Goal: Task Accomplishment & Management: Manage account settings

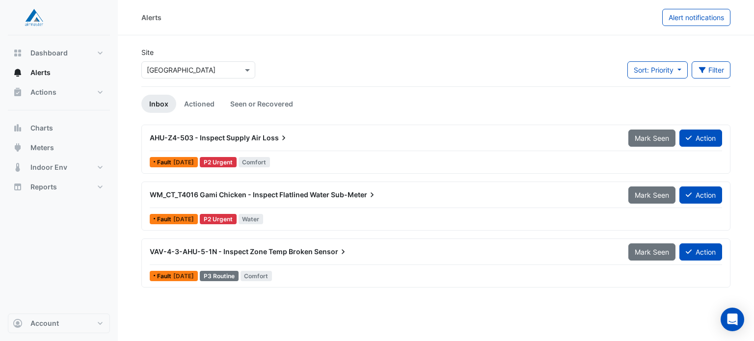
click at [257, 134] on span "AHU-Z4-503 - Inspect Supply Air" at bounding box center [205, 137] width 111 height 8
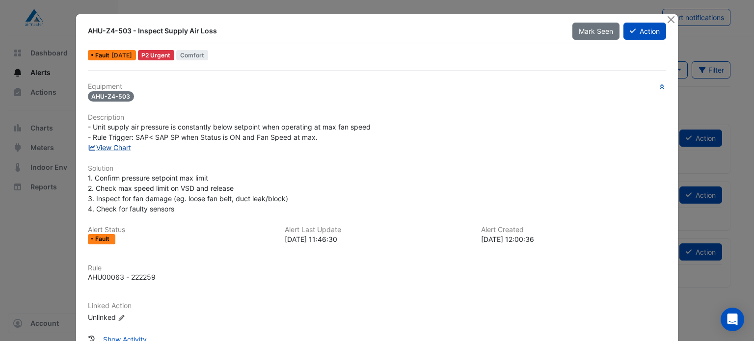
click at [120, 147] on link "View Chart" at bounding box center [110, 147] width 44 height 8
click at [666, 19] on button "Close" at bounding box center [670, 19] width 10 height 10
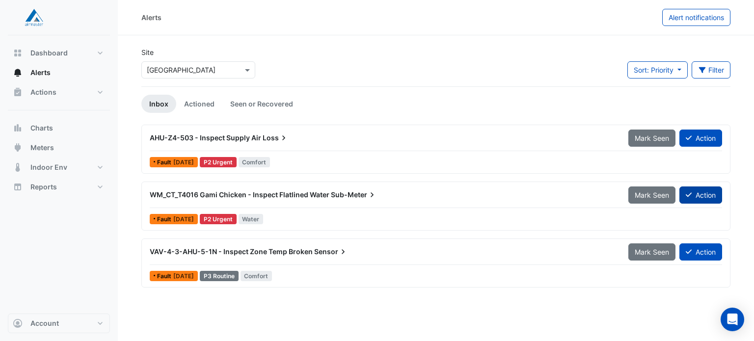
click at [699, 188] on button "Action" at bounding box center [700, 194] width 43 height 17
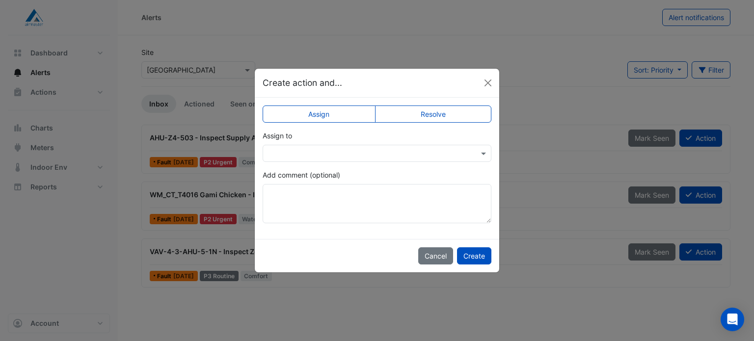
click at [411, 158] on input "text" at bounding box center [367, 154] width 198 height 10
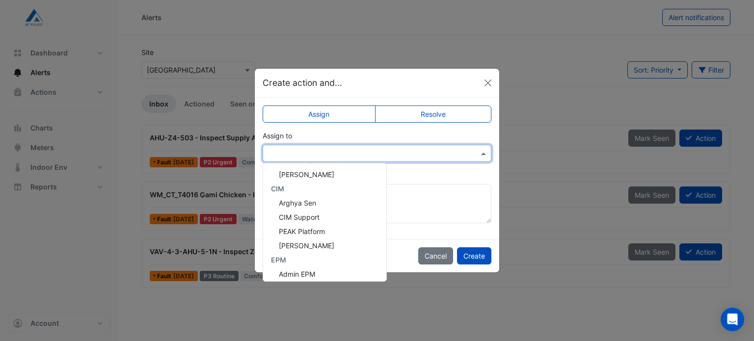
scroll to position [115, 0]
click at [324, 246] on div "Shafayet Ali" at bounding box center [324, 244] width 123 height 14
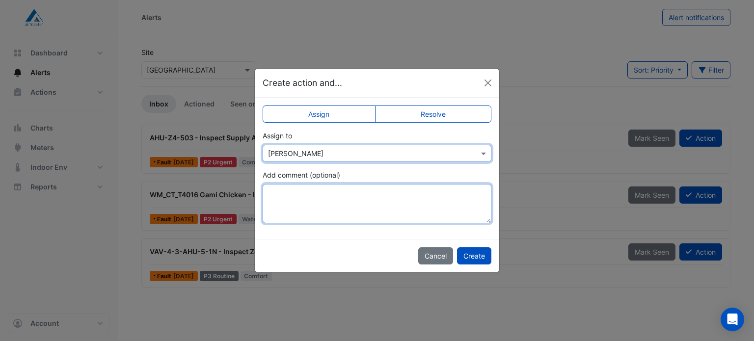
click at [319, 203] on textarea "Add comment (optional)" at bounding box center [377, 203] width 229 height 39
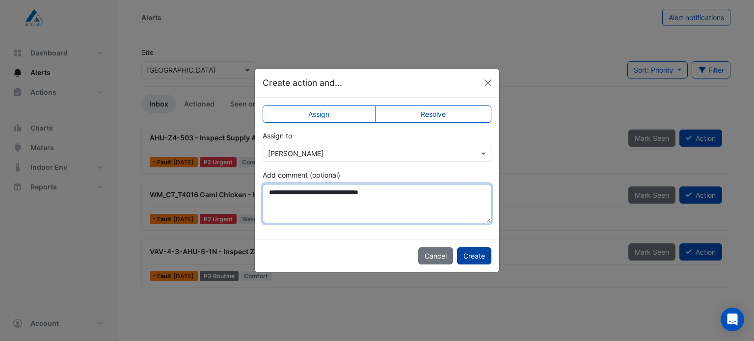
type textarea "**********"
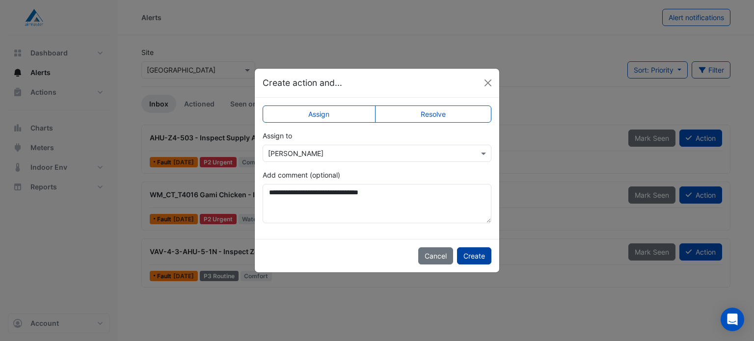
click at [476, 256] on button "Create" at bounding box center [474, 255] width 34 height 17
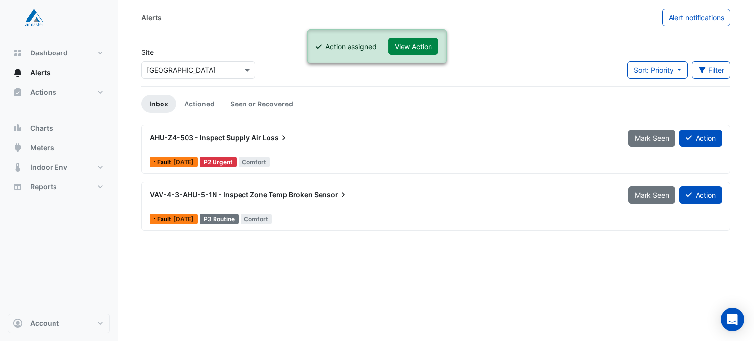
click at [320, 194] on span "Sensor" at bounding box center [331, 195] width 34 height 10
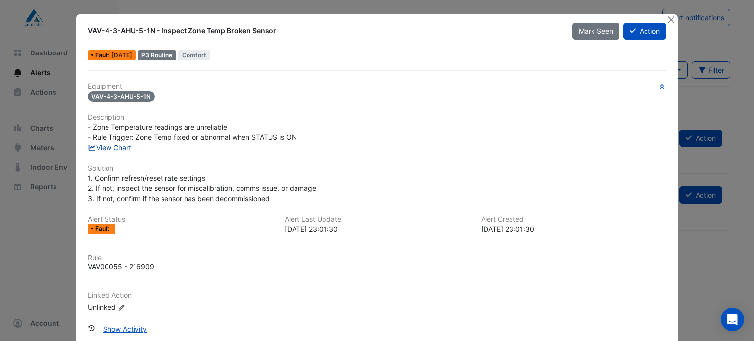
click at [121, 147] on link "View Chart" at bounding box center [110, 147] width 44 height 8
click at [630, 33] on icon at bounding box center [633, 30] width 6 height 7
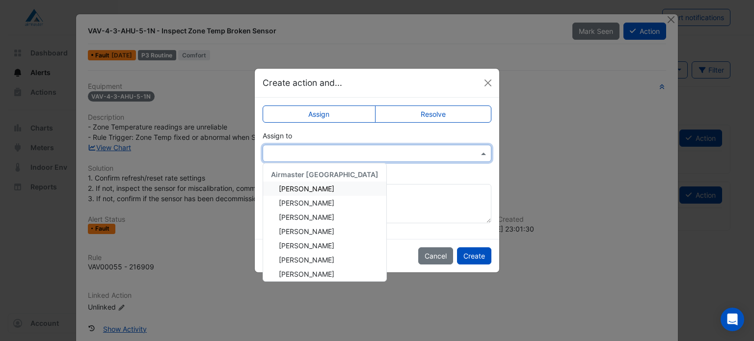
click at [392, 159] on div at bounding box center [377, 153] width 229 height 17
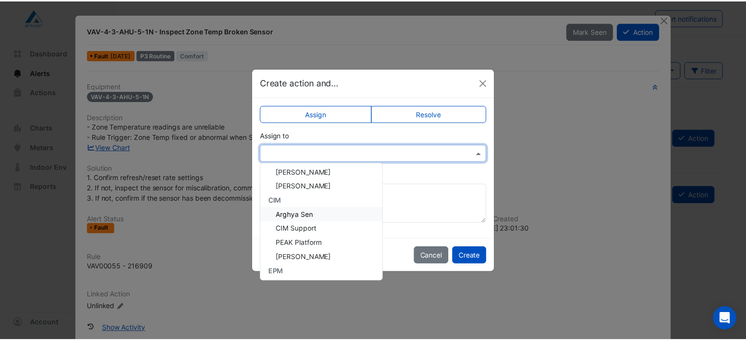
scroll to position [123, 0]
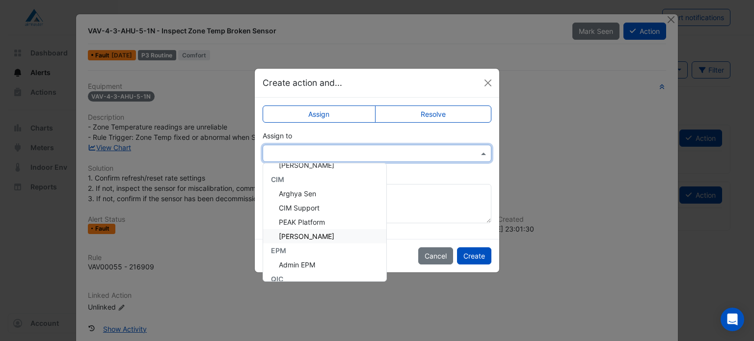
click at [306, 242] on div "Shafayet Ali" at bounding box center [324, 236] width 123 height 14
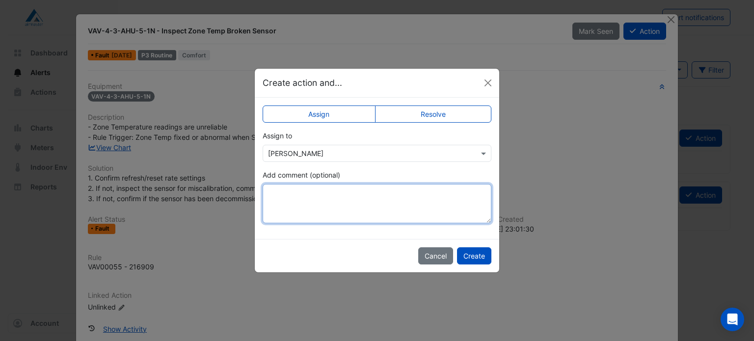
click at [309, 210] on textarea "Add comment (optional)" at bounding box center [377, 203] width 229 height 39
type textarea "*"
type textarea "**********"
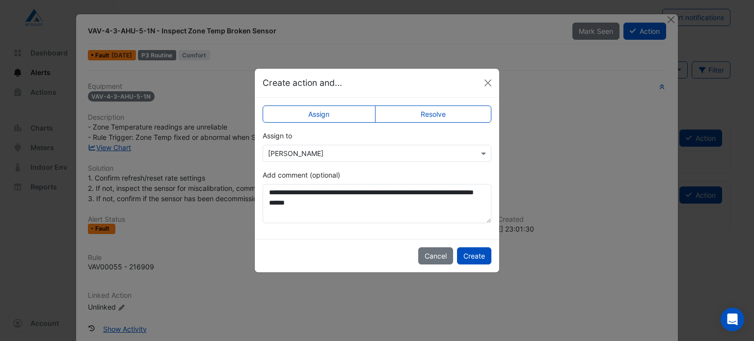
click at [432, 114] on label "Resolve" at bounding box center [433, 114] width 117 height 17
click at [468, 258] on button "Create" at bounding box center [474, 255] width 34 height 17
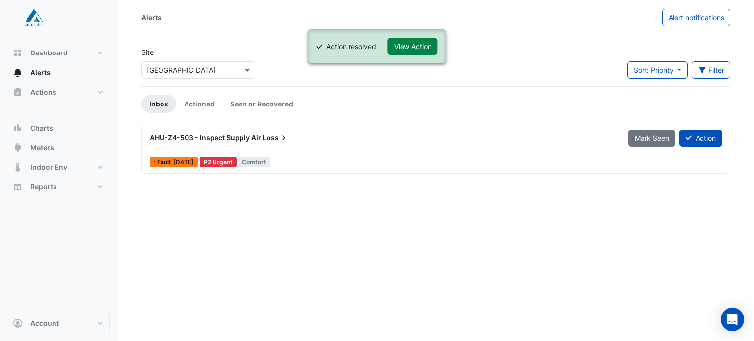
click at [286, 206] on div "Alerts Alert notifications Site Select a Site × Castle Towers Sort: Priority Pr…" at bounding box center [436, 170] width 636 height 341
click at [197, 106] on link "Actioned" at bounding box center [199, 104] width 46 height 18
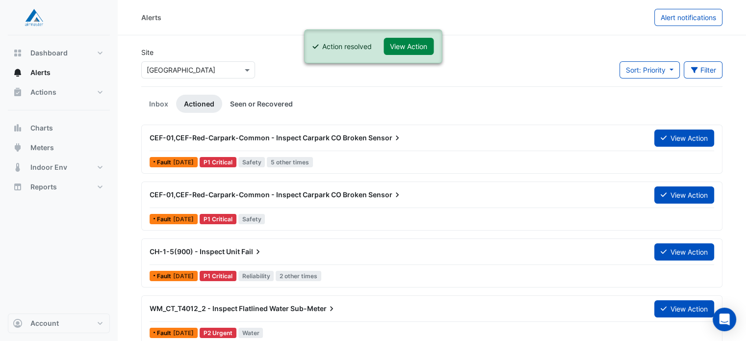
click at [241, 106] on link "Seen or Recovered" at bounding box center [261, 104] width 79 height 18
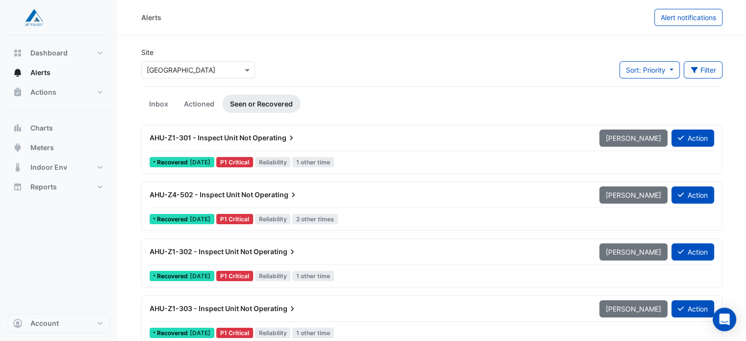
click at [388, 137] on div "AHU-Z1-301 - Inspect Unit Not Operating" at bounding box center [369, 138] width 438 height 10
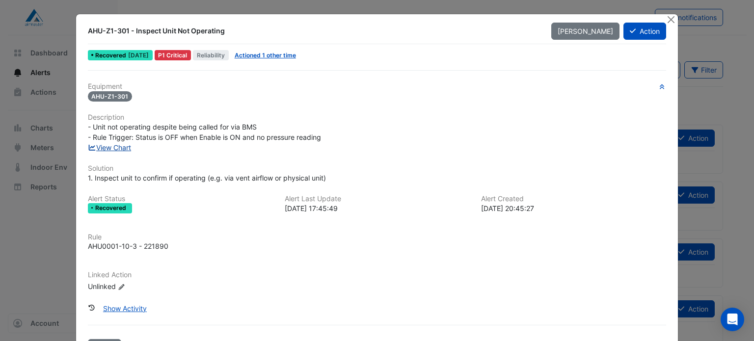
click at [119, 146] on link "View Chart" at bounding box center [110, 147] width 44 height 8
click at [636, 34] on button "Action" at bounding box center [644, 31] width 43 height 17
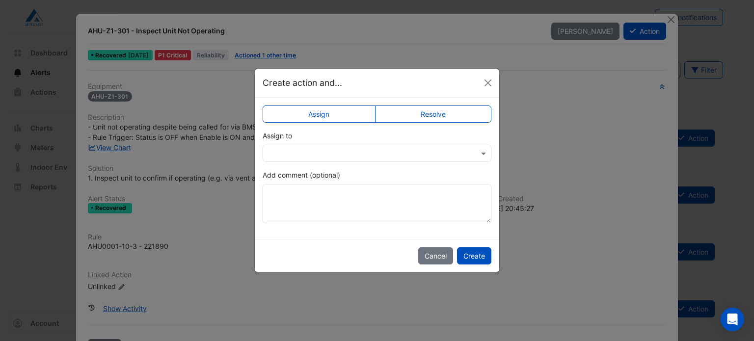
click at [432, 117] on label "Resolve" at bounding box center [433, 114] width 117 height 17
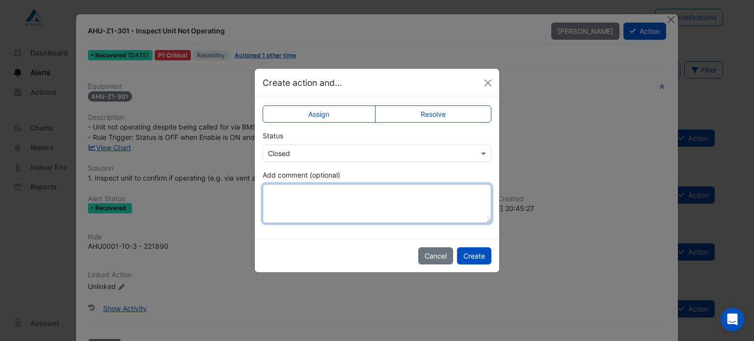
click at [352, 196] on textarea "Add comment (optional)" at bounding box center [377, 203] width 229 height 39
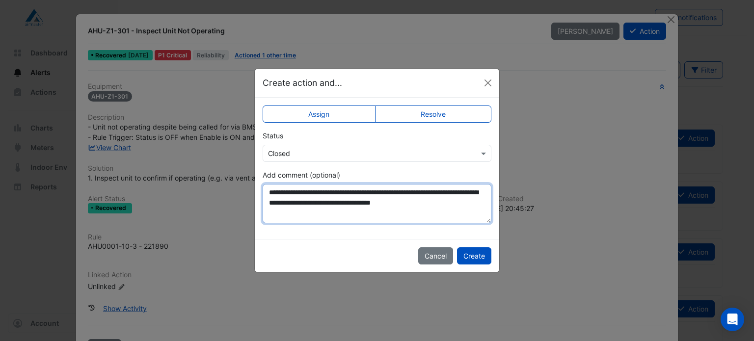
click at [308, 201] on textarea "**********" at bounding box center [377, 203] width 229 height 39
click at [348, 219] on textarea "**********" at bounding box center [377, 203] width 229 height 39
type textarea "**********"
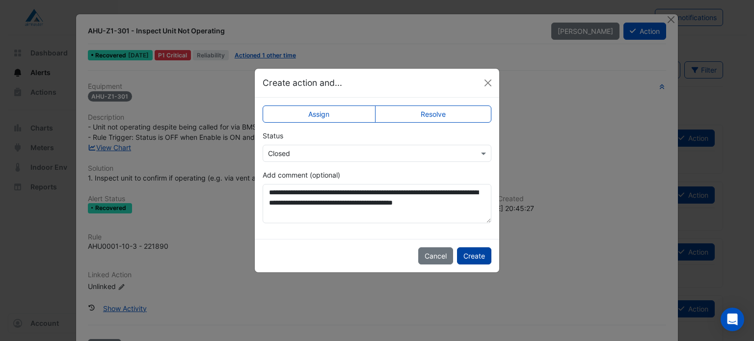
click at [469, 256] on button "Create" at bounding box center [474, 255] width 34 height 17
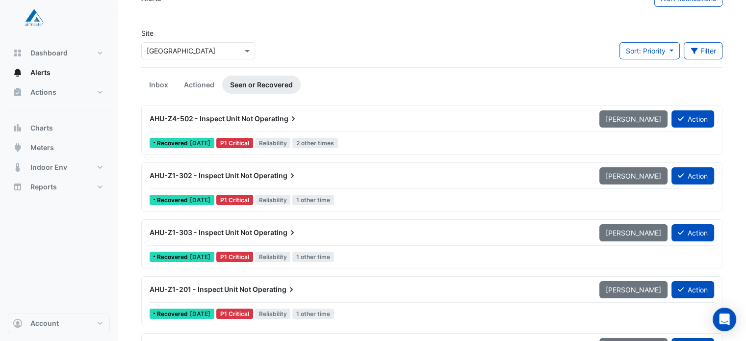
scroll to position [19, 0]
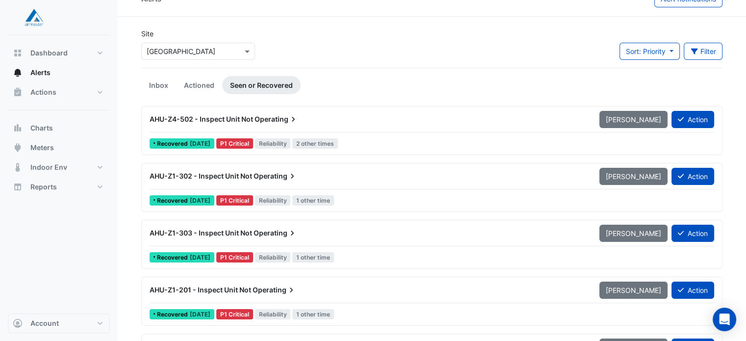
click at [415, 124] on div "AHU-Z4-502 - Inspect Unit Not Operating" at bounding box center [369, 119] width 450 height 18
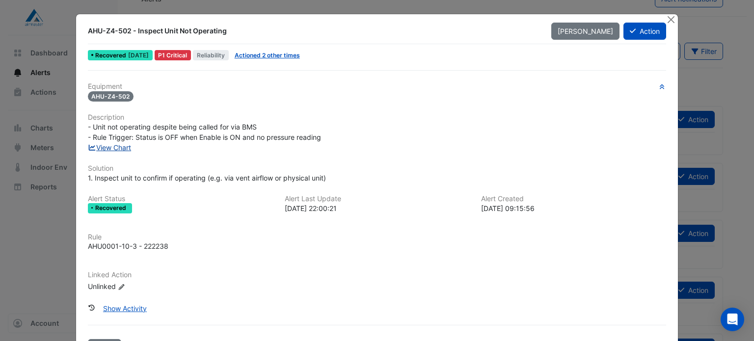
click at [108, 149] on link "View Chart" at bounding box center [110, 147] width 44 height 8
click at [637, 34] on button "Action" at bounding box center [644, 31] width 43 height 17
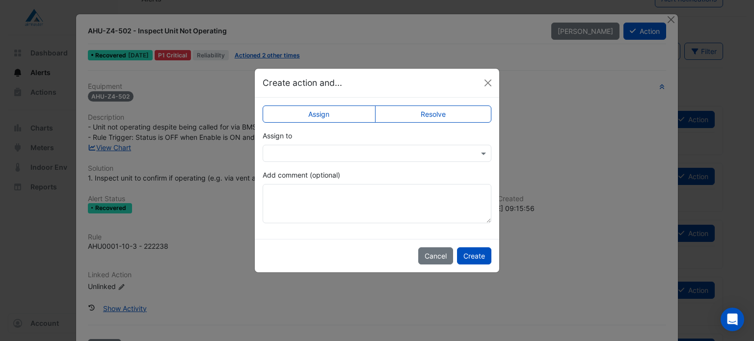
click at [444, 111] on label "Resolve" at bounding box center [433, 114] width 117 height 17
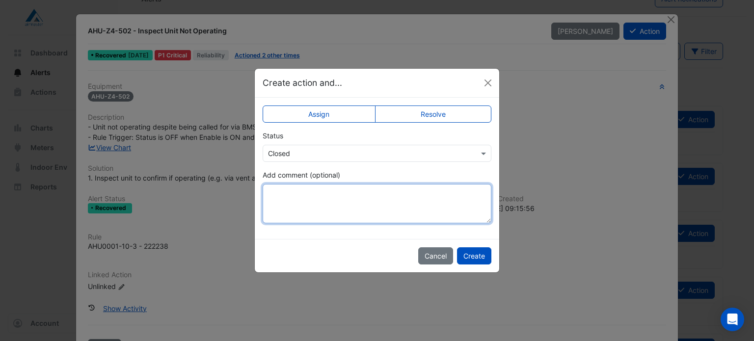
click at [368, 206] on textarea "Add comment (optional)" at bounding box center [377, 203] width 229 height 39
click at [399, 200] on textarea "**********" at bounding box center [377, 203] width 229 height 39
type textarea "**********"
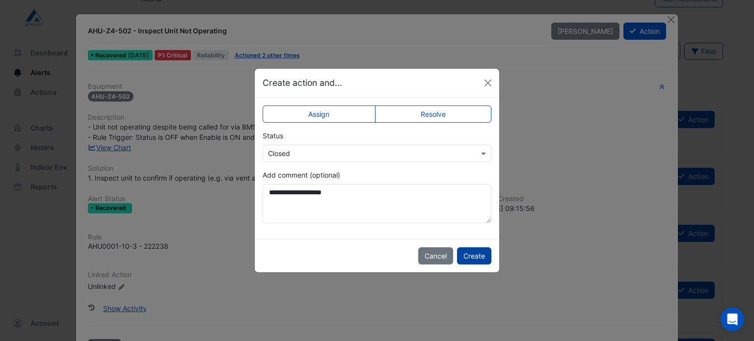
click at [477, 261] on button "Create" at bounding box center [474, 255] width 34 height 17
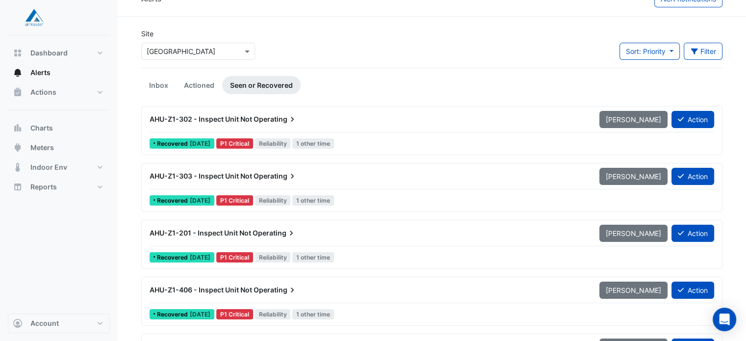
click at [222, 118] on span "AHU-Z1-302 - Inspect Unit Not" at bounding box center [201, 119] width 103 height 8
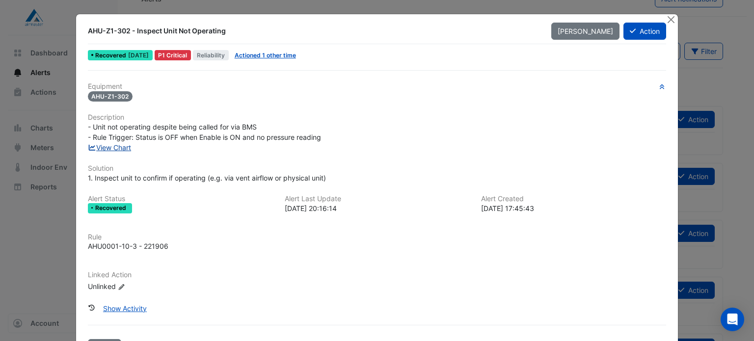
click at [123, 143] on link "View Chart" at bounding box center [110, 147] width 44 height 8
click at [635, 35] on button "Action" at bounding box center [644, 31] width 43 height 17
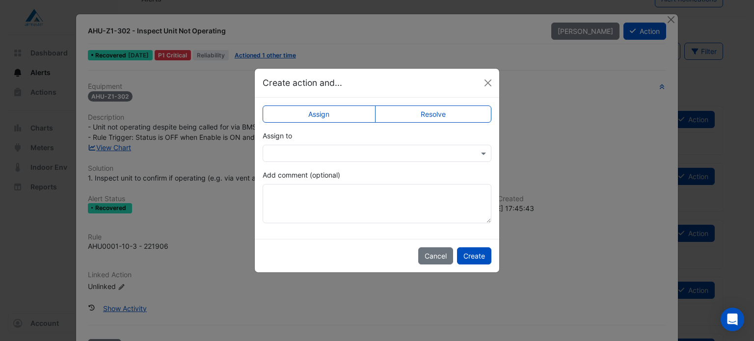
click at [432, 118] on label "Resolve" at bounding box center [433, 114] width 117 height 17
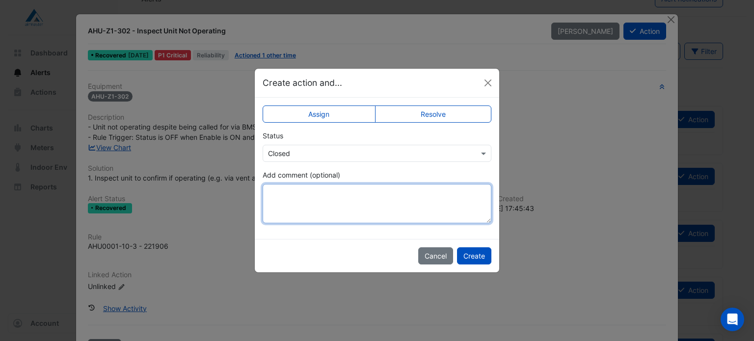
click at [379, 196] on textarea "Add comment (optional)" at bounding box center [377, 203] width 229 height 39
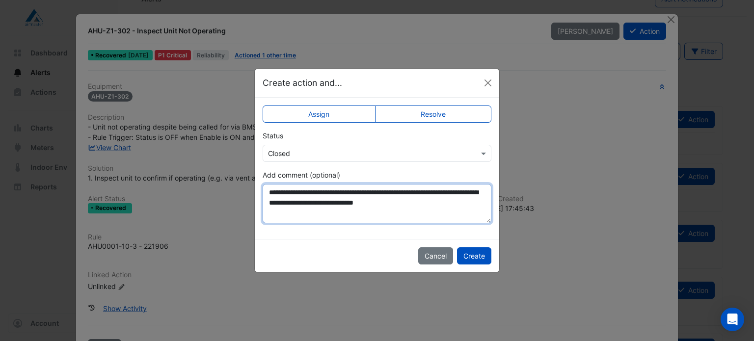
drag, startPoint x: 456, startPoint y: 205, endPoint x: 164, endPoint y: 160, distance: 295.4
click at [164, 160] on ngb-modal-window "**********" at bounding box center [377, 170] width 754 height 341
type textarea "**********"
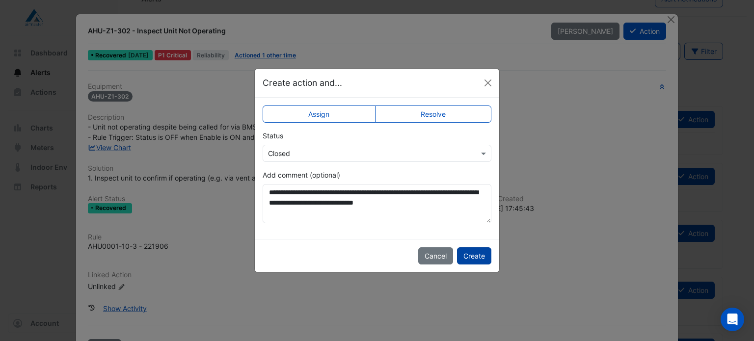
click at [472, 255] on button "Create" at bounding box center [474, 255] width 34 height 17
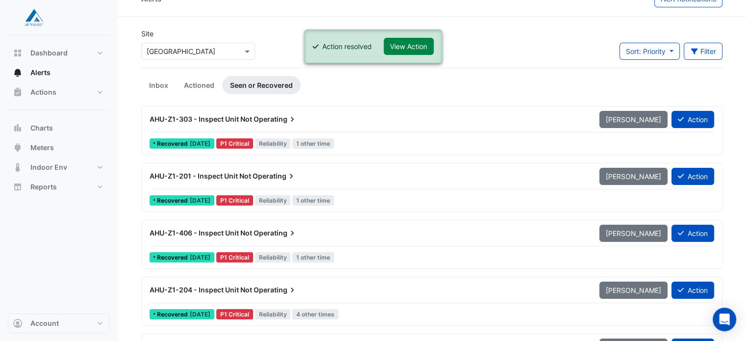
click at [259, 118] on span "Operating" at bounding box center [276, 119] width 44 height 10
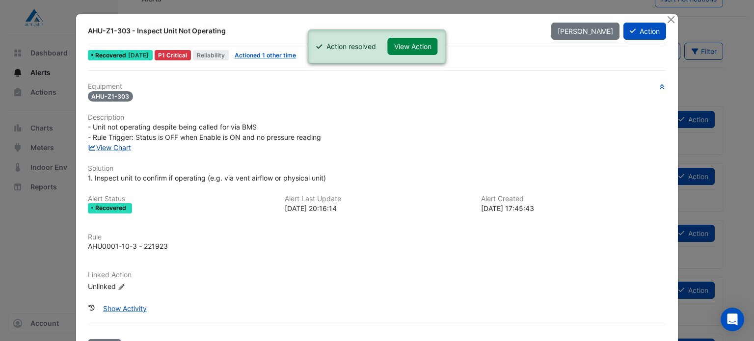
click at [114, 149] on link "View Chart" at bounding box center [110, 147] width 44 height 8
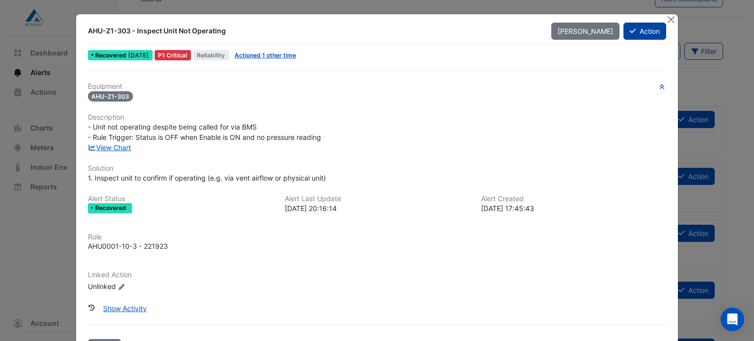
click at [644, 37] on button "Action" at bounding box center [644, 31] width 43 height 17
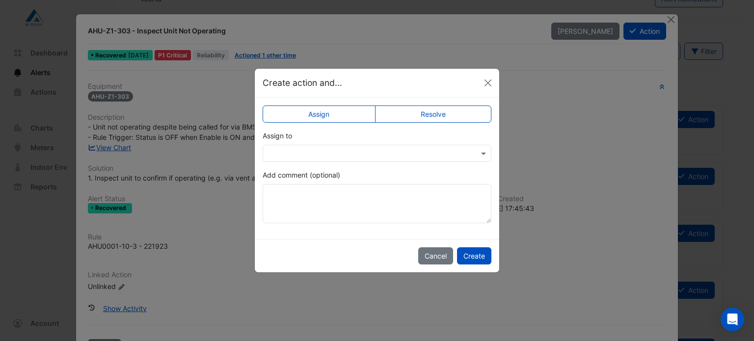
click at [460, 118] on label "Resolve" at bounding box center [433, 114] width 117 height 17
click at [390, 163] on app-escalated-ticket-simple-upsert "Assign Resolve Status Select Status × Closed Add comment (optional)" at bounding box center [377, 168] width 229 height 110
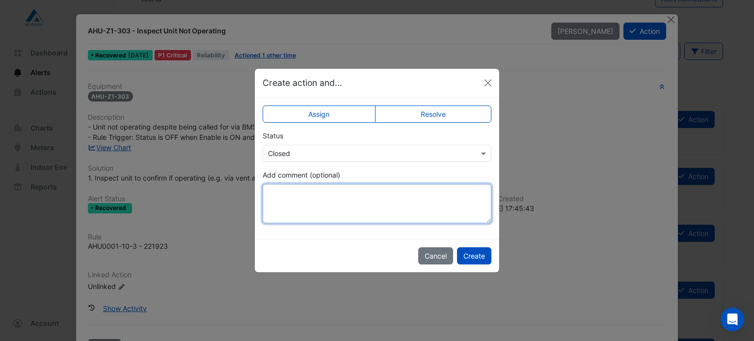
click at [367, 202] on textarea "Add comment (optional)" at bounding box center [377, 203] width 229 height 39
paste textarea "**********"
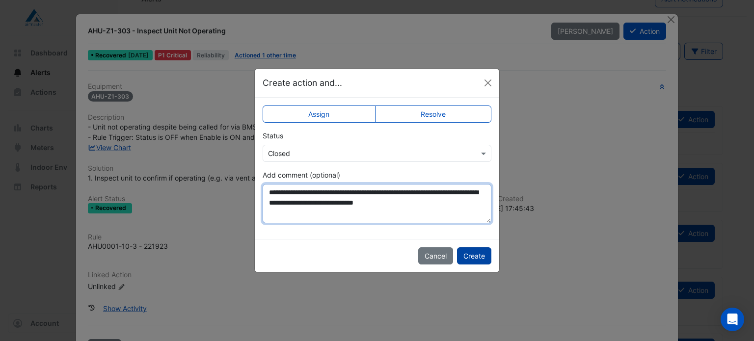
type textarea "**********"
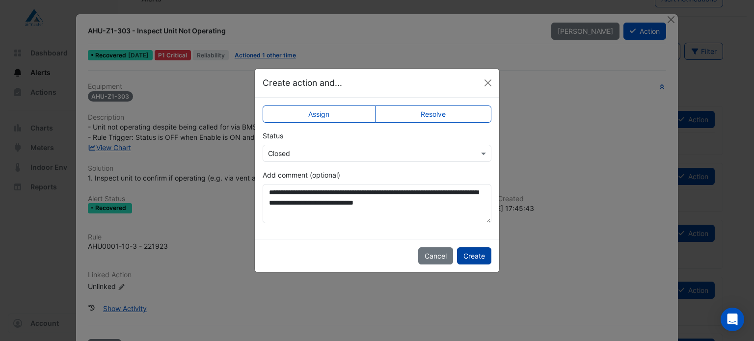
click at [469, 257] on button "Create" at bounding box center [474, 255] width 34 height 17
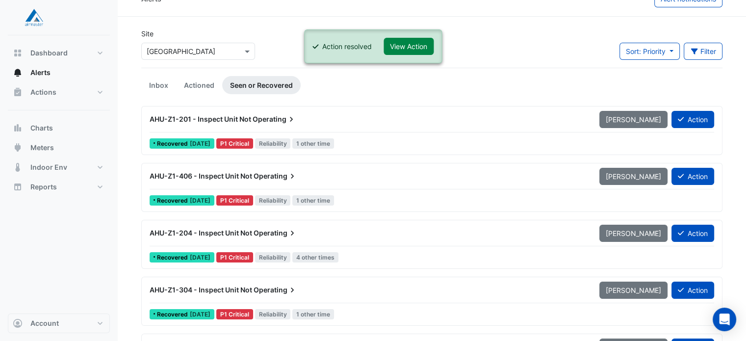
click at [253, 114] on span "Operating" at bounding box center [275, 119] width 44 height 10
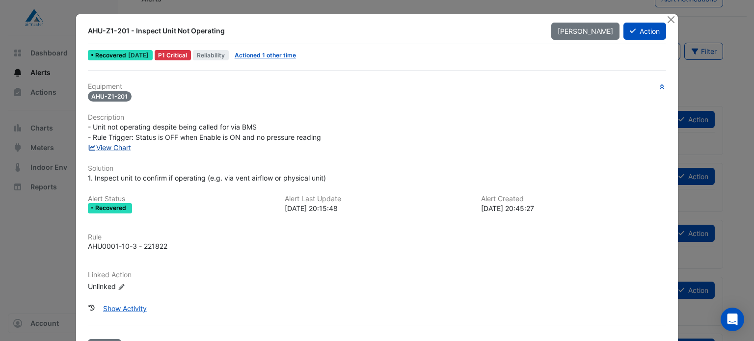
click at [122, 144] on link "View Chart" at bounding box center [110, 147] width 44 height 8
click at [633, 33] on button "Action" at bounding box center [644, 31] width 43 height 17
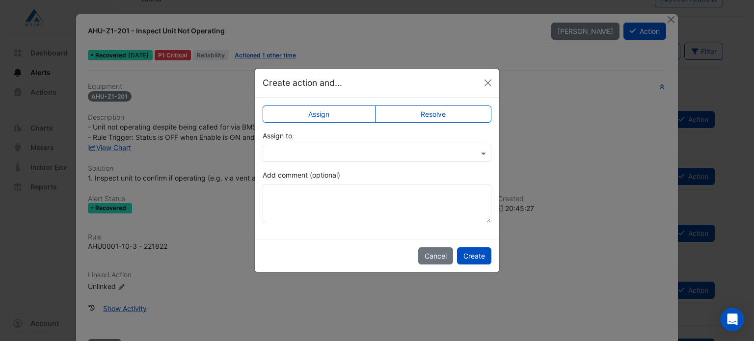
click at [377, 160] on div at bounding box center [377, 153] width 229 height 17
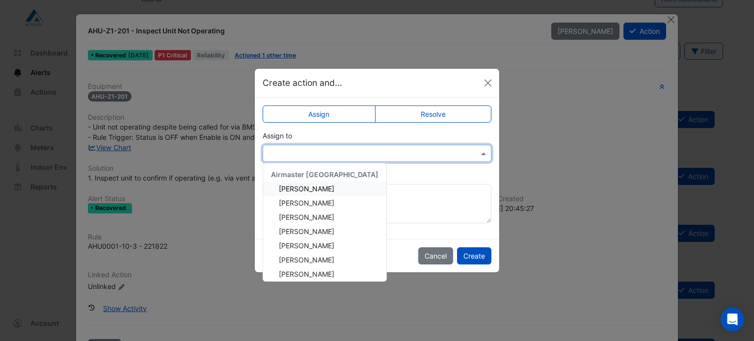
click at [428, 108] on label "Resolve" at bounding box center [433, 114] width 117 height 17
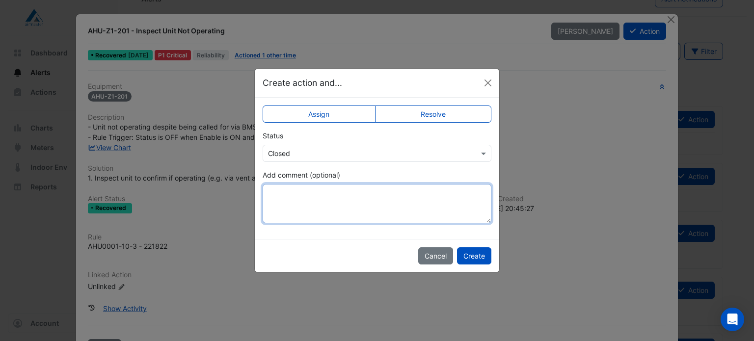
click at [397, 194] on textarea "Add comment (optional)" at bounding box center [377, 203] width 229 height 39
paste textarea "**********"
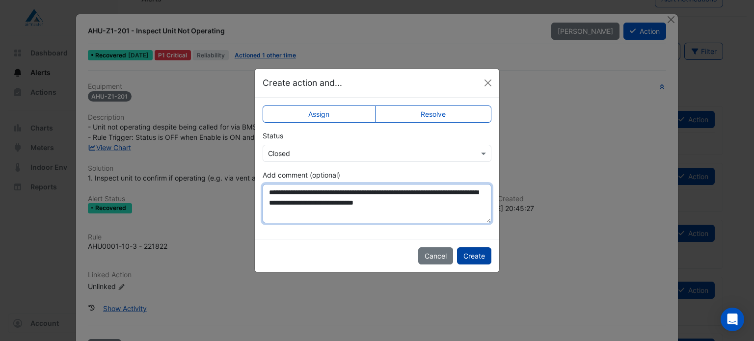
type textarea "**********"
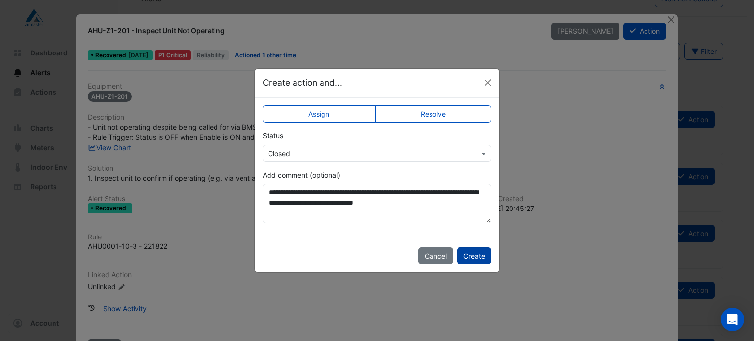
click at [479, 257] on button "Create" at bounding box center [474, 255] width 34 height 17
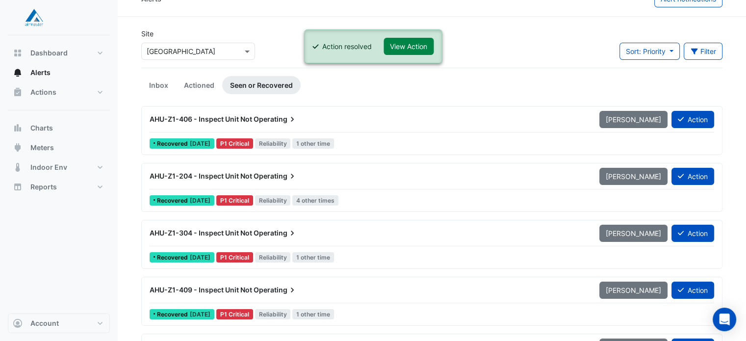
click at [360, 119] on div "AHU-Z1-406 - Inspect Unit Not Operating" at bounding box center [369, 119] width 438 height 10
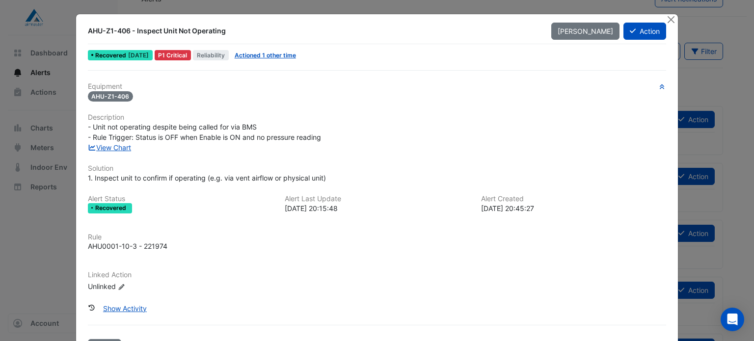
click at [332, 307] on div "Show Activity" at bounding box center [377, 308] width 579 height 17
click at [118, 146] on link "View Chart" at bounding box center [110, 147] width 44 height 8
click at [630, 34] on fa-icon at bounding box center [633, 31] width 6 height 8
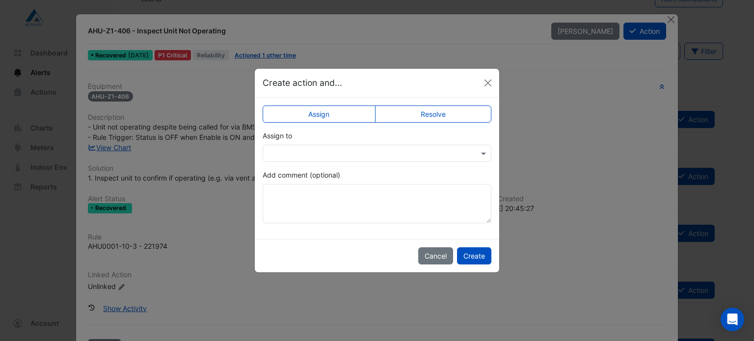
click at [430, 117] on label "Resolve" at bounding box center [433, 114] width 117 height 17
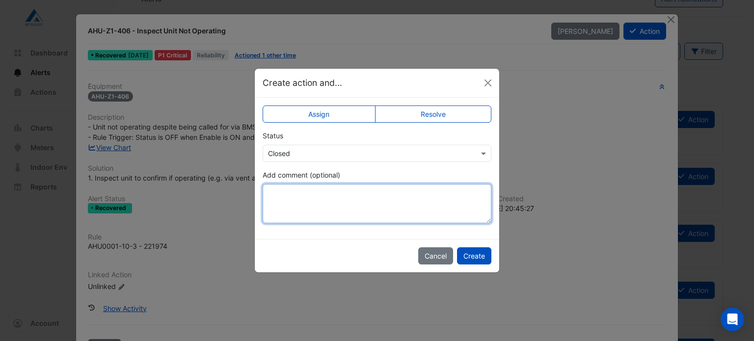
click at [402, 211] on textarea "Add comment (optional)" at bounding box center [377, 203] width 229 height 39
paste textarea "**********"
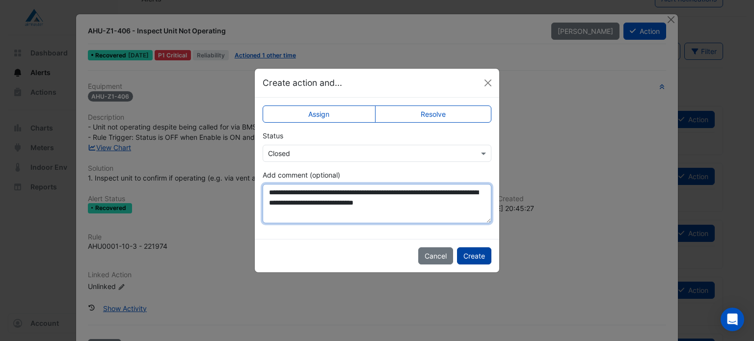
type textarea "**********"
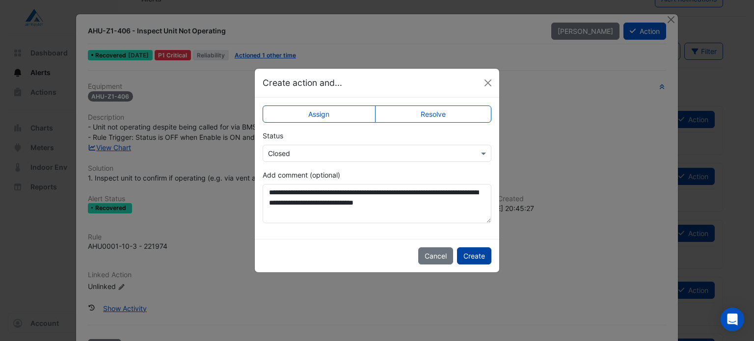
click at [482, 257] on button "Create" at bounding box center [474, 255] width 34 height 17
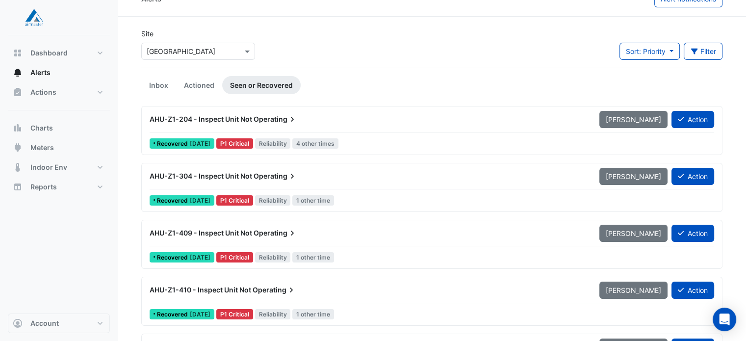
click at [362, 117] on div "AHU-Z1-204 - Inspect Unit Not Operating" at bounding box center [369, 119] width 438 height 10
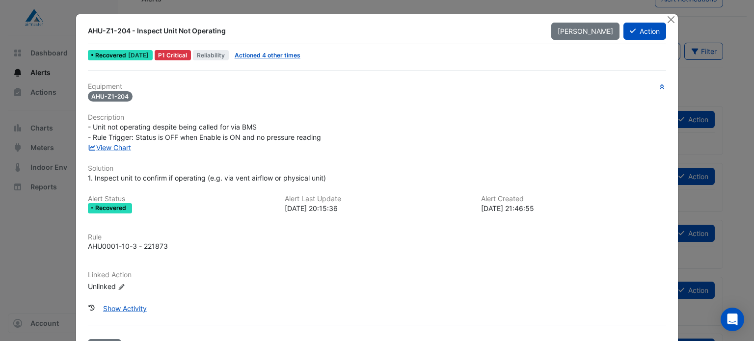
click at [103, 152] on div "Equipment AHU-Z1-204 Description - Unit not operating despite being called for …" at bounding box center [377, 190] width 579 height 217
click at [101, 149] on link "View Chart" at bounding box center [110, 147] width 44 height 8
click at [645, 35] on button "Action" at bounding box center [644, 31] width 43 height 17
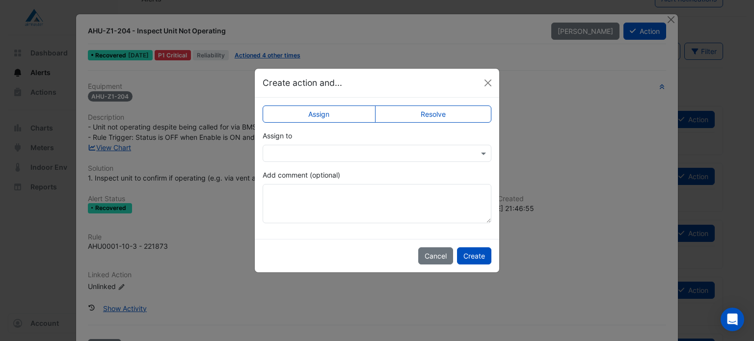
click at [462, 105] on div "Assign Resolve Assign to Add comment (optional)" at bounding box center [377, 168] width 244 height 141
click at [449, 112] on label "Resolve" at bounding box center [433, 114] width 117 height 17
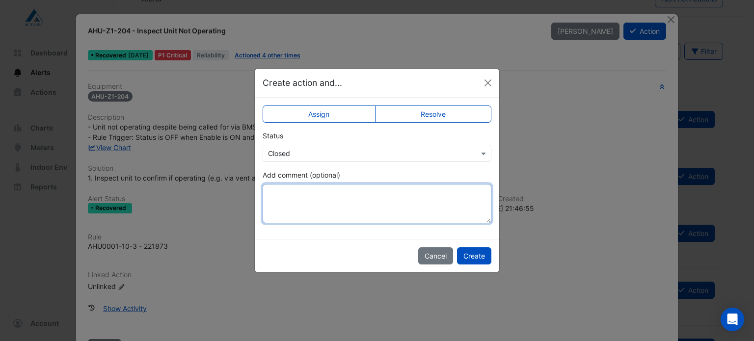
click at [378, 188] on textarea "Add comment (optional)" at bounding box center [377, 203] width 229 height 39
click at [368, 203] on textarea "Add comment (optional)" at bounding box center [377, 203] width 229 height 39
click at [334, 189] on textarea "Add comment (optional)" at bounding box center [377, 203] width 229 height 39
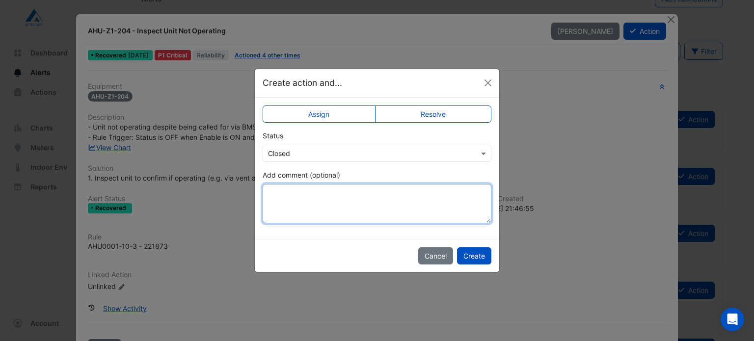
click at [334, 189] on textarea "Add comment (optional)" at bounding box center [377, 203] width 229 height 39
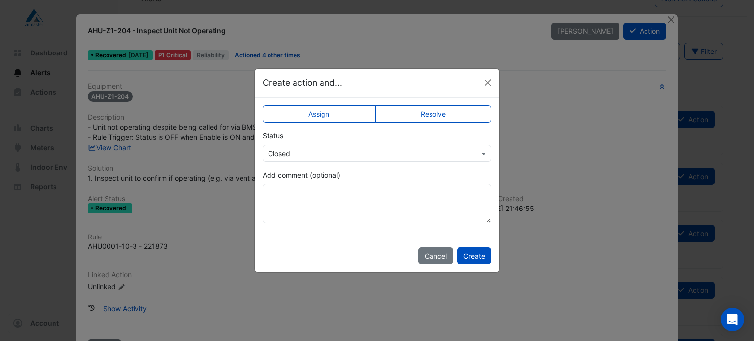
click at [45, 121] on ngb-modal-window "Create action and... Assign Resolve Status Select Status × Closed Add comment (…" at bounding box center [377, 170] width 754 height 341
click at [487, 82] on button "Close" at bounding box center [487, 83] width 15 height 15
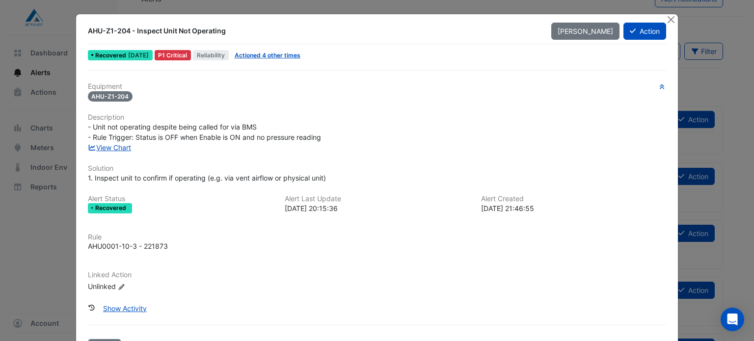
click at [57, 118] on ngb-modal-window "AHU-Z1-204 - Inspect Unit Not Operating Mark Unseen Action Recovered 2 weeks ag…" at bounding box center [377, 170] width 754 height 341
click at [669, 18] on button "Close" at bounding box center [670, 19] width 10 height 10
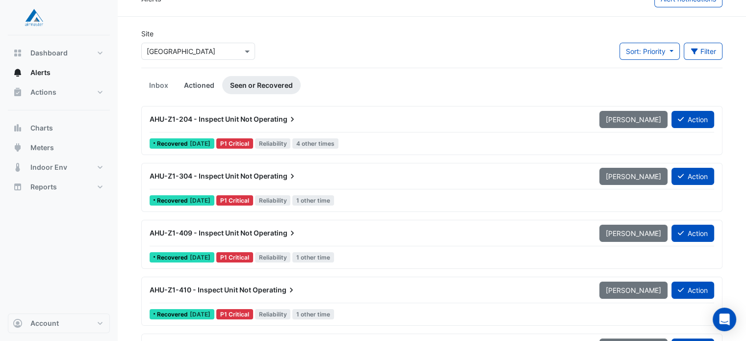
click at [193, 83] on link "Actioned" at bounding box center [199, 85] width 46 height 18
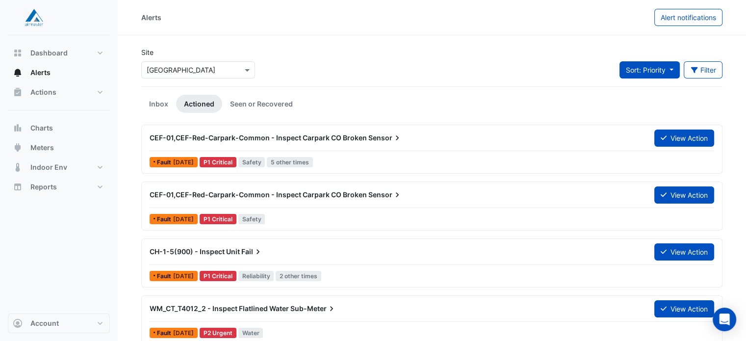
click at [639, 74] on button "Sort: Priority" at bounding box center [650, 69] width 60 height 17
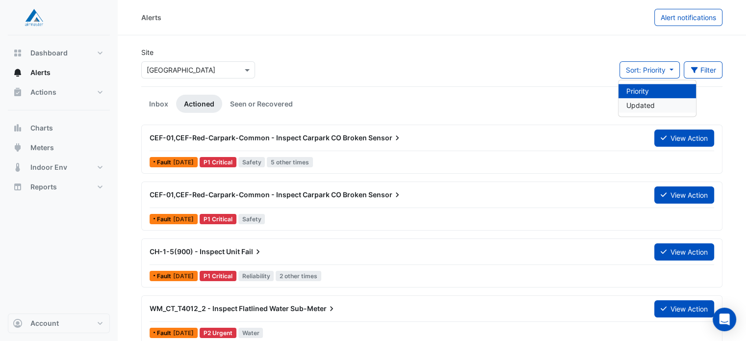
click at [635, 106] on li "Updated" at bounding box center [658, 105] width 78 height 14
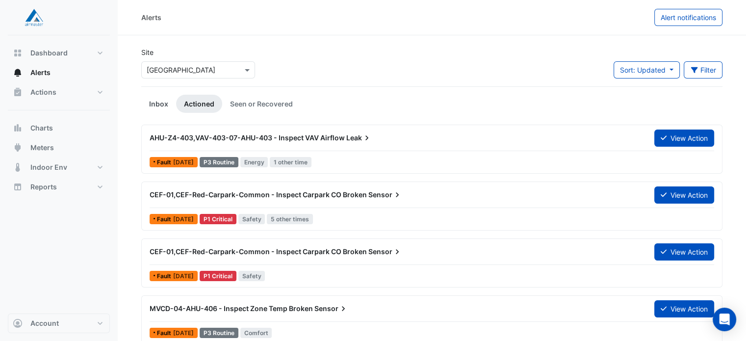
click at [161, 103] on link "Inbox" at bounding box center [158, 104] width 35 height 18
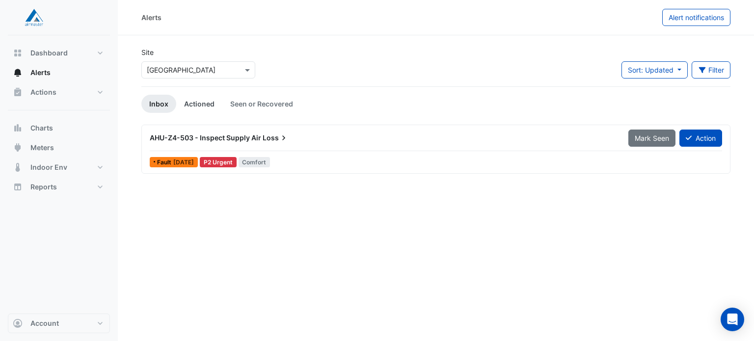
click at [200, 107] on link "Actioned" at bounding box center [199, 104] width 46 height 18
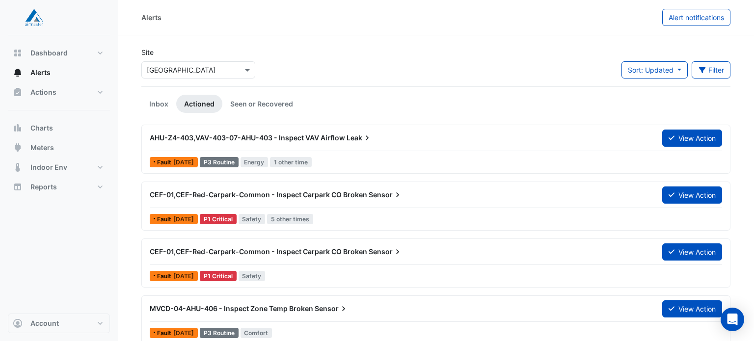
click at [200, 107] on link "Actioned" at bounding box center [199, 104] width 46 height 18
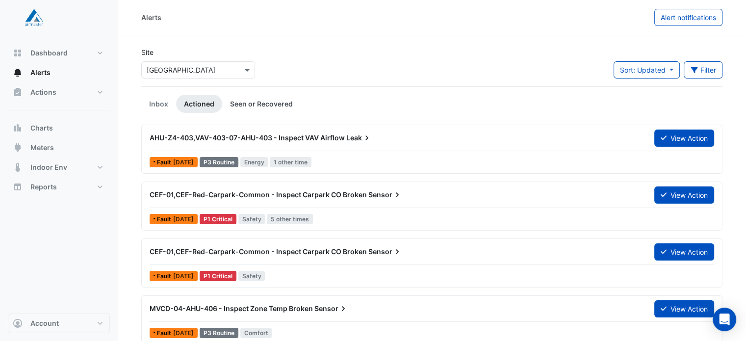
click at [265, 106] on link "Seen or Recovered" at bounding box center [261, 104] width 79 height 18
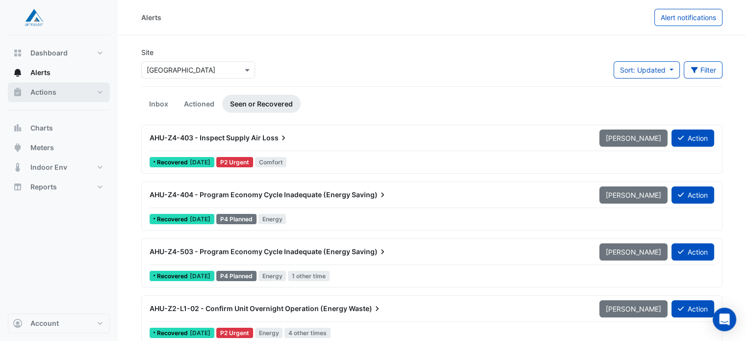
click at [86, 94] on button "Actions" at bounding box center [59, 92] width 102 height 20
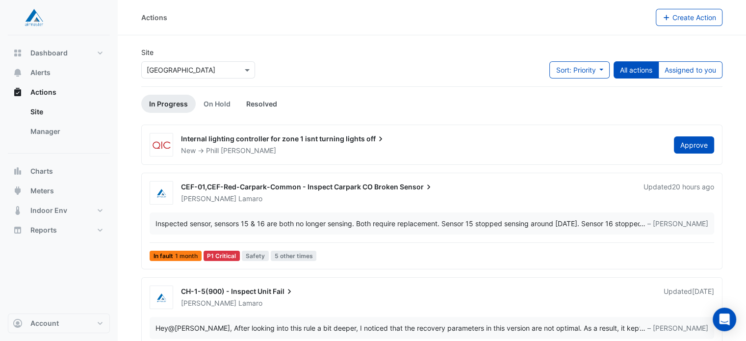
click at [250, 105] on link "Resolved" at bounding box center [261, 104] width 47 height 18
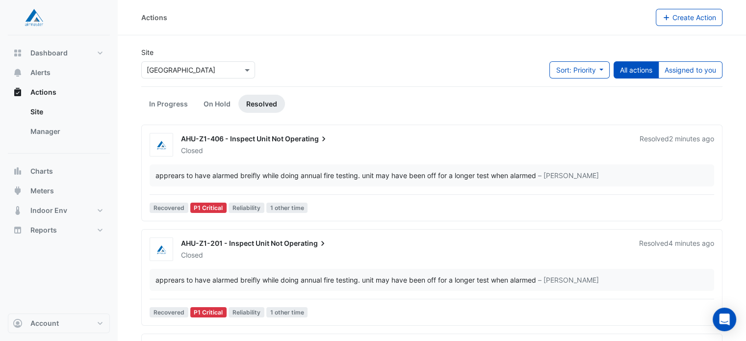
click at [314, 147] on div "Closed" at bounding box center [404, 151] width 449 height 10
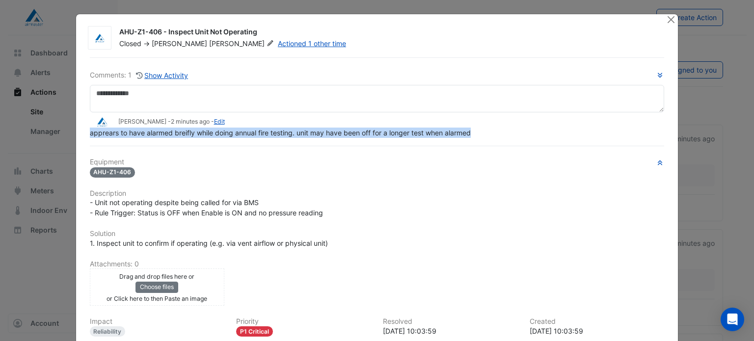
drag, startPoint x: 476, startPoint y: 132, endPoint x: 87, endPoint y: 133, distance: 389.1
click at [90, 133] on div "apprears to have alarmed breifly while doing annual fire testing. unit may have…" at bounding box center [377, 133] width 575 height 10
copy span "apprears to have alarmed breifly while doing annual fire testing. unit may have…"
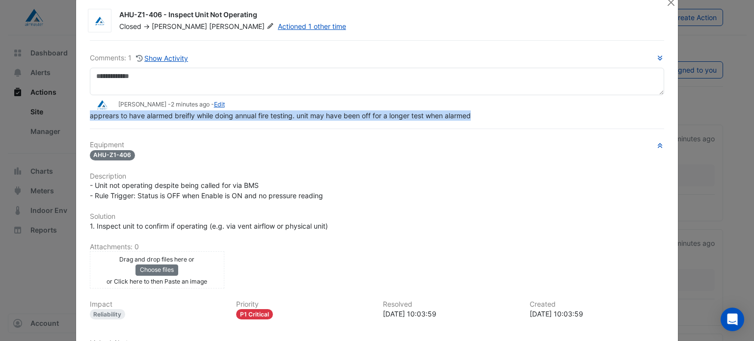
scroll to position [8, 0]
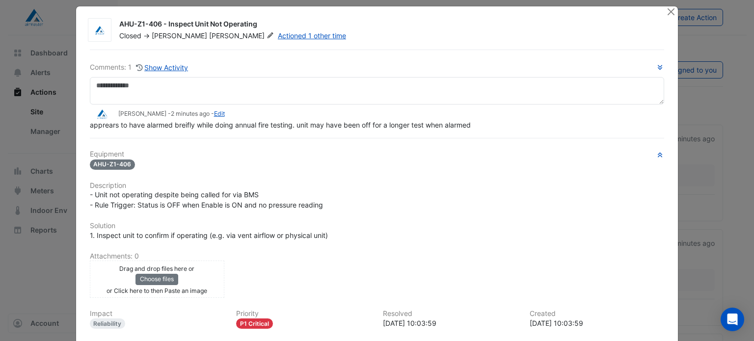
click at [41, 86] on ngb-modal-window "AHU-Z1-406 - Inspect Unit Not Operating Closed -> Chris Hammond Actioned 1 othe…" at bounding box center [377, 170] width 754 height 341
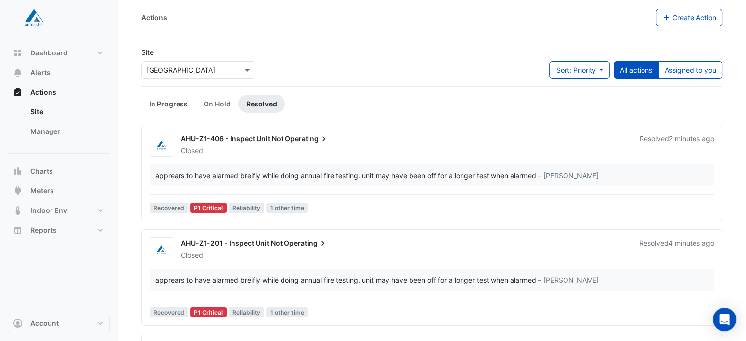
click at [178, 102] on link "In Progress" at bounding box center [168, 104] width 54 height 18
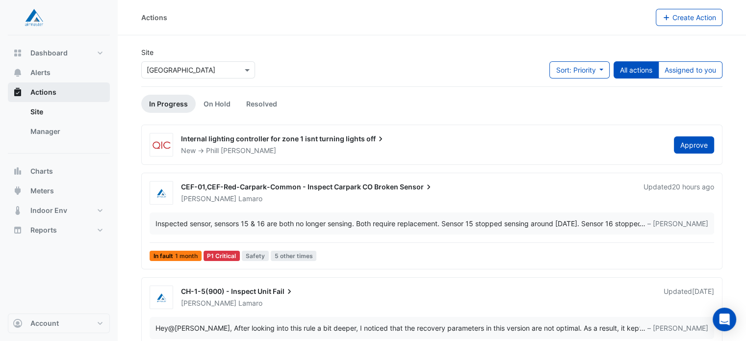
click at [46, 94] on span "Actions" at bounding box center [43, 92] width 26 height 10
click at [38, 78] on button "Alerts" at bounding box center [59, 73] width 102 height 20
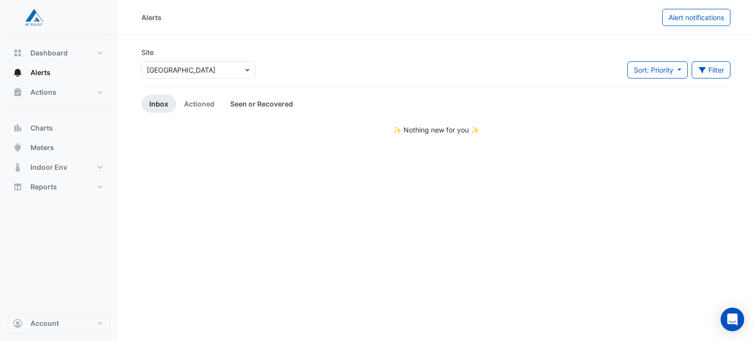
click at [257, 100] on link "Seen or Recovered" at bounding box center [261, 104] width 79 height 18
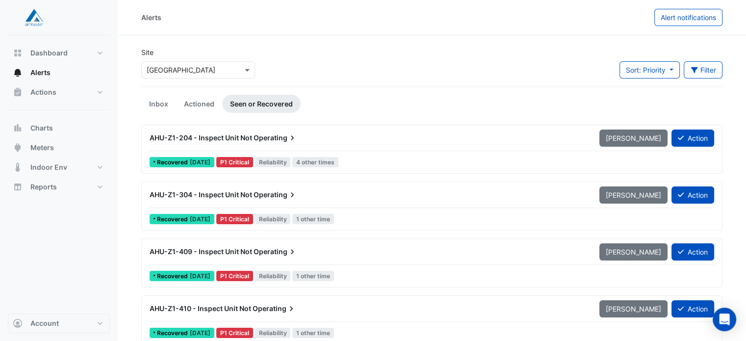
click at [273, 140] on span "Operating" at bounding box center [276, 138] width 44 height 10
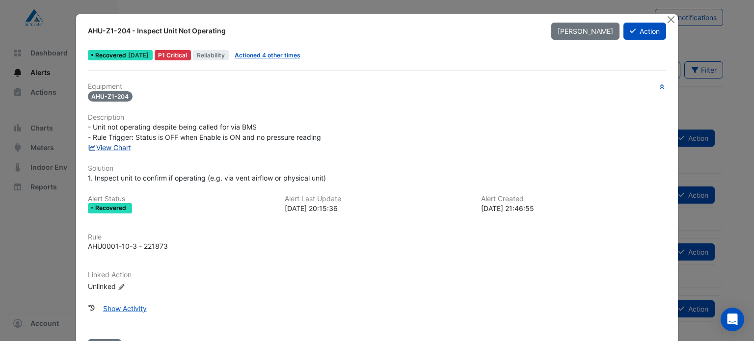
click at [110, 143] on link "View Chart" at bounding box center [110, 147] width 44 height 8
click at [640, 37] on button "Action" at bounding box center [644, 31] width 43 height 17
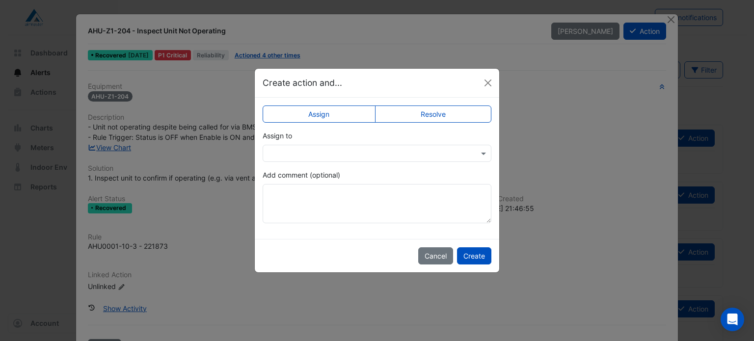
click at [410, 121] on label "Resolve" at bounding box center [433, 114] width 117 height 17
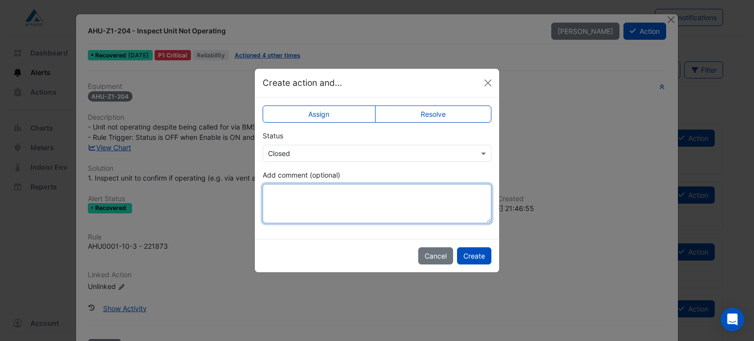
click at [371, 213] on textarea "Add comment (optional)" at bounding box center [377, 203] width 229 height 39
paste textarea "**********"
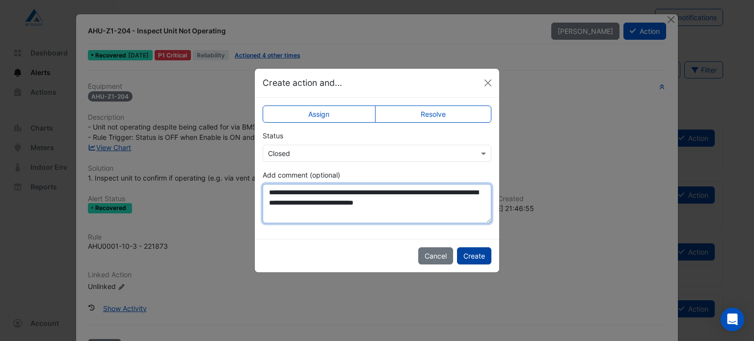
type textarea "**********"
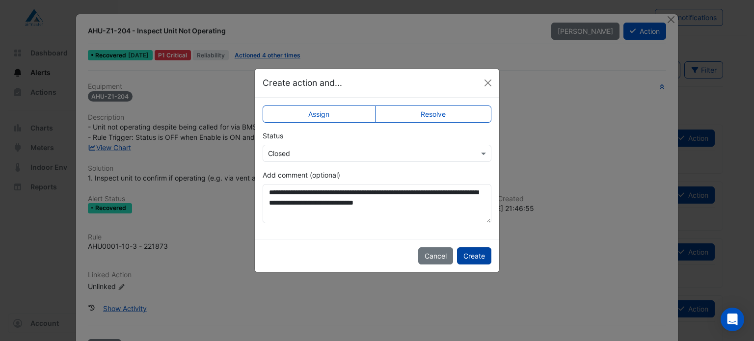
click at [481, 253] on button "Create" at bounding box center [474, 255] width 34 height 17
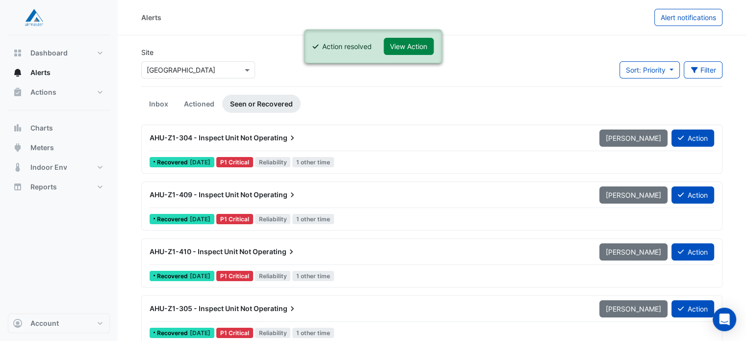
click at [225, 135] on span "AHU-Z1-304 - Inspect Unit Not" at bounding box center [201, 137] width 103 height 8
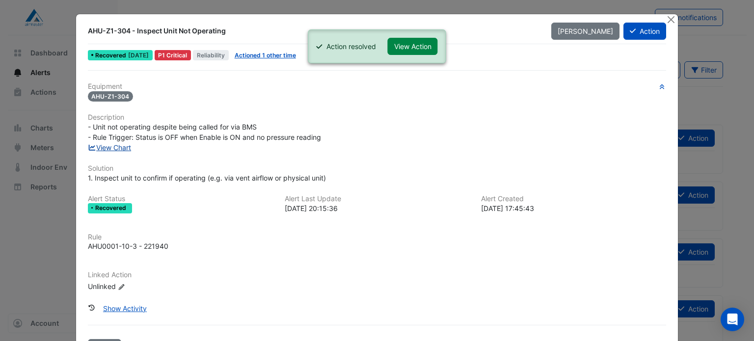
click at [119, 147] on link "View Chart" at bounding box center [110, 147] width 44 height 8
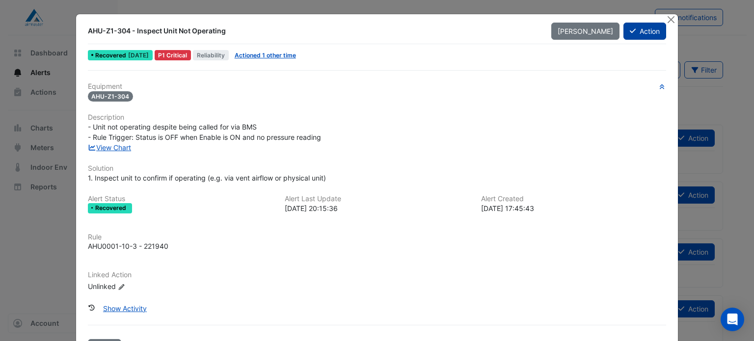
click at [648, 31] on button "Action" at bounding box center [644, 31] width 43 height 17
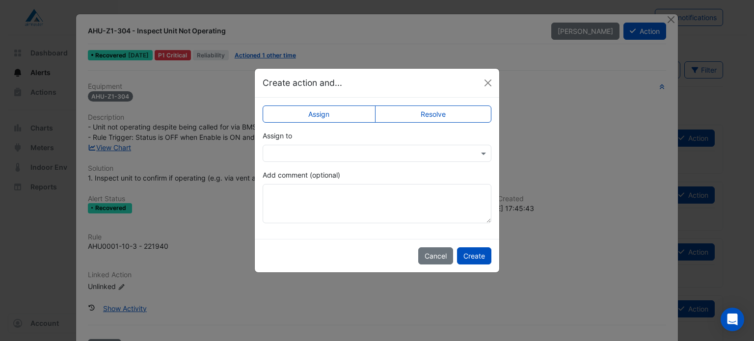
click at [428, 107] on label "Resolve" at bounding box center [433, 114] width 117 height 17
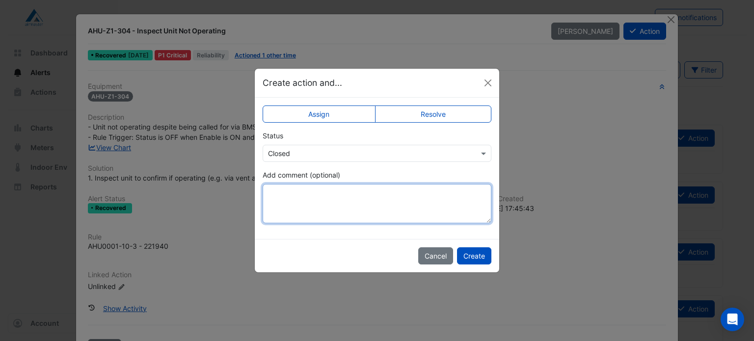
click at [357, 199] on textarea "Add comment (optional)" at bounding box center [377, 203] width 229 height 39
paste textarea "**********"
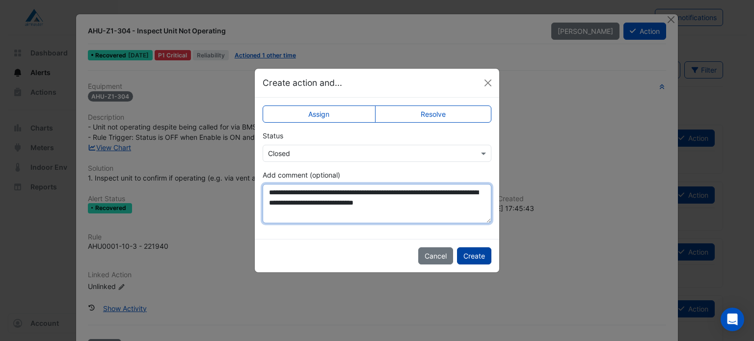
type textarea "**********"
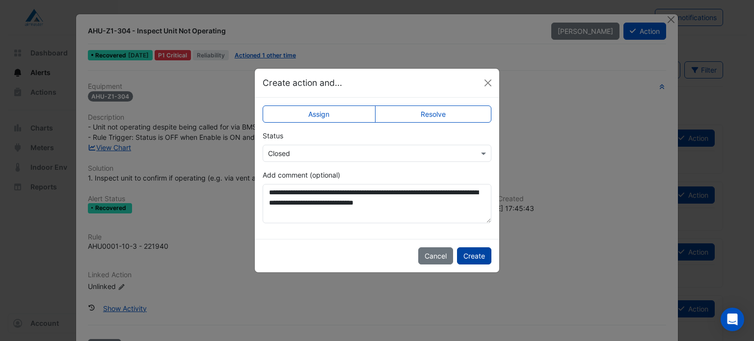
click at [466, 257] on button "Create" at bounding box center [474, 255] width 34 height 17
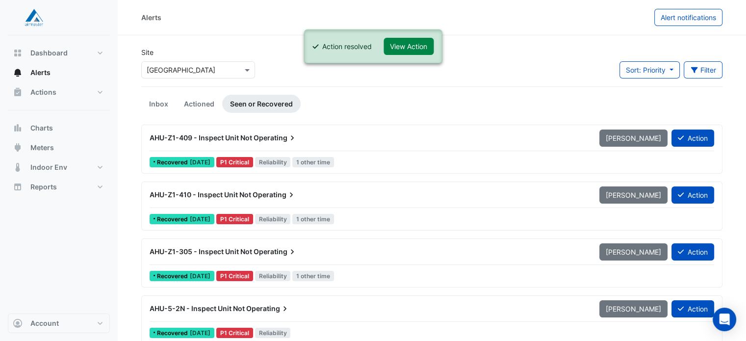
click at [406, 141] on div "AHU-Z1-409 - Inspect Unit Not Operating" at bounding box center [369, 138] width 438 height 10
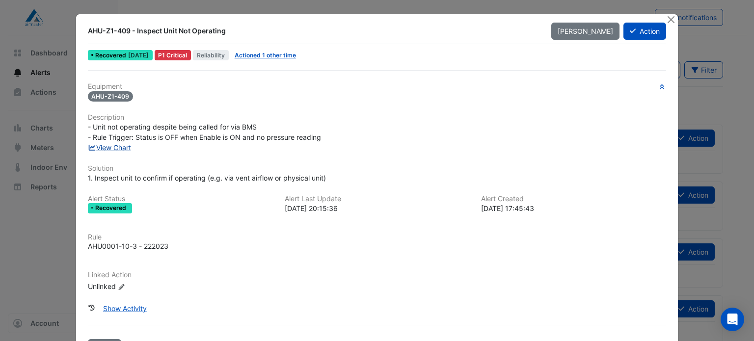
click at [125, 143] on link "View Chart" at bounding box center [110, 147] width 44 height 8
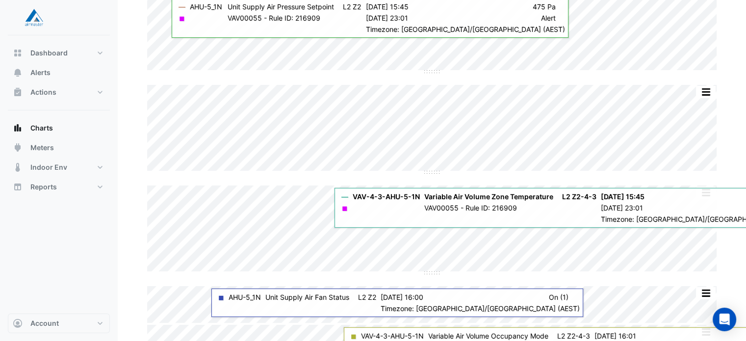
scroll to position [122, 0]
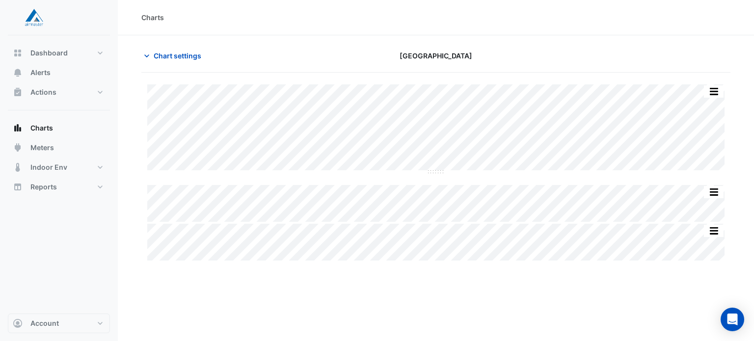
click at [533, 300] on div "Charts Chart settings Castle Towers Split All Split None Print Save as JPEG Sav…" at bounding box center [436, 170] width 636 height 341
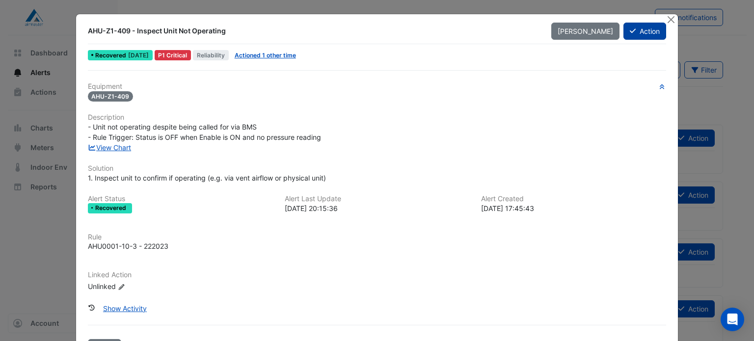
click at [642, 25] on button "Action" at bounding box center [644, 31] width 43 height 17
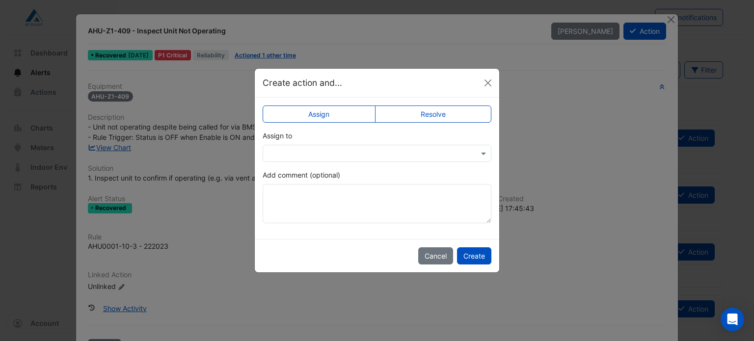
click at [449, 118] on label "Resolve" at bounding box center [433, 114] width 117 height 17
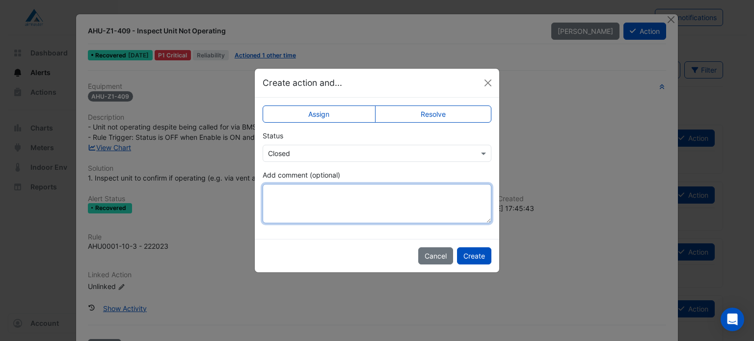
click at [360, 200] on textarea "Add comment (optional)" at bounding box center [377, 203] width 229 height 39
paste textarea "**********"
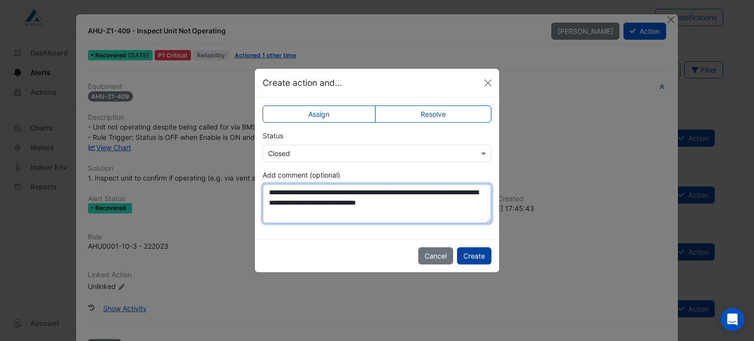
type textarea "**********"
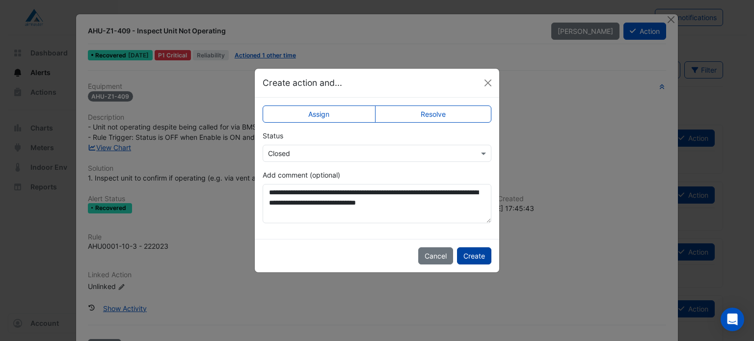
click at [484, 257] on button "Create" at bounding box center [474, 255] width 34 height 17
click at [484, 257] on button "Create" at bounding box center [470, 255] width 41 height 17
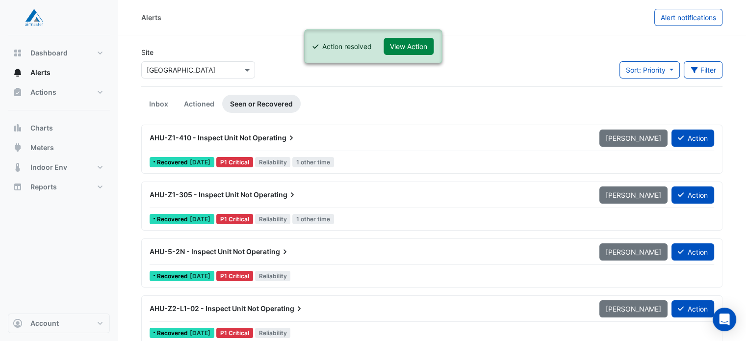
click at [296, 144] on div "AHU-Z1-410 - Inspect Unit Not Operating" at bounding box center [369, 138] width 450 height 18
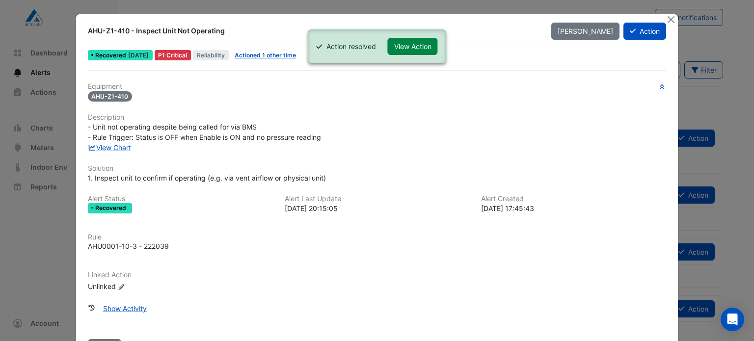
click at [117, 138] on span "- Unit not operating despite being called for via BMS - Rule Trigger: Status is…" at bounding box center [204, 132] width 233 height 19
click at [122, 147] on link "View Chart" at bounding box center [110, 147] width 44 height 8
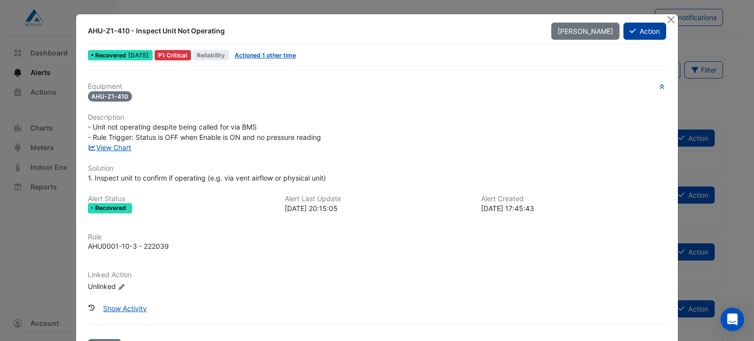
click at [643, 32] on button "Action" at bounding box center [644, 31] width 43 height 17
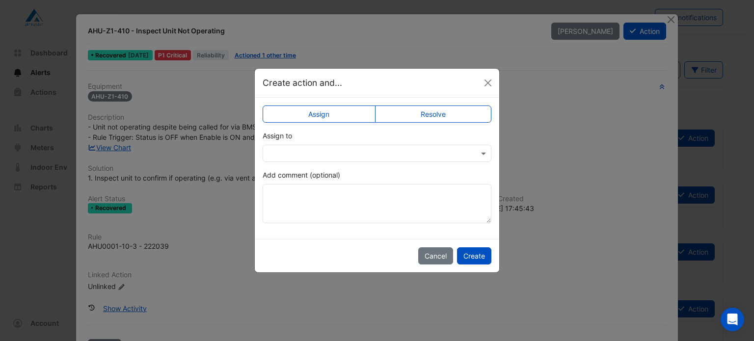
click at [453, 113] on label "Resolve" at bounding box center [433, 114] width 117 height 17
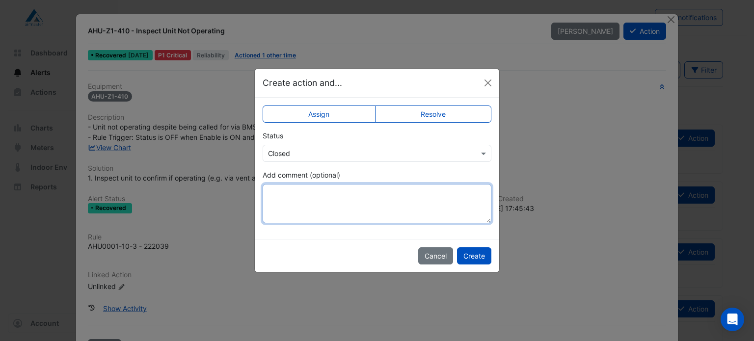
click at [389, 201] on textarea "Add comment (optional)" at bounding box center [377, 203] width 229 height 39
paste textarea "**********"
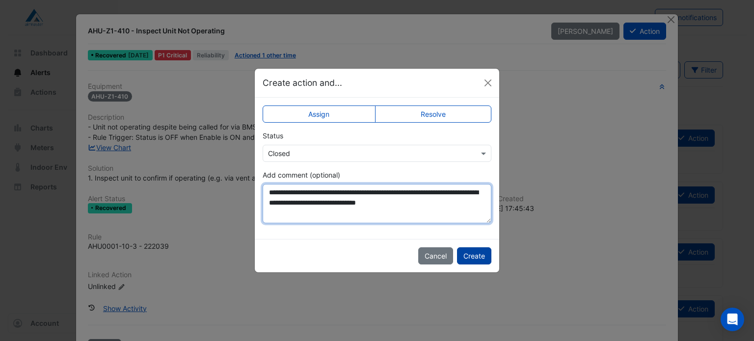
type textarea "**********"
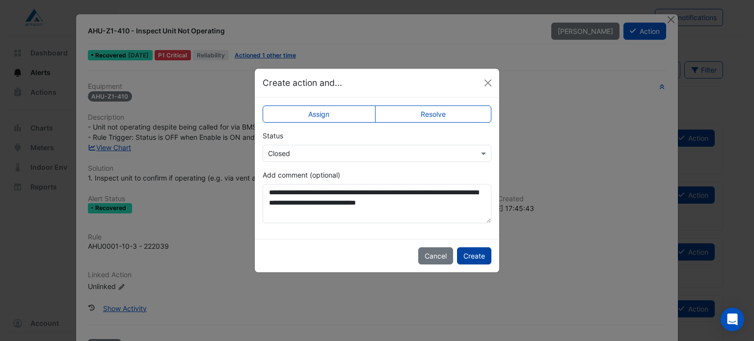
click at [467, 255] on button "Create" at bounding box center [474, 255] width 34 height 17
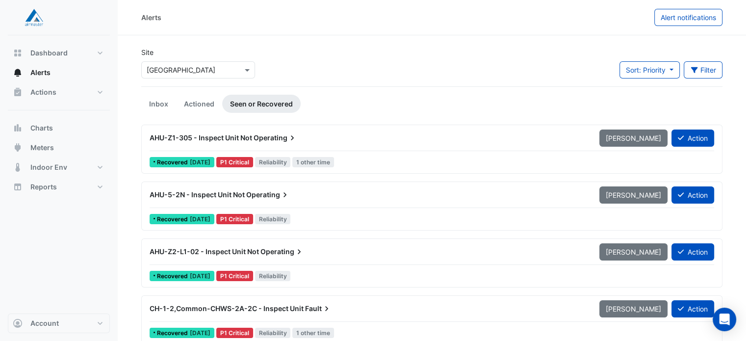
drag, startPoint x: 234, startPoint y: 139, endPoint x: 229, endPoint y: 145, distance: 7.3
click at [229, 145] on div "AHU-Z1-305 - Inspect Unit Not Operating" at bounding box center [369, 138] width 450 height 18
click at [396, 151] on div "AHU-Z1-305 - Inspect Unit Not Operating Mark Unseen Action Recovered 2 weeks ag…" at bounding box center [432, 149] width 573 height 40
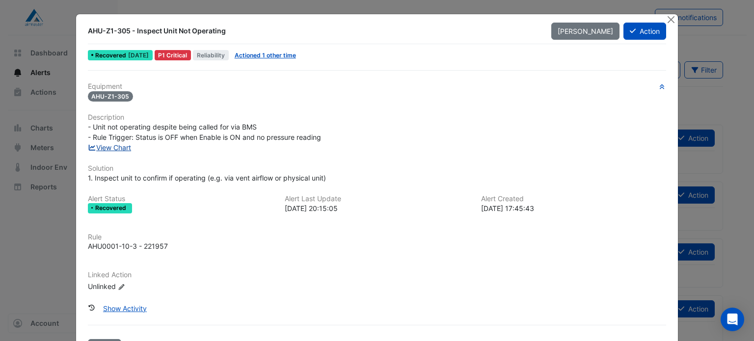
click at [121, 146] on link "View Chart" at bounding box center [110, 147] width 44 height 8
click at [645, 33] on button "Action" at bounding box center [644, 31] width 43 height 17
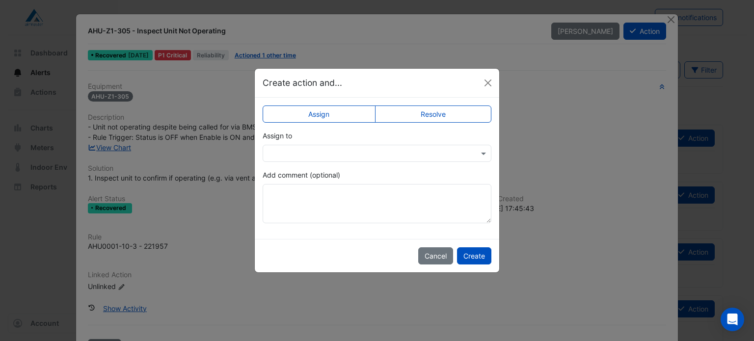
click at [421, 117] on label "Resolve" at bounding box center [433, 114] width 117 height 17
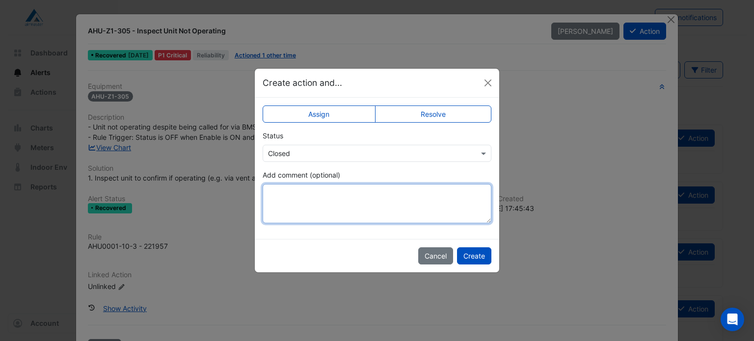
click at [385, 210] on textarea "Add comment (optional)" at bounding box center [377, 203] width 229 height 39
paste textarea "**********"
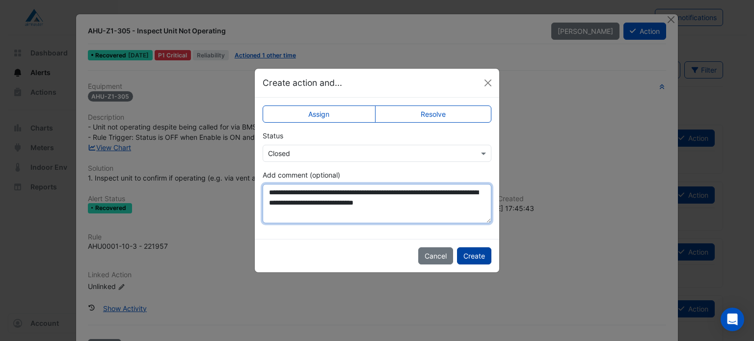
type textarea "**********"
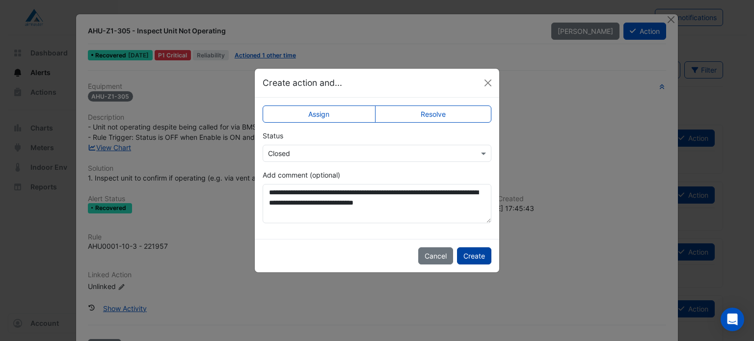
click at [470, 258] on button "Create" at bounding box center [474, 255] width 34 height 17
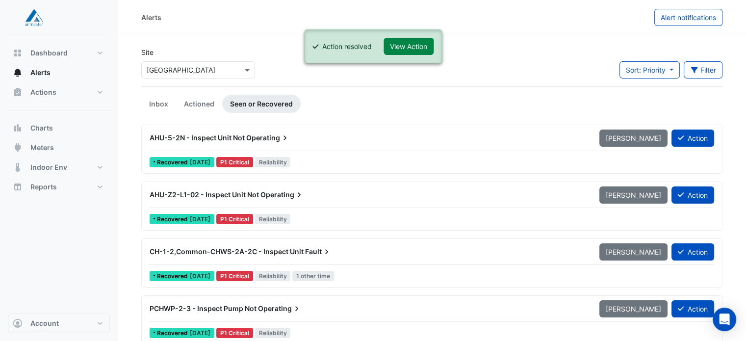
click at [276, 139] on span "Operating" at bounding box center [268, 138] width 44 height 10
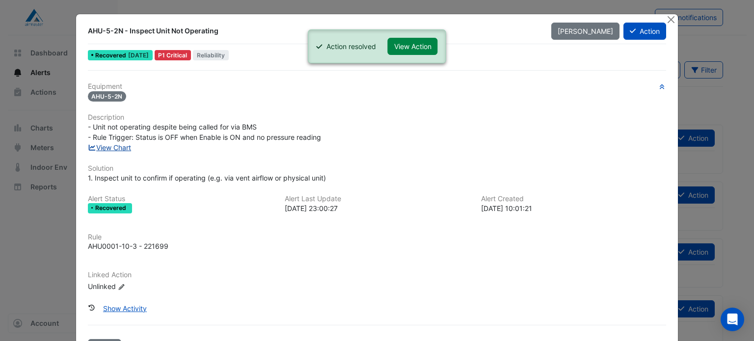
click at [122, 146] on link "View Chart" at bounding box center [110, 147] width 44 height 8
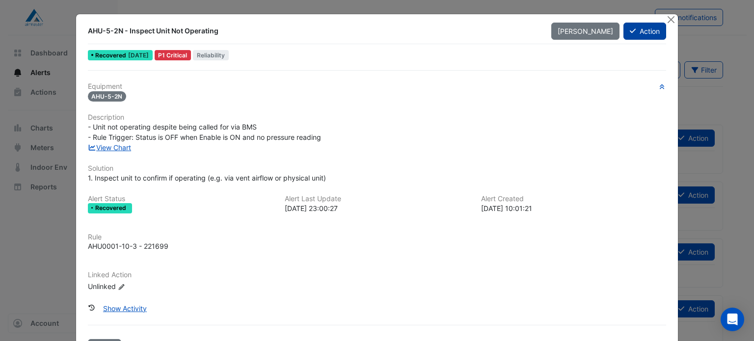
click at [645, 32] on button "Action" at bounding box center [644, 31] width 43 height 17
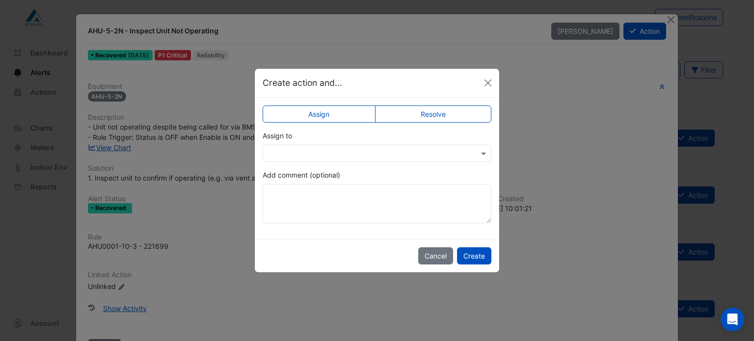
click at [408, 120] on label "Resolve" at bounding box center [433, 114] width 117 height 17
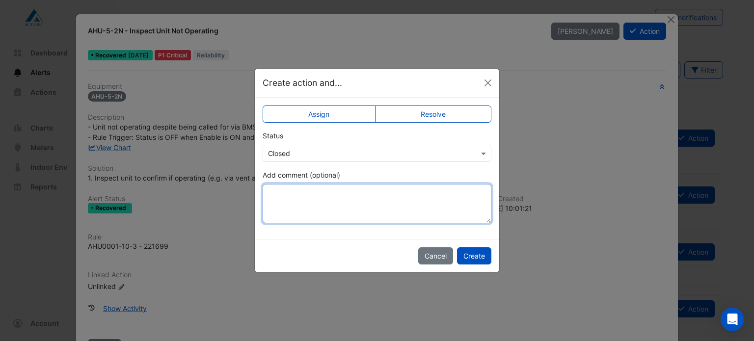
click at [380, 212] on textarea "Add comment (optional)" at bounding box center [377, 203] width 229 height 39
paste textarea "**********"
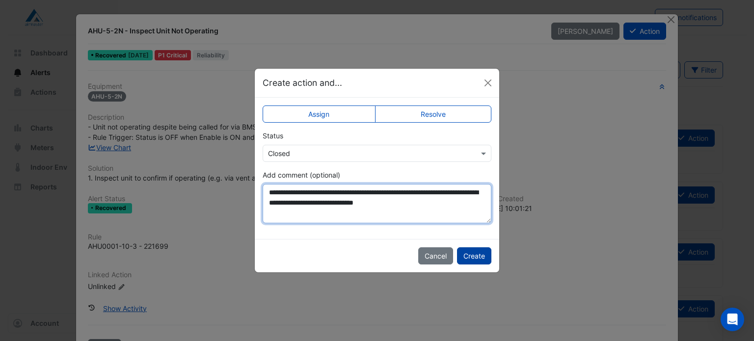
type textarea "**********"
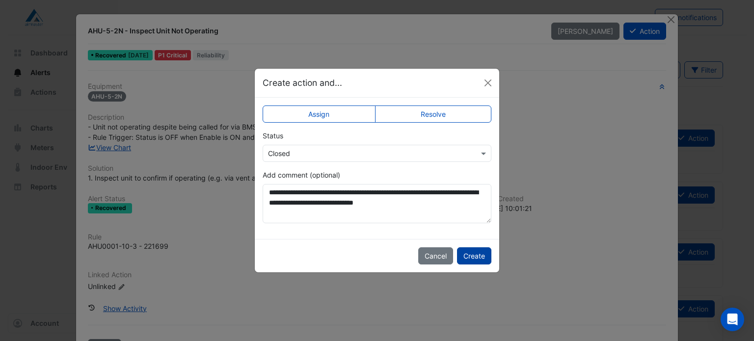
click at [470, 251] on button "Create" at bounding box center [474, 255] width 34 height 17
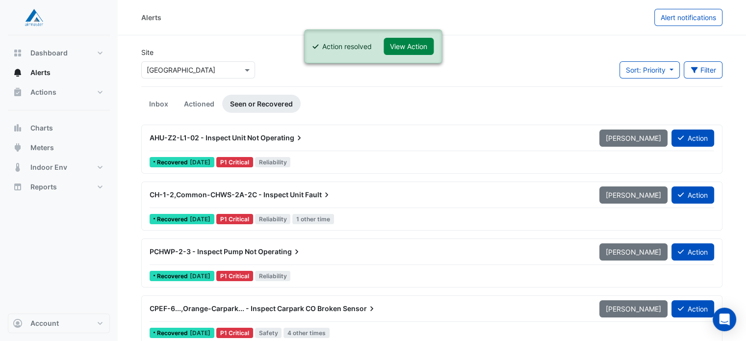
click at [262, 143] on div "AHU-Z2-L1-02 - Inspect Unit Not Operating" at bounding box center [369, 138] width 450 height 18
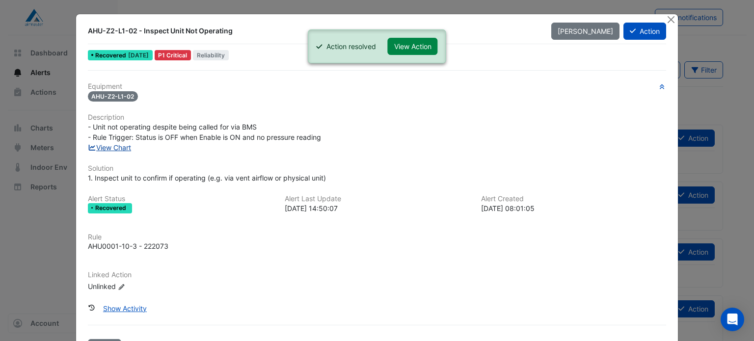
click at [113, 146] on link "View Chart" at bounding box center [110, 147] width 44 height 8
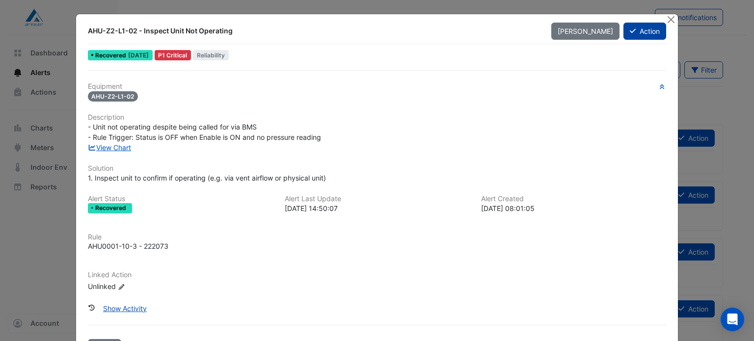
click at [646, 33] on button "Action" at bounding box center [644, 31] width 43 height 17
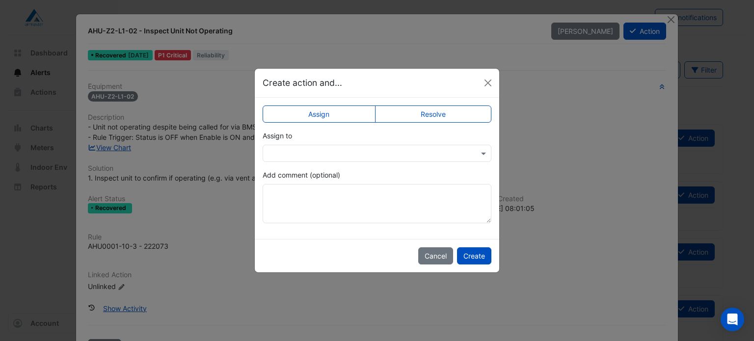
click at [438, 121] on label "Resolve" at bounding box center [433, 114] width 117 height 17
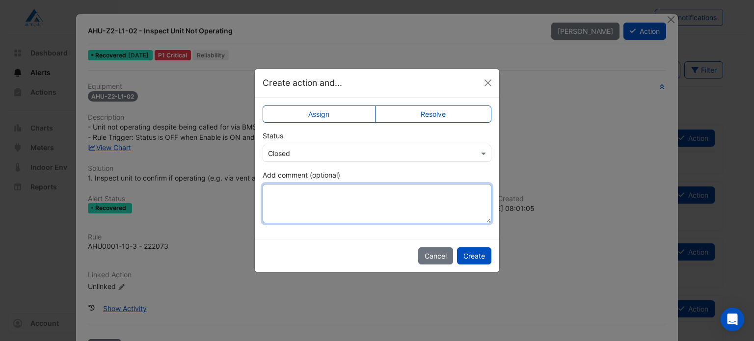
click at [358, 206] on textarea "Add comment (optional)" at bounding box center [377, 203] width 229 height 39
paste textarea "**********"
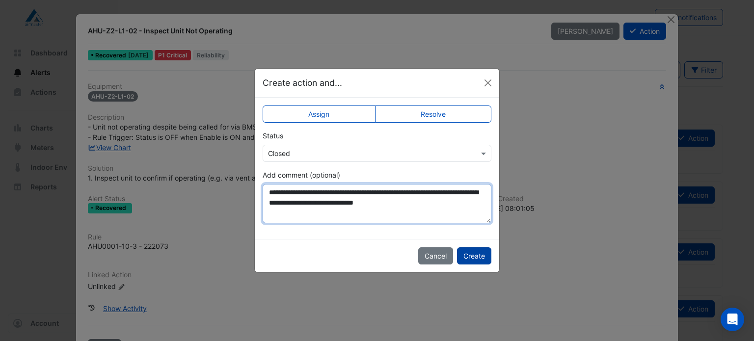
type textarea "**********"
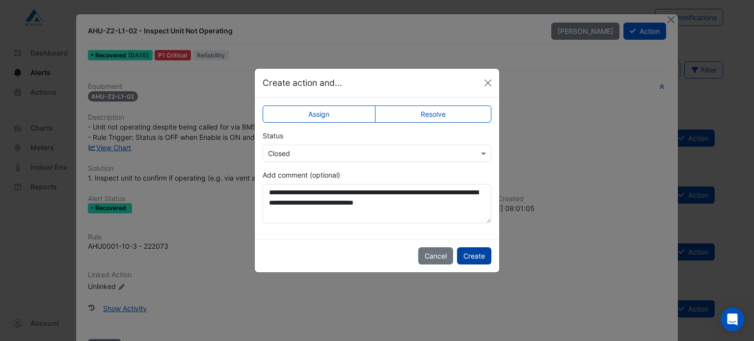
click at [474, 256] on button "Create" at bounding box center [474, 255] width 34 height 17
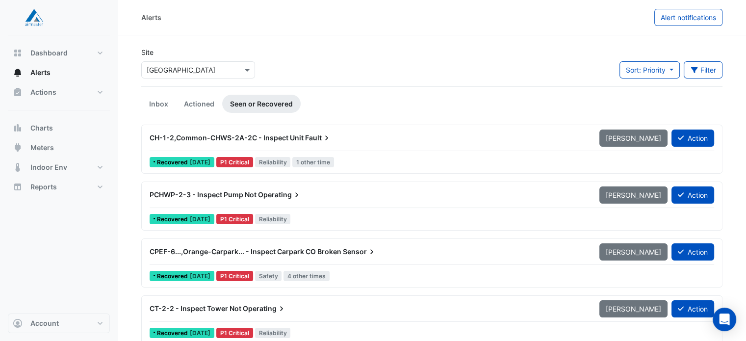
click at [361, 145] on div "CH-1-2,Common-CHWS-2A-2C - Inspect Unit Fault" at bounding box center [369, 138] width 450 height 18
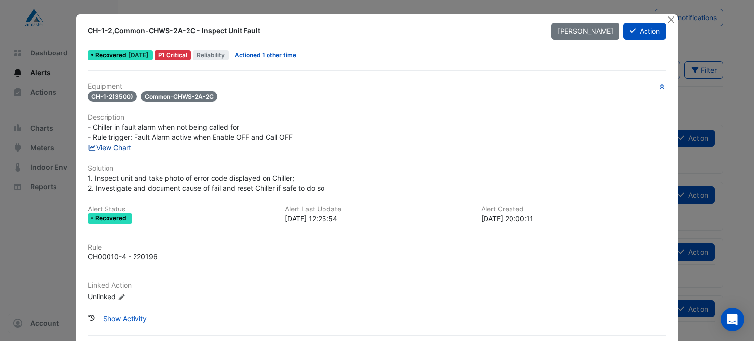
click at [123, 147] on link "View Chart" at bounding box center [110, 147] width 44 height 8
click at [634, 27] on button "Action" at bounding box center [644, 31] width 43 height 17
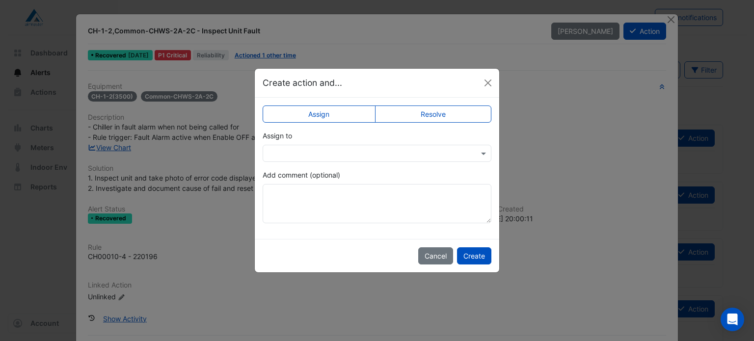
click at [408, 114] on label "Resolve" at bounding box center [433, 114] width 117 height 17
click at [475, 255] on button "Create" at bounding box center [474, 255] width 34 height 17
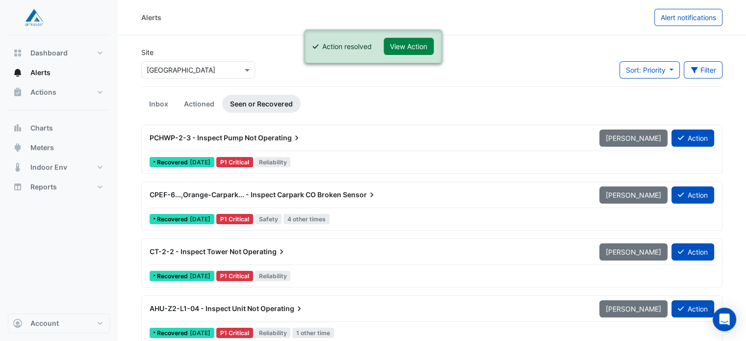
click at [298, 139] on icon at bounding box center [297, 138] width 10 height 10
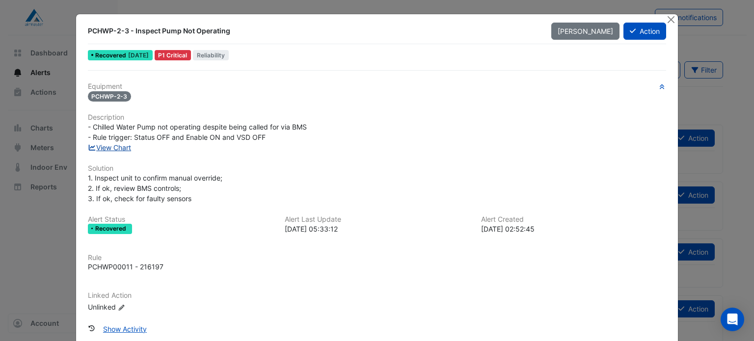
click at [114, 145] on link "View Chart" at bounding box center [110, 147] width 44 height 8
click at [646, 28] on button "Action" at bounding box center [644, 31] width 43 height 17
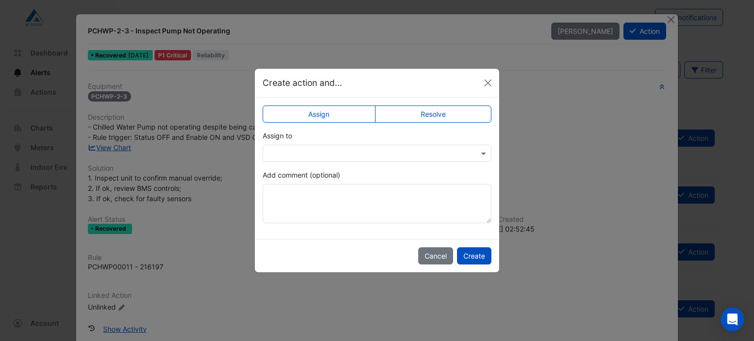
click at [460, 114] on label "Resolve" at bounding box center [433, 114] width 117 height 17
click at [479, 248] on button "Create" at bounding box center [474, 255] width 34 height 17
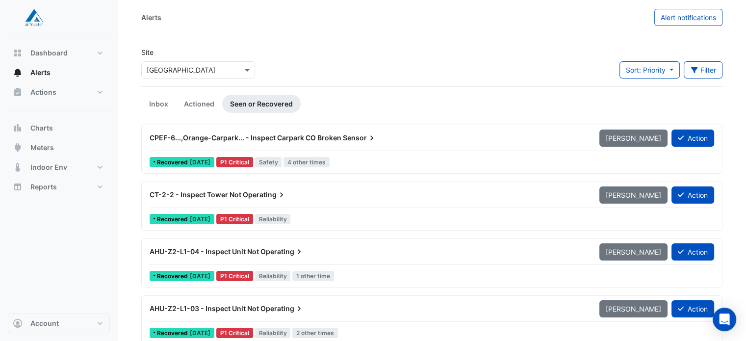
click at [284, 200] on div "CT-2-2 - Inspect Tower Not Operating" at bounding box center [369, 195] width 450 height 18
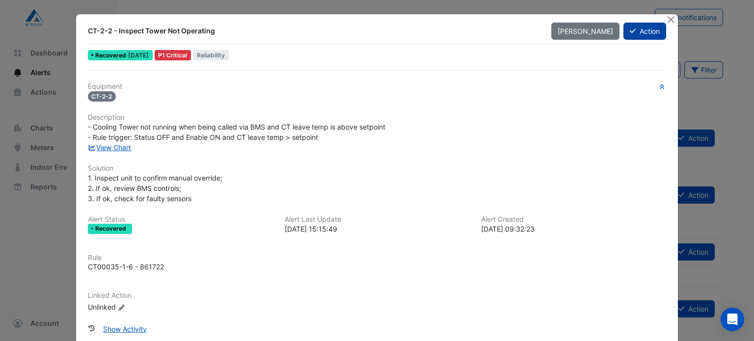
click at [636, 35] on button "Action" at bounding box center [644, 31] width 43 height 17
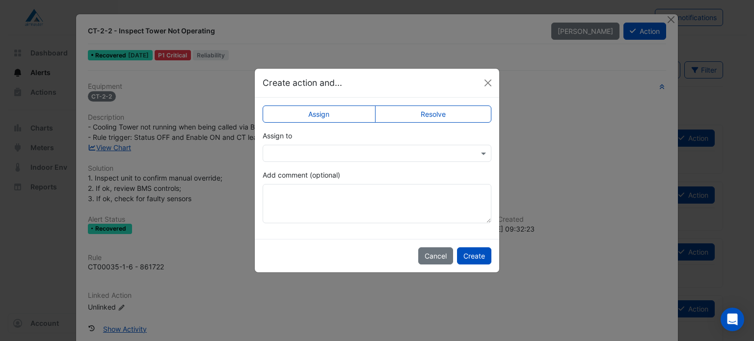
click at [444, 117] on label "Resolve" at bounding box center [433, 114] width 117 height 17
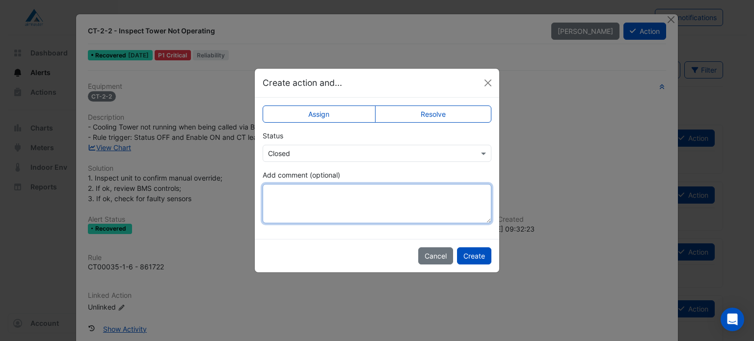
click at [370, 200] on textarea "Add comment (optional)" at bounding box center [377, 203] width 229 height 39
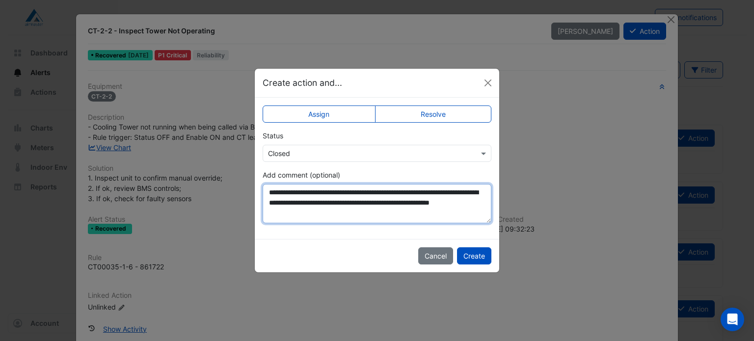
click at [367, 208] on textarea "**********" at bounding box center [377, 203] width 229 height 39
type textarea "**********"
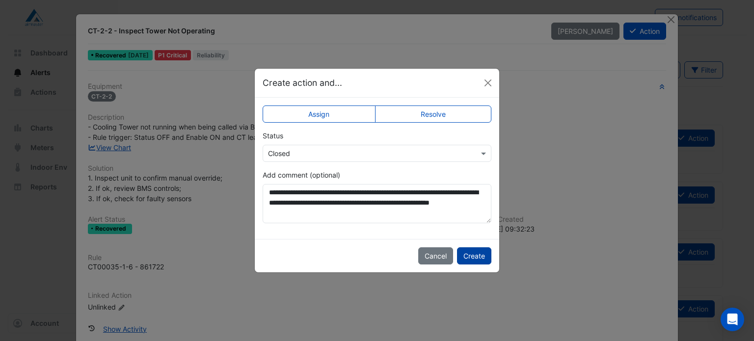
click at [474, 257] on button "Create" at bounding box center [474, 255] width 34 height 17
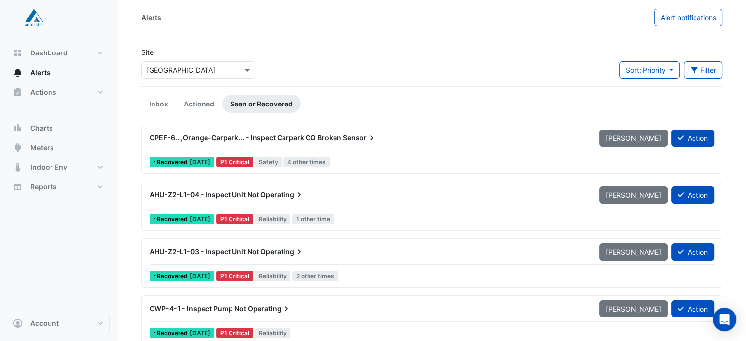
click at [320, 195] on div "AHU-Z2-L1-04 - Inspect Unit Not Operating" at bounding box center [369, 195] width 438 height 10
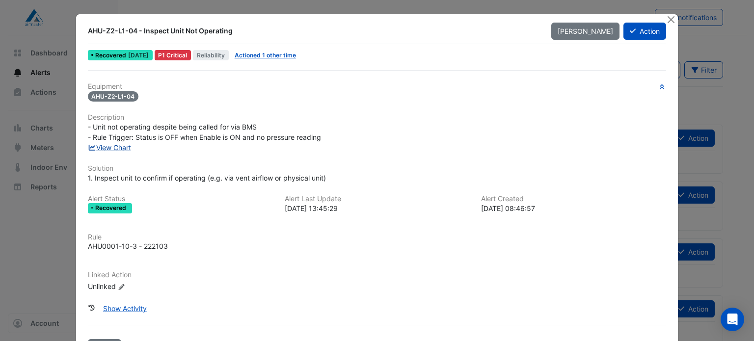
click at [120, 143] on link "View Chart" at bounding box center [110, 147] width 44 height 8
click at [118, 145] on link "View Chart" at bounding box center [110, 147] width 44 height 8
click at [645, 29] on button "Action" at bounding box center [644, 31] width 43 height 17
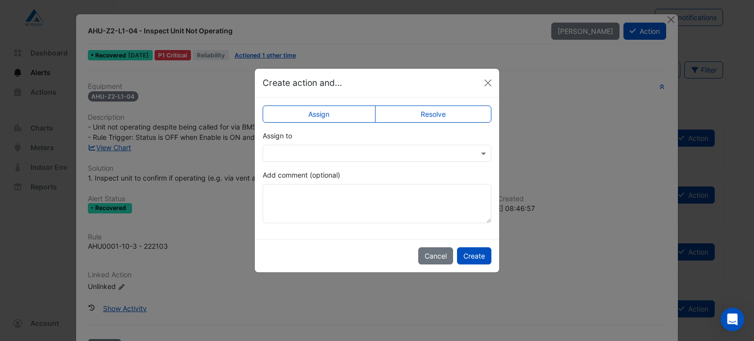
click at [439, 117] on label "Resolve" at bounding box center [433, 114] width 117 height 17
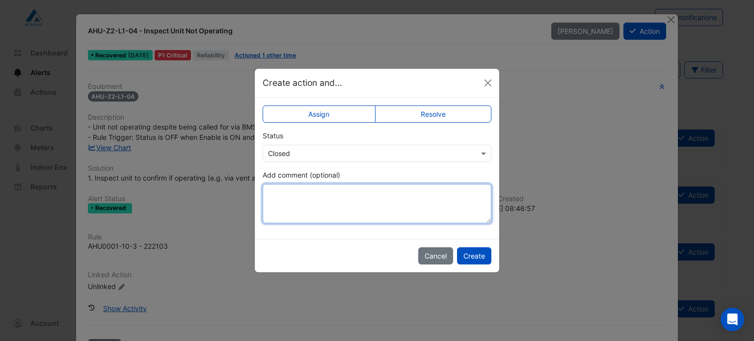
click at [371, 208] on textarea "Add comment (optional)" at bounding box center [377, 203] width 229 height 39
click at [372, 207] on textarea "Add comment (optional)" at bounding box center [377, 203] width 229 height 39
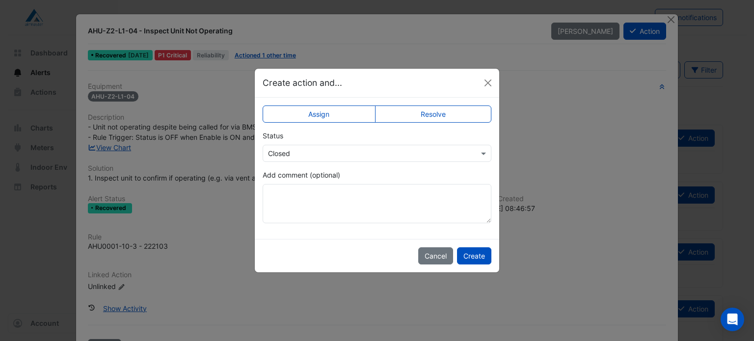
click at [68, 242] on ngb-modal-window "Create action and... Assign Resolve Status Select Status × Closed Add comment (…" at bounding box center [377, 170] width 754 height 341
click at [496, 88] on div "Create action and..." at bounding box center [377, 83] width 244 height 29
click at [489, 83] on button "Close" at bounding box center [487, 83] width 15 height 15
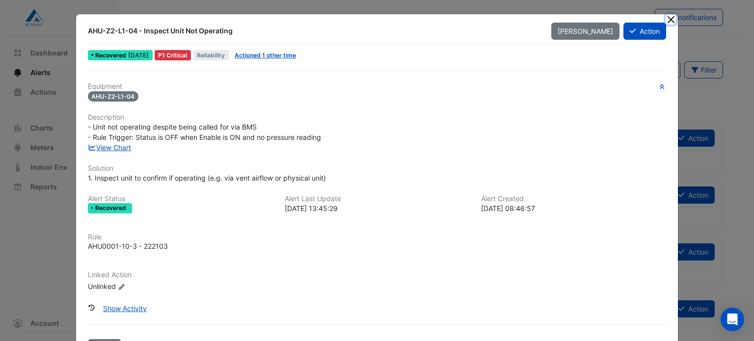
click at [666, 17] on button "Close" at bounding box center [670, 19] width 10 height 10
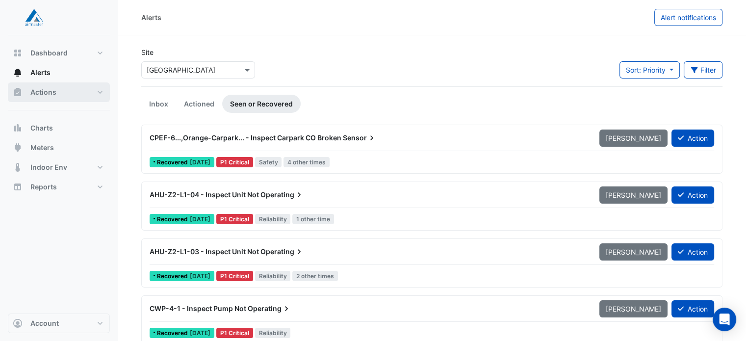
click at [67, 95] on button "Actions" at bounding box center [59, 92] width 102 height 20
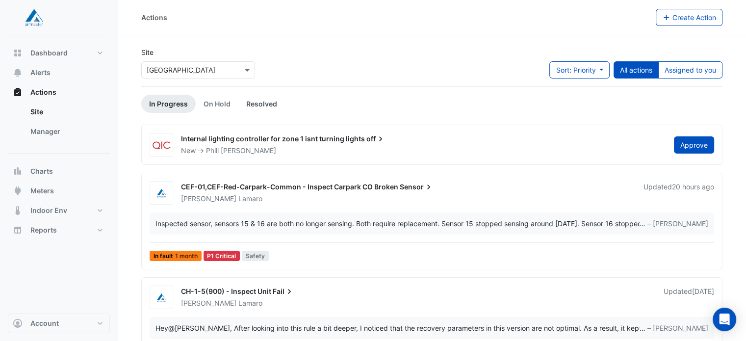
click at [251, 100] on link "Resolved" at bounding box center [261, 104] width 47 height 18
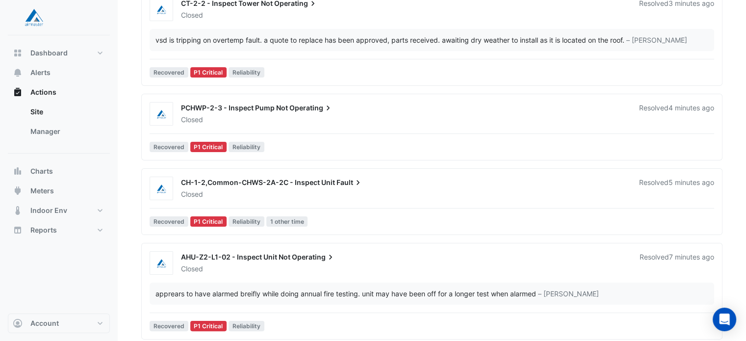
scroll to position [139, 0]
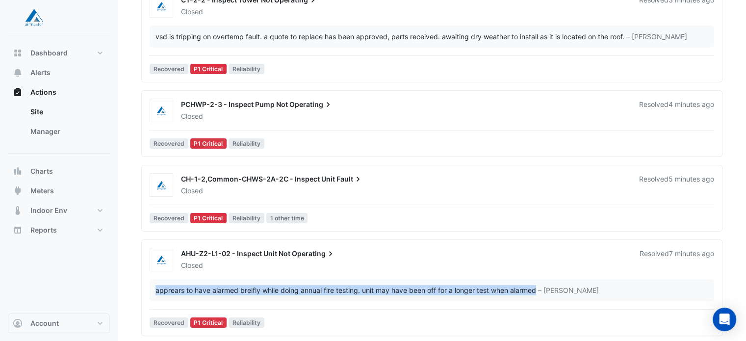
drag, startPoint x: 155, startPoint y: 289, endPoint x: 541, endPoint y: 289, distance: 385.7
click at [541, 289] on div "apprears to have alarmed breifly while doing annual fire testing. unit may have…" at bounding box center [432, 290] width 553 height 10
copy div "apprears to have alarmed breifly while doing annual fire testing. unit may have…"
click at [67, 67] on button "Alerts" at bounding box center [59, 73] width 102 height 20
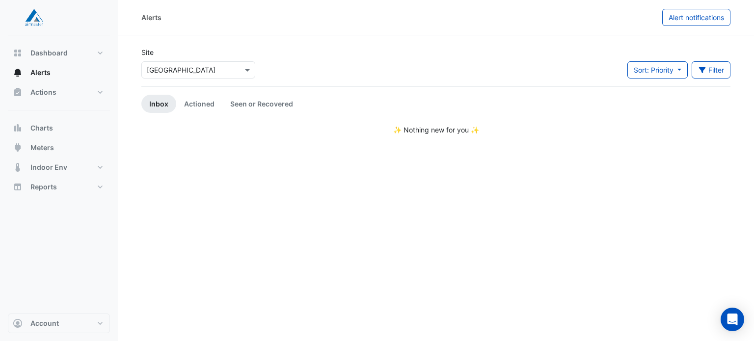
click at [277, 26] on div "Alerts Alert notifications" at bounding box center [436, 17] width 636 height 35
click at [253, 104] on link "Seen or Recovered" at bounding box center [261, 104] width 79 height 18
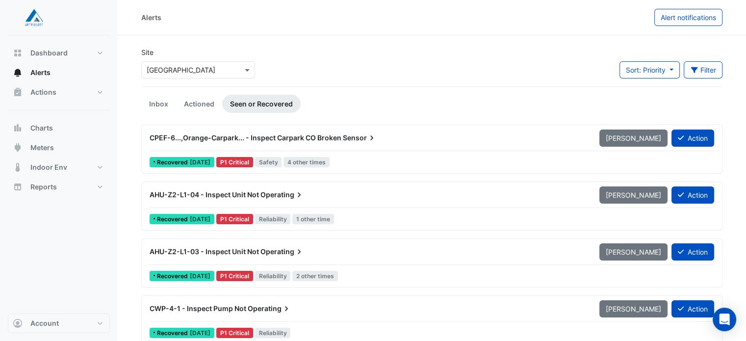
click at [265, 199] on div "AHU-Z2-L1-04 - Inspect Unit Not Operating" at bounding box center [369, 195] width 450 height 18
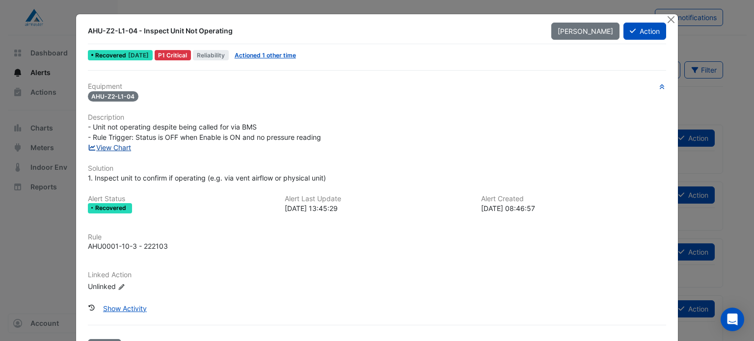
click at [123, 145] on link "View Chart" at bounding box center [110, 147] width 44 height 8
click at [635, 35] on button "Action" at bounding box center [644, 31] width 43 height 17
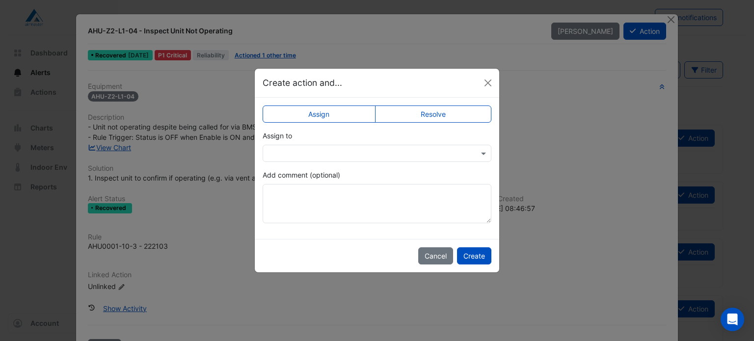
click at [412, 115] on label "Resolve" at bounding box center [433, 114] width 117 height 17
click at [472, 255] on button "Create" at bounding box center [474, 255] width 34 height 17
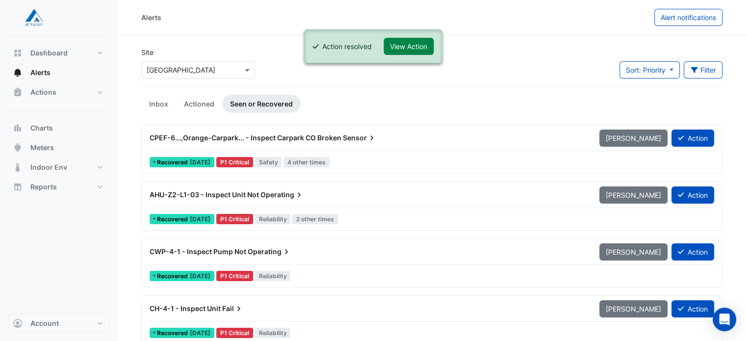
click at [246, 194] on span "AHU-Z2-L1-03 - Inspect Unit Not" at bounding box center [204, 194] width 109 height 8
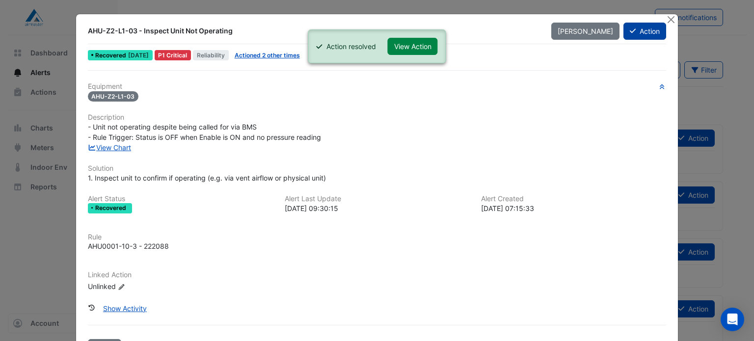
click at [630, 32] on icon at bounding box center [633, 30] width 6 height 7
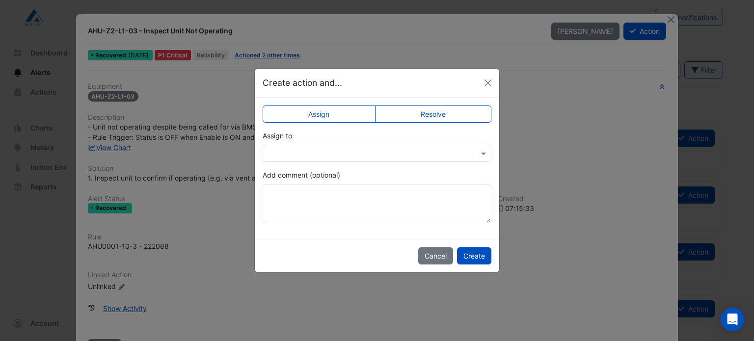
click at [459, 122] on label "Resolve" at bounding box center [433, 114] width 117 height 17
click at [479, 264] on button "Create" at bounding box center [474, 255] width 34 height 17
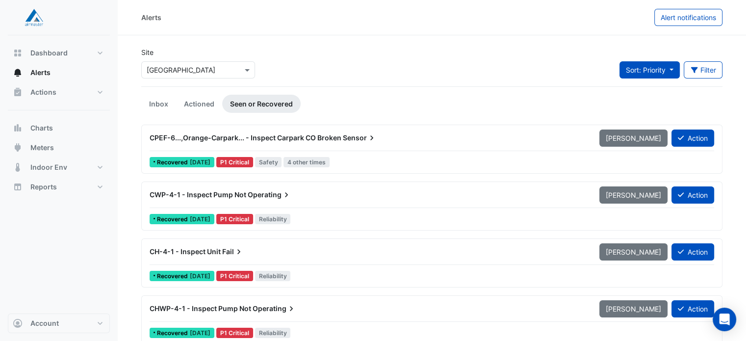
click at [659, 78] on button "Sort: Priority" at bounding box center [650, 69] width 60 height 17
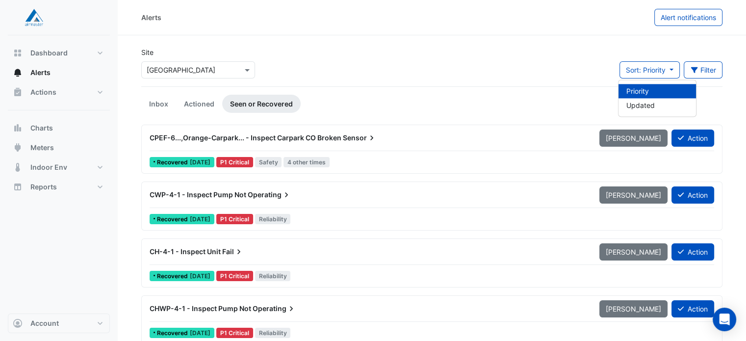
click at [261, 198] on span "Operating" at bounding box center [270, 195] width 44 height 10
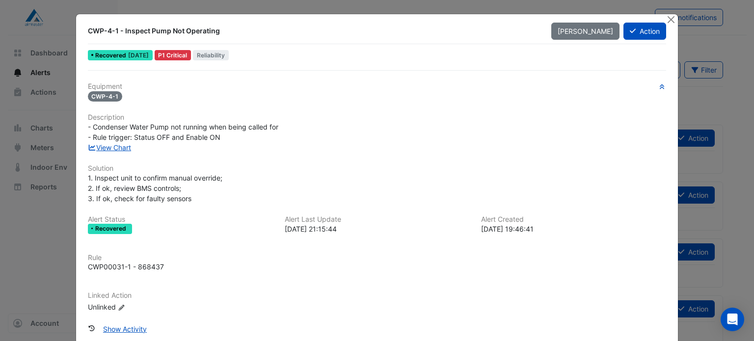
click at [109, 151] on div "View Chart" at bounding box center [377, 147] width 590 height 10
click at [108, 144] on link "View Chart" at bounding box center [110, 147] width 44 height 8
click at [631, 30] on icon at bounding box center [633, 30] width 6 height 7
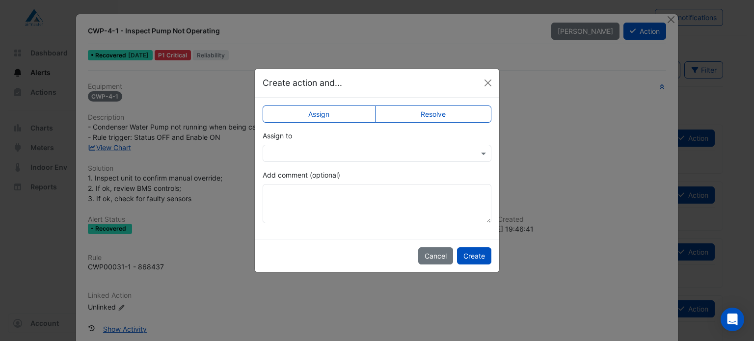
click at [461, 111] on label "Resolve" at bounding box center [433, 114] width 117 height 17
click at [475, 251] on button "Create" at bounding box center [474, 255] width 34 height 17
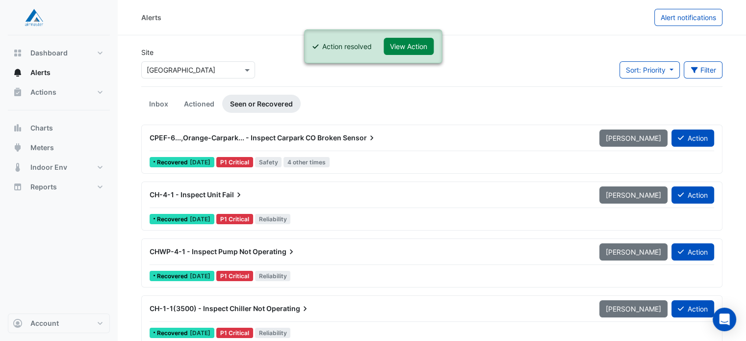
click at [338, 139] on span "CPEF-6...,Orange-Carpark... - Inspect Carpark CO Broken" at bounding box center [246, 137] width 192 height 8
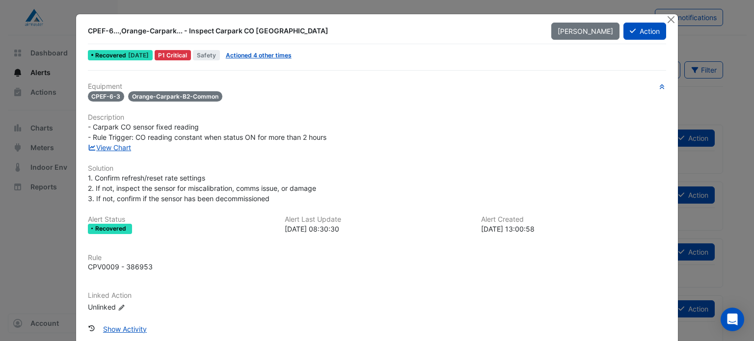
click at [98, 151] on div "View Chart" at bounding box center [377, 147] width 590 height 10
click at [102, 146] on link "View Chart" at bounding box center [110, 147] width 44 height 8
click at [636, 39] on div "CPEF-6...,Orange-Carpark... - Inspect Carpark CO Broken Sensor Mark Unseen Acti…" at bounding box center [377, 31] width 590 height 18
click at [636, 37] on button "Action" at bounding box center [644, 31] width 43 height 17
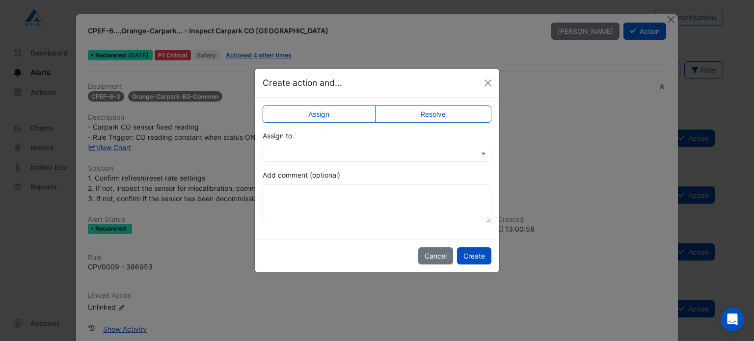
click at [448, 111] on label "Resolve" at bounding box center [433, 114] width 117 height 17
click at [463, 252] on button "Create" at bounding box center [474, 255] width 34 height 17
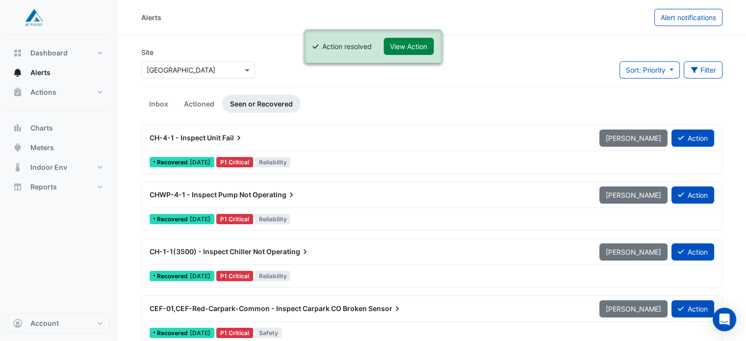
click at [264, 138] on div "CH-4-1 - Inspect Unit Fail" at bounding box center [369, 138] width 438 height 10
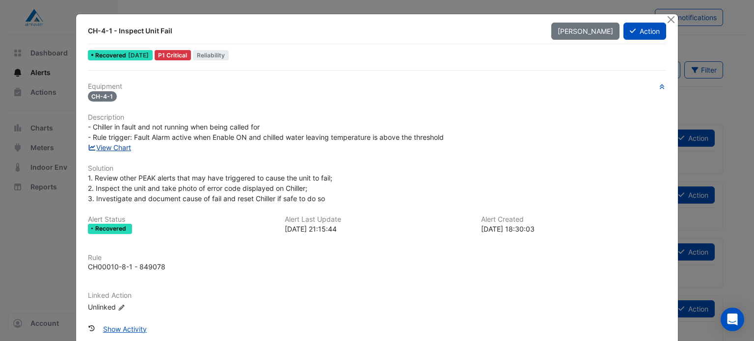
click at [118, 147] on link "View Chart" at bounding box center [110, 147] width 44 height 8
click at [638, 25] on button "Action" at bounding box center [644, 31] width 43 height 17
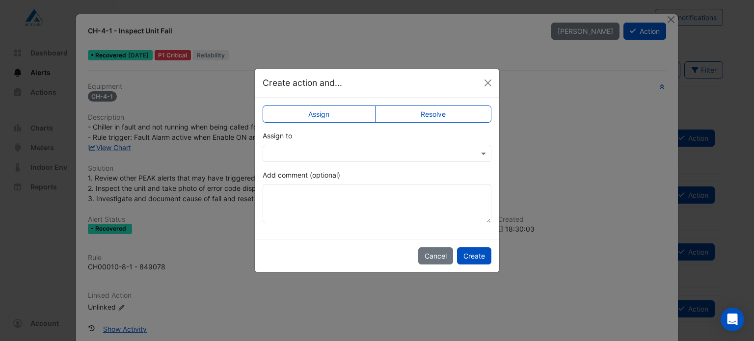
click at [457, 113] on label "Resolve" at bounding box center [433, 114] width 117 height 17
click at [475, 253] on button "Create" at bounding box center [474, 255] width 34 height 17
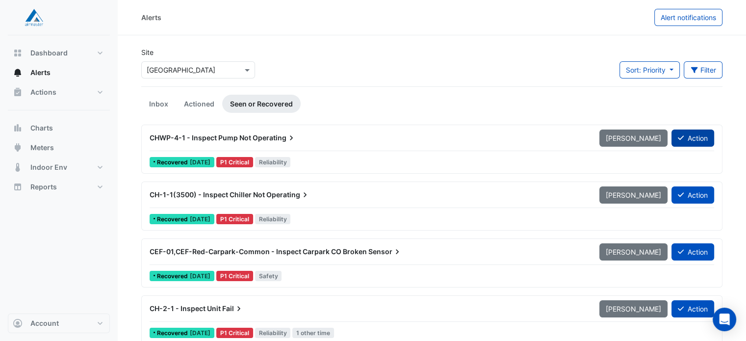
click at [686, 140] on button "Action" at bounding box center [693, 138] width 43 height 17
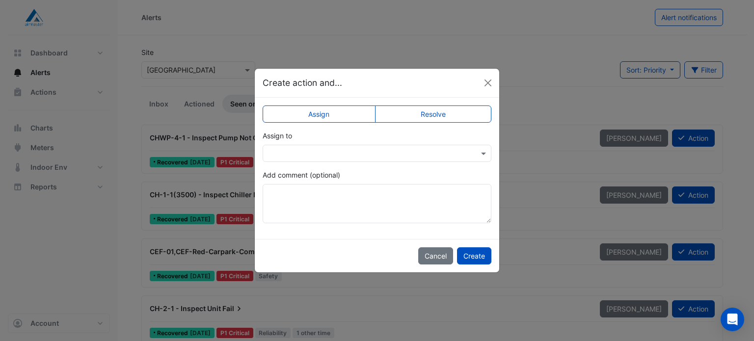
click at [459, 118] on label "Resolve" at bounding box center [433, 114] width 117 height 17
click at [472, 255] on button "Create" at bounding box center [474, 255] width 34 height 17
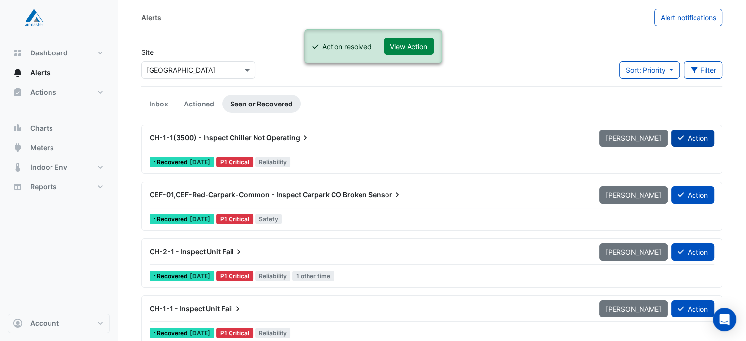
click at [694, 139] on button "Action" at bounding box center [693, 138] width 43 height 17
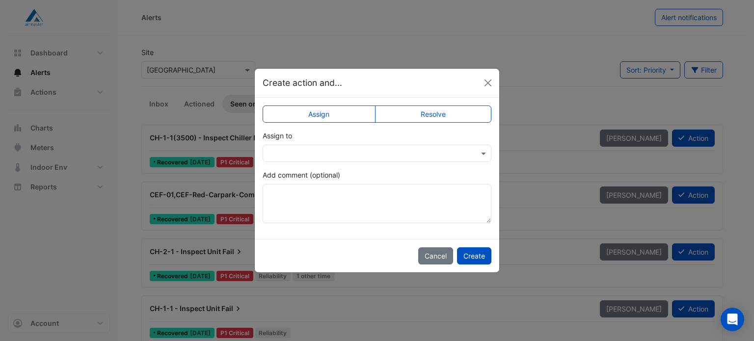
click at [444, 103] on div "Assign Resolve Assign to Add comment (optional)" at bounding box center [377, 168] width 244 height 141
click at [444, 112] on label "Resolve" at bounding box center [433, 114] width 117 height 17
click at [472, 260] on button "Create" at bounding box center [474, 255] width 34 height 17
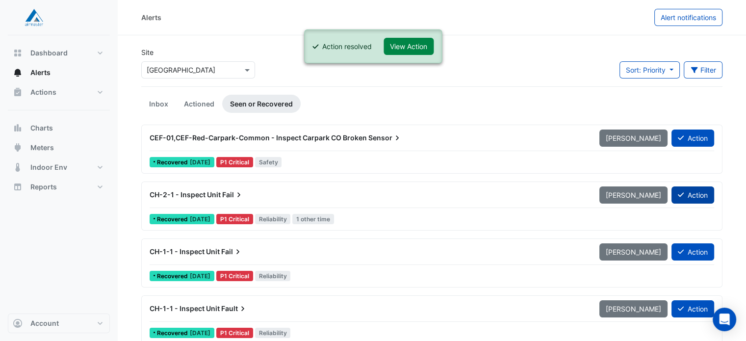
click at [683, 195] on icon at bounding box center [681, 194] width 6 height 7
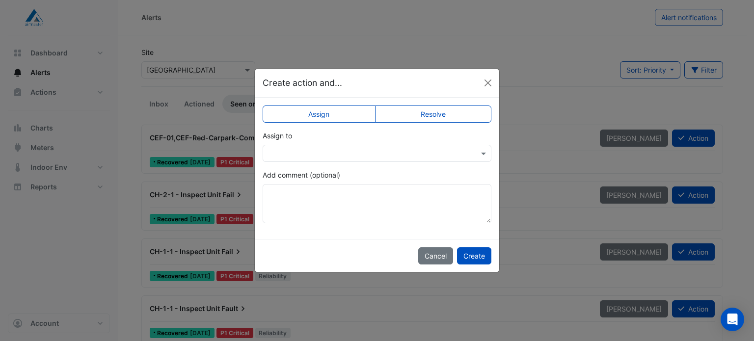
click at [428, 105] on div "Assign Resolve Assign to Add comment (optional)" at bounding box center [377, 168] width 244 height 141
click at [430, 109] on label "Resolve" at bounding box center [433, 114] width 117 height 17
click at [474, 262] on button "Create" at bounding box center [474, 255] width 34 height 17
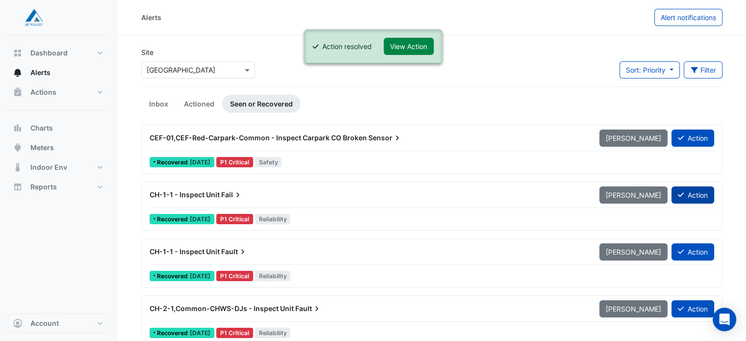
click at [699, 201] on button "Action" at bounding box center [693, 194] width 43 height 17
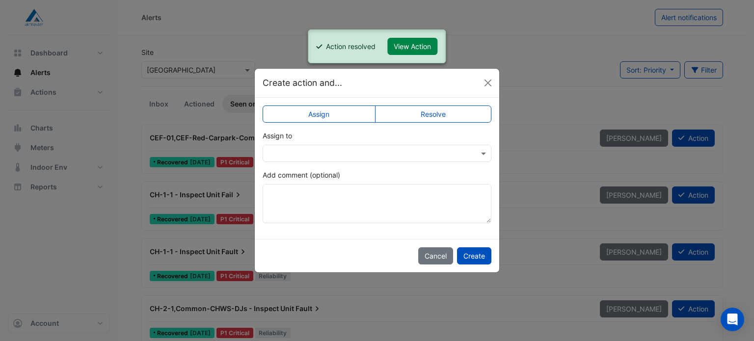
click at [446, 113] on label "Resolve" at bounding box center [433, 114] width 117 height 17
click at [471, 261] on button "Create" at bounding box center [474, 255] width 34 height 17
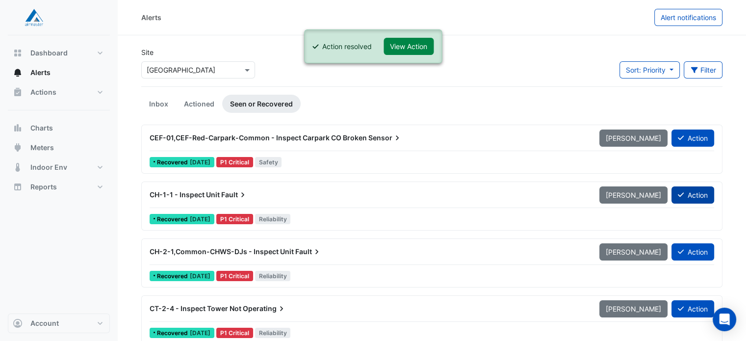
click at [694, 198] on button "Action" at bounding box center [693, 194] width 43 height 17
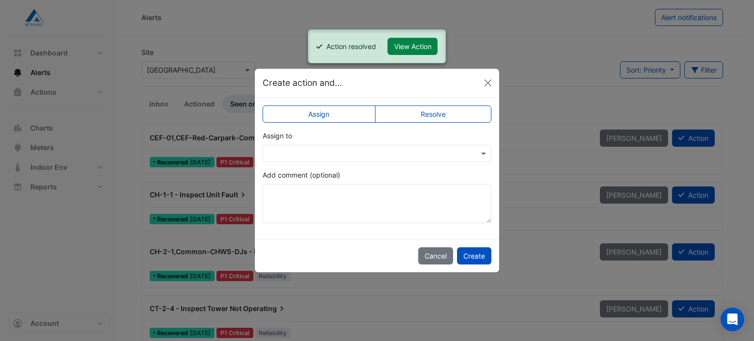
click at [451, 113] on label "Resolve" at bounding box center [433, 114] width 117 height 17
click at [472, 257] on button "Create" at bounding box center [474, 255] width 34 height 17
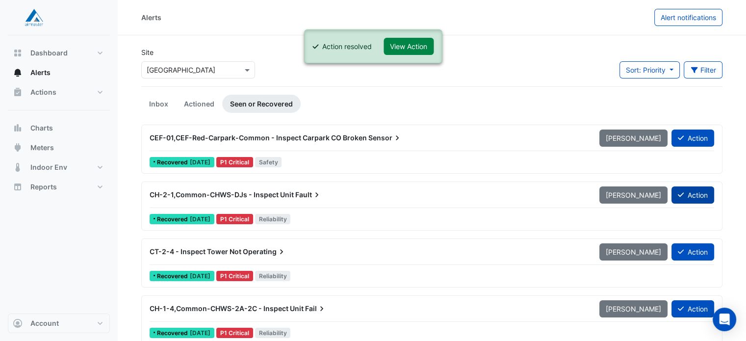
click at [699, 191] on button "Action" at bounding box center [693, 194] width 43 height 17
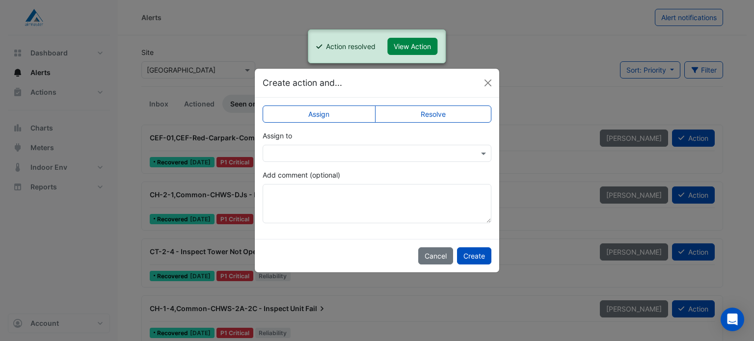
click at [448, 109] on label "Resolve" at bounding box center [433, 114] width 117 height 17
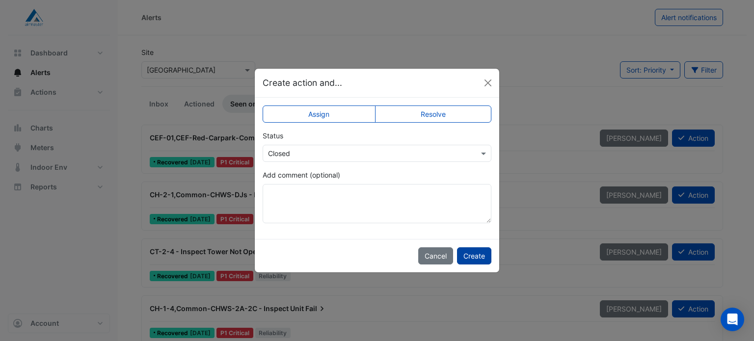
click at [479, 261] on button "Create" at bounding box center [474, 255] width 34 height 17
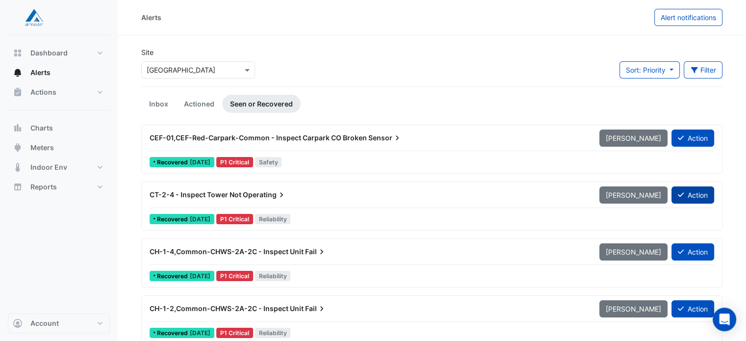
click at [697, 197] on button "Action" at bounding box center [693, 194] width 43 height 17
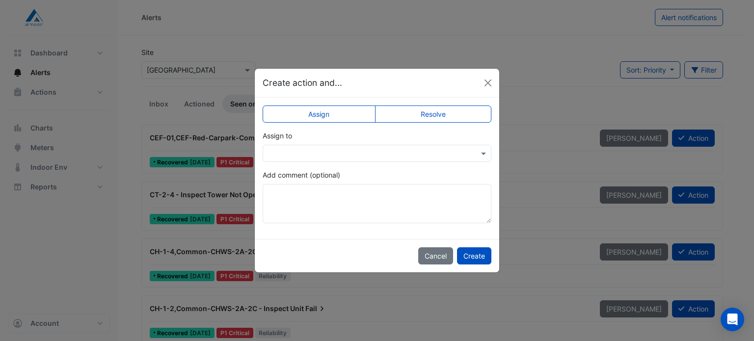
click at [458, 106] on label "Resolve" at bounding box center [433, 114] width 117 height 17
click at [465, 260] on button "Create" at bounding box center [474, 255] width 34 height 17
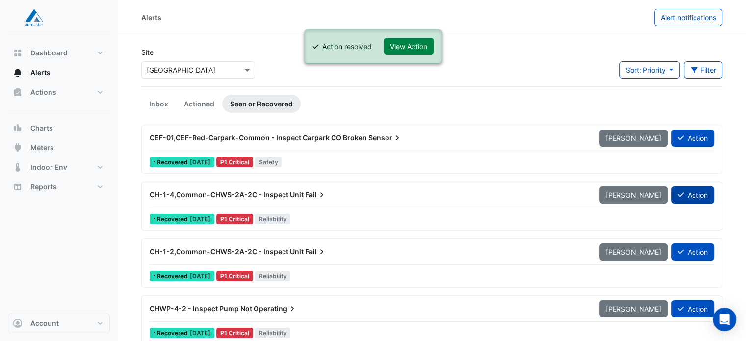
click at [689, 202] on button "Action" at bounding box center [693, 194] width 43 height 17
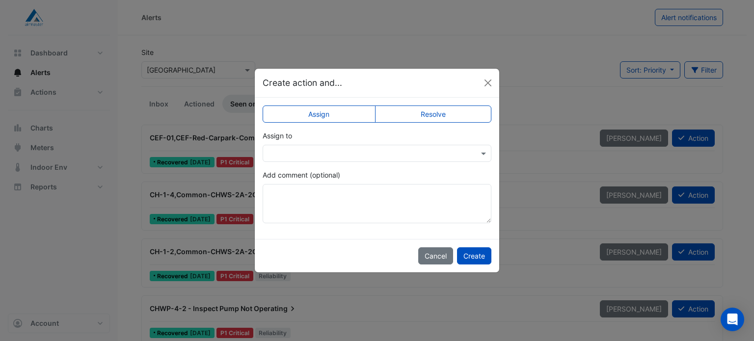
click at [417, 117] on label "Resolve" at bounding box center [433, 114] width 117 height 17
click at [470, 259] on button "Create" at bounding box center [474, 255] width 34 height 17
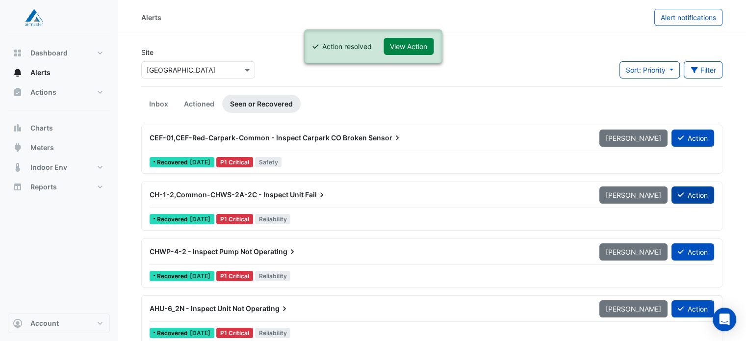
click at [689, 198] on button "Action" at bounding box center [693, 194] width 43 height 17
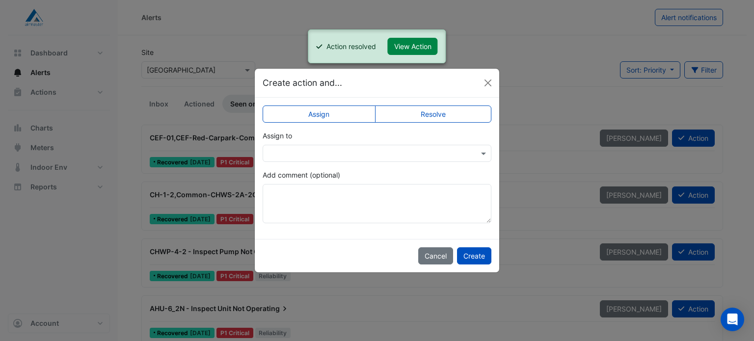
click at [436, 113] on label "Resolve" at bounding box center [433, 114] width 117 height 17
click at [482, 256] on button "Create" at bounding box center [474, 255] width 34 height 17
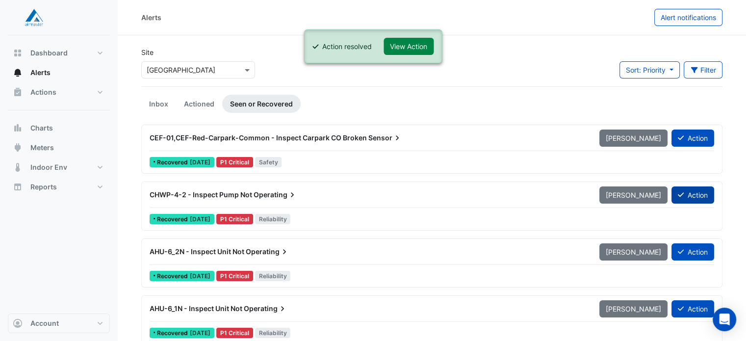
click at [689, 196] on button "Action" at bounding box center [693, 194] width 43 height 17
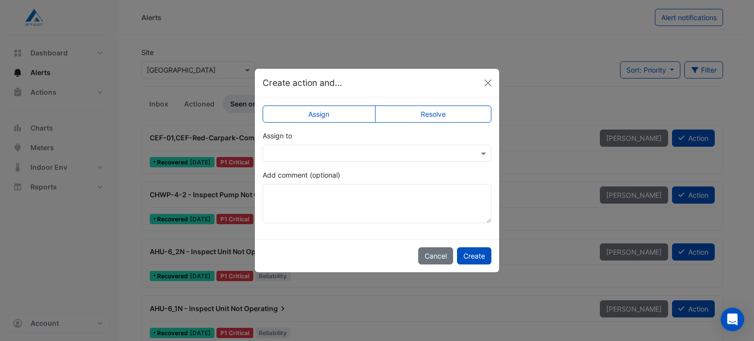
click at [423, 112] on label "Resolve" at bounding box center [433, 114] width 117 height 17
click at [478, 253] on button "Create" at bounding box center [474, 255] width 34 height 17
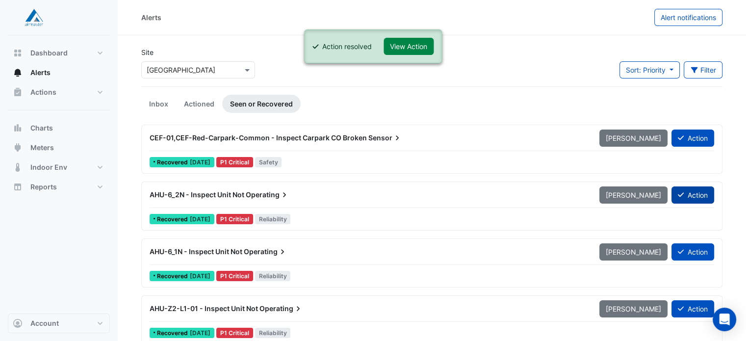
click at [705, 195] on button "Action" at bounding box center [693, 194] width 43 height 17
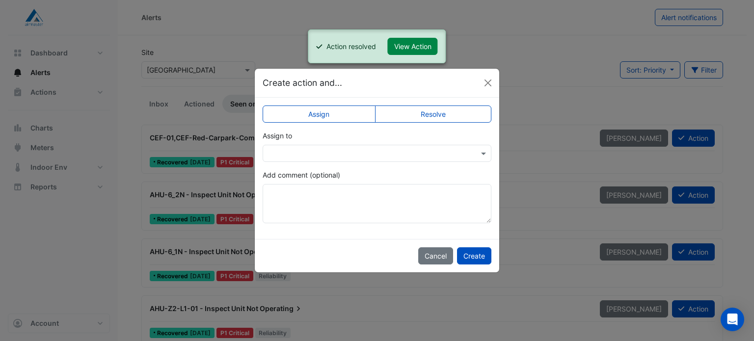
click at [436, 111] on label "Resolve" at bounding box center [433, 114] width 117 height 17
click at [474, 249] on button "Create" at bounding box center [474, 255] width 34 height 17
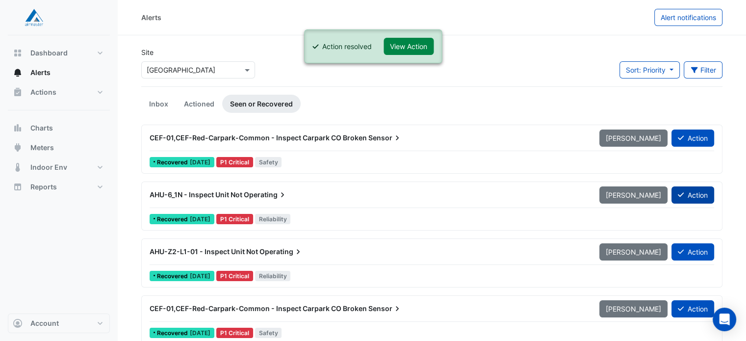
click at [690, 191] on button "Action" at bounding box center [693, 194] width 43 height 17
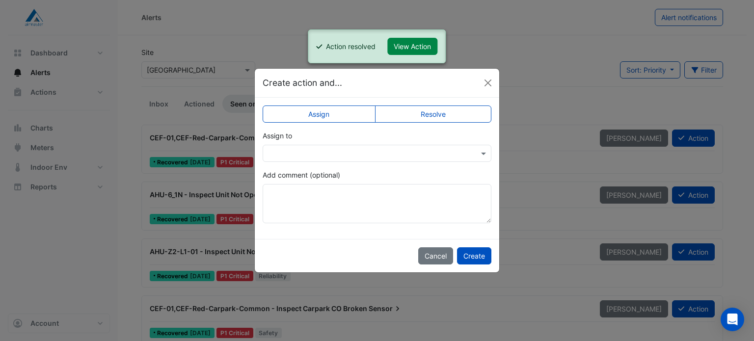
click at [442, 117] on label "Resolve" at bounding box center [433, 114] width 117 height 17
click at [474, 259] on button "Create" at bounding box center [474, 255] width 34 height 17
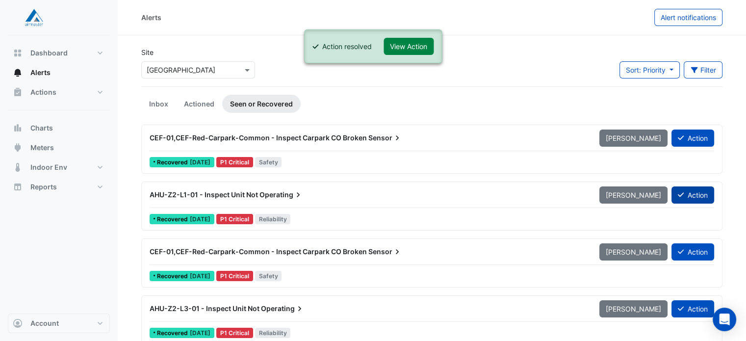
click at [687, 186] on button "Action" at bounding box center [693, 194] width 43 height 17
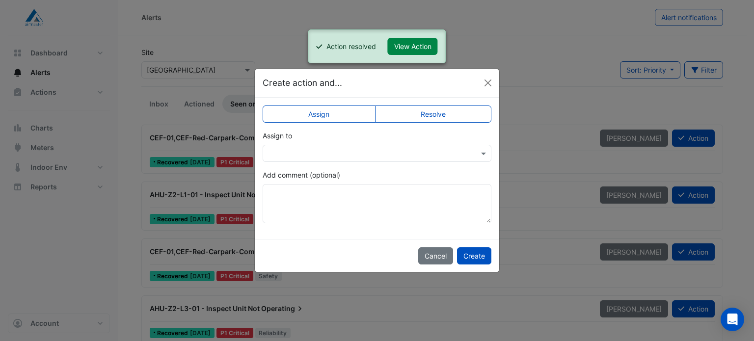
click at [438, 117] on label "Resolve" at bounding box center [433, 114] width 117 height 17
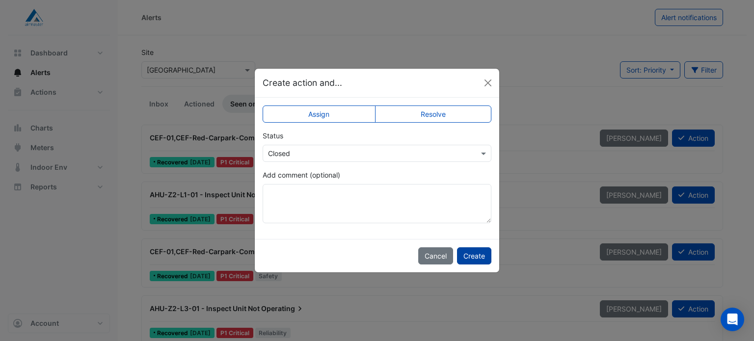
click at [474, 250] on button "Create" at bounding box center [474, 255] width 34 height 17
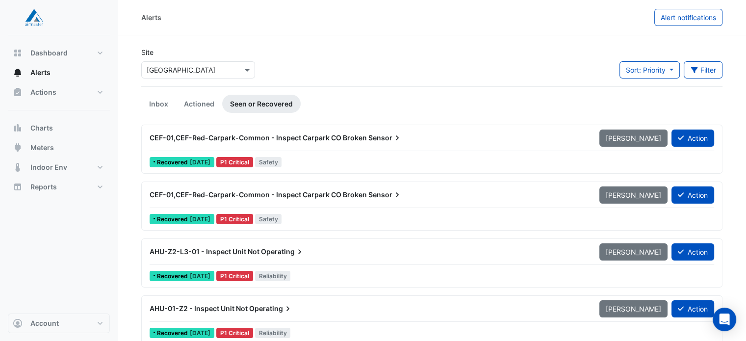
click at [554, 138] on div "CEF-01,CEF-Red-Carpark-Common - Inspect Carpark CO Broken Sensor" at bounding box center [369, 138] width 438 height 10
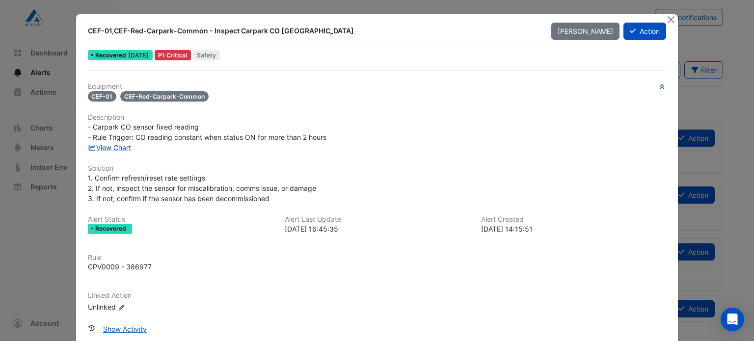
click at [120, 149] on link "View Chart" at bounding box center [110, 147] width 44 height 8
click at [648, 37] on button "Action" at bounding box center [644, 31] width 43 height 17
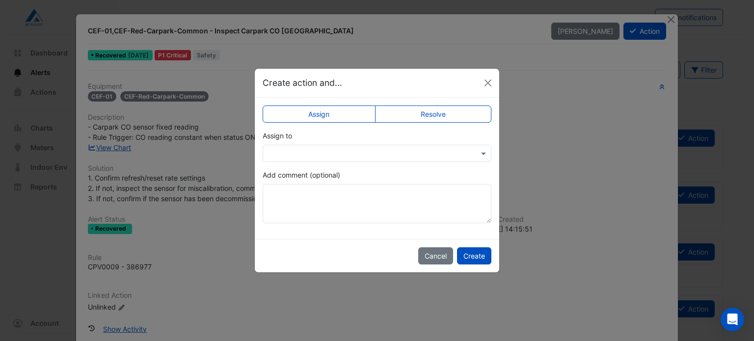
click at [442, 126] on div "Assign Resolve Assign to Add comment (optional)" at bounding box center [377, 168] width 244 height 141
click at [442, 117] on label "Resolve" at bounding box center [433, 114] width 117 height 17
click at [479, 256] on button "Create" at bounding box center [474, 255] width 34 height 17
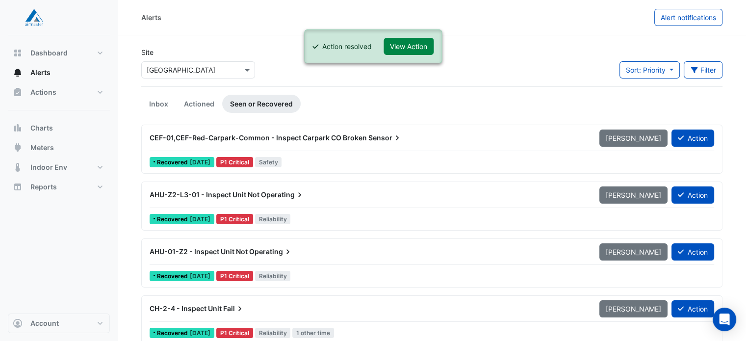
click at [294, 142] on div "CEF-01,CEF-Red-Carpark-Common - Inspect Carpark CO Broken Sensor" at bounding box center [369, 138] width 438 height 10
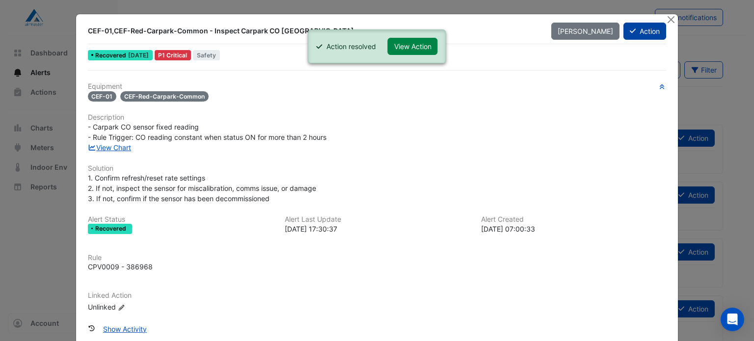
click at [637, 32] on button "Action" at bounding box center [644, 31] width 43 height 17
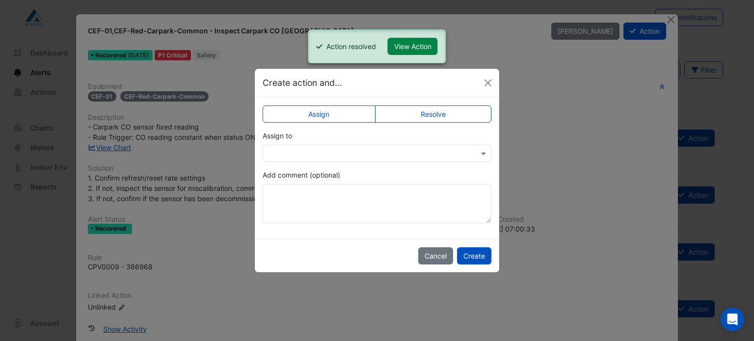
click at [430, 109] on label "Resolve" at bounding box center [433, 114] width 117 height 17
click at [469, 254] on button "Create" at bounding box center [474, 255] width 34 height 17
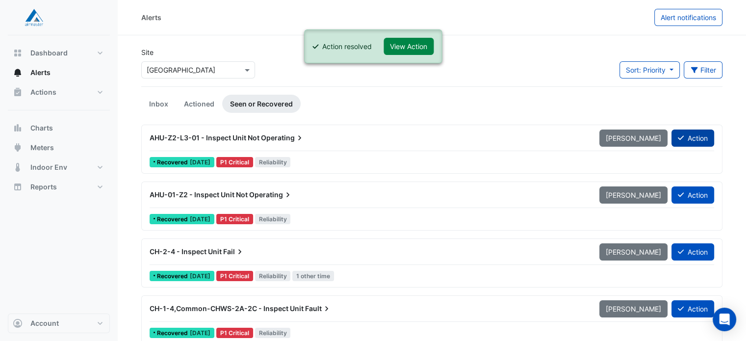
click at [685, 136] on button "Action" at bounding box center [693, 138] width 43 height 17
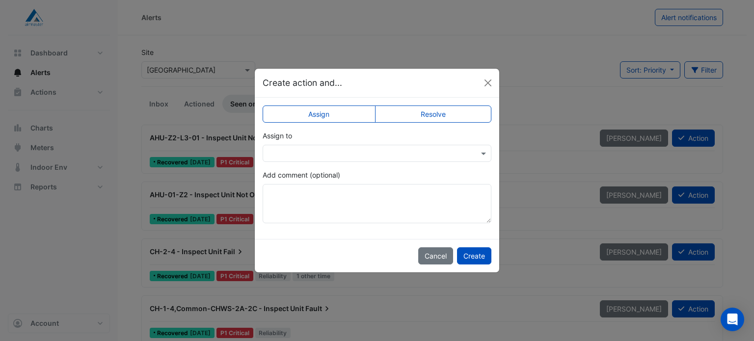
click at [450, 115] on label "Resolve" at bounding box center [433, 114] width 117 height 17
click at [478, 256] on button "Create" at bounding box center [474, 255] width 34 height 17
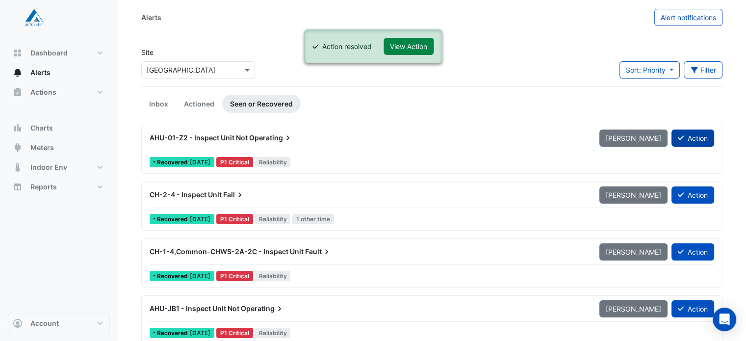
click at [702, 139] on button "Action" at bounding box center [693, 138] width 43 height 17
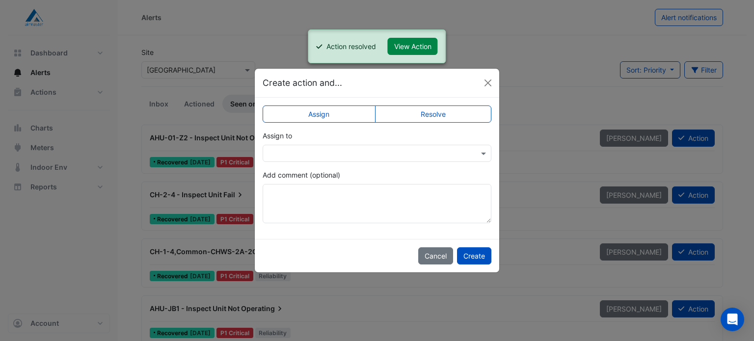
click at [432, 117] on label "Resolve" at bounding box center [433, 114] width 117 height 17
click at [475, 254] on button "Create" at bounding box center [474, 255] width 34 height 17
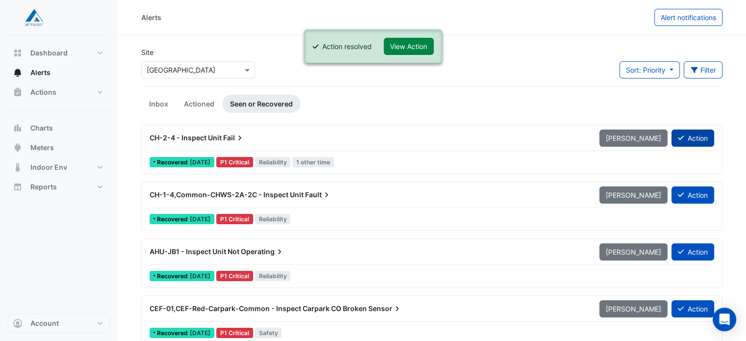
click at [692, 134] on button "Action" at bounding box center [693, 138] width 43 height 17
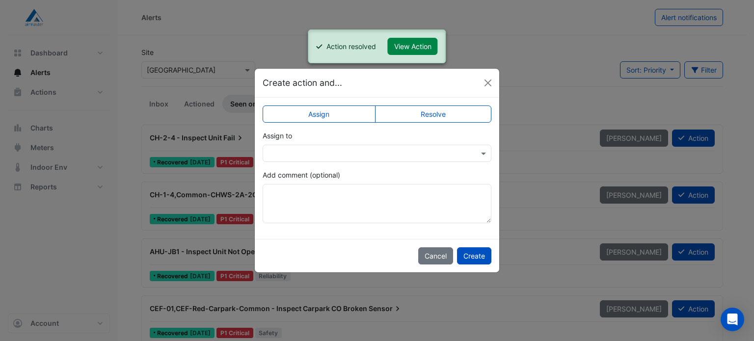
click at [458, 111] on label "Resolve" at bounding box center [433, 114] width 117 height 17
click at [476, 252] on button "Create" at bounding box center [474, 255] width 34 height 17
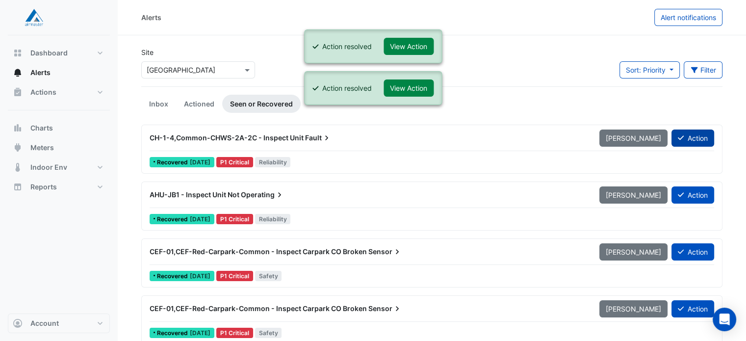
click at [694, 137] on button "Action" at bounding box center [693, 138] width 43 height 17
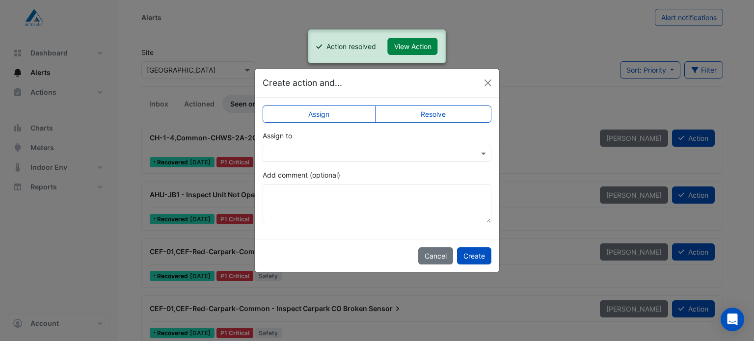
click at [453, 115] on label "Resolve" at bounding box center [433, 114] width 117 height 17
click at [469, 253] on button "Create" at bounding box center [474, 255] width 34 height 17
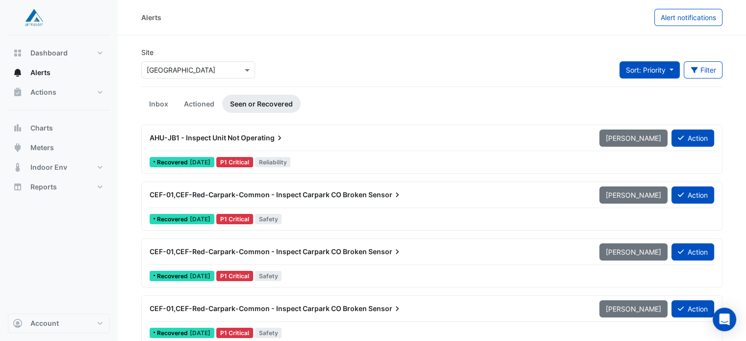
click at [664, 68] on span "Sort: Priority" at bounding box center [646, 70] width 40 height 8
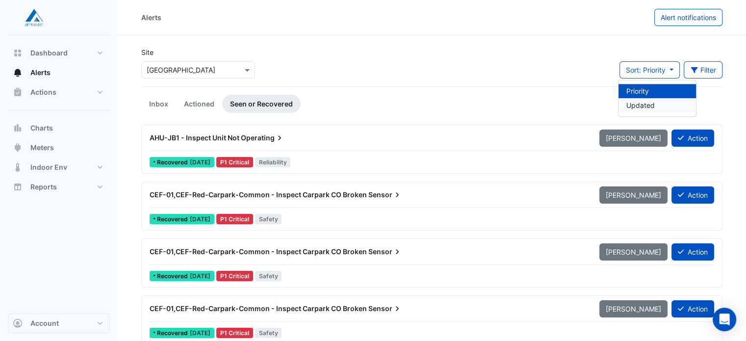
click at [659, 104] on li "Updated" at bounding box center [658, 105] width 78 height 14
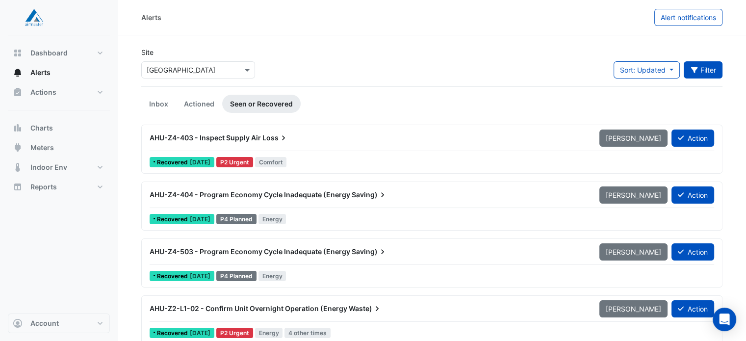
click at [701, 63] on button "Filter" at bounding box center [703, 69] width 39 height 17
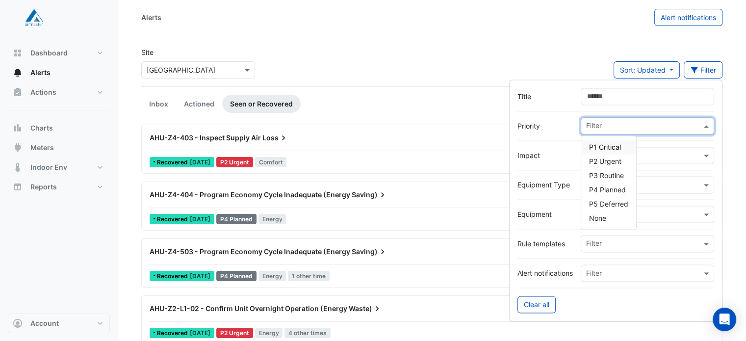
click at [616, 123] on input "text" at bounding box center [643, 127] width 115 height 10
click at [657, 148] on div "Filter" at bounding box center [641, 155] width 120 height 15
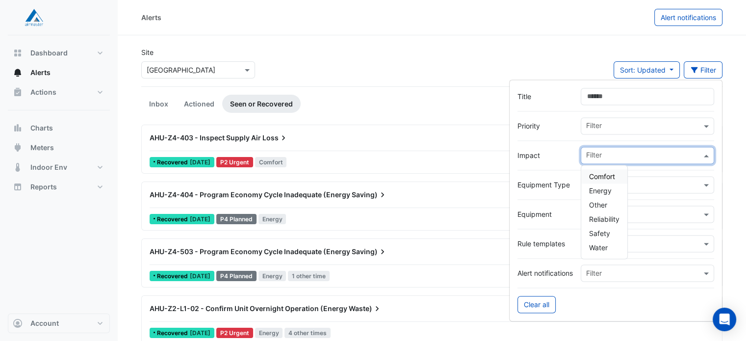
click at [658, 148] on div "Filter" at bounding box center [641, 155] width 120 height 15
click at [658, 182] on input "text" at bounding box center [643, 186] width 115 height 10
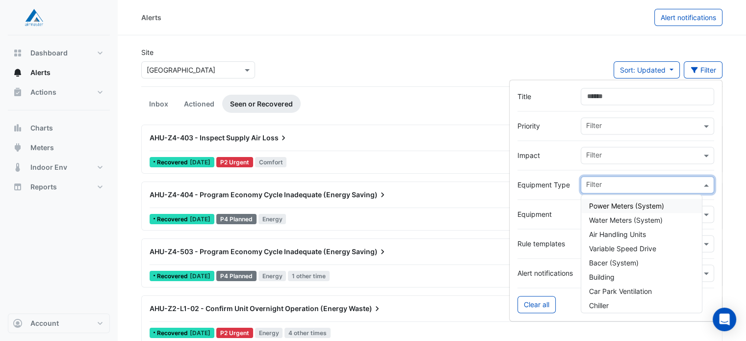
click at [658, 182] on input "text" at bounding box center [643, 186] width 115 height 10
click at [538, 176] on div "Equipment Type Filter Power Meters (System) Water Meters (System) Air Handling …" at bounding box center [616, 184] width 197 height 17
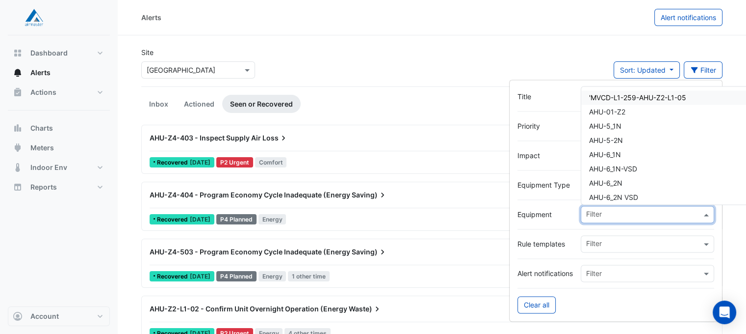
click at [595, 222] on div "Filter" at bounding box center [647, 214] width 133 height 17
click at [529, 219] on div "Equipment Filter 'MVCD-L1-259-AHU-Z2-L1-05 AHU-01-Z2 AHU-5_1N AHU-5-2N AHU-6_1N…" at bounding box center [616, 214] width 197 height 17
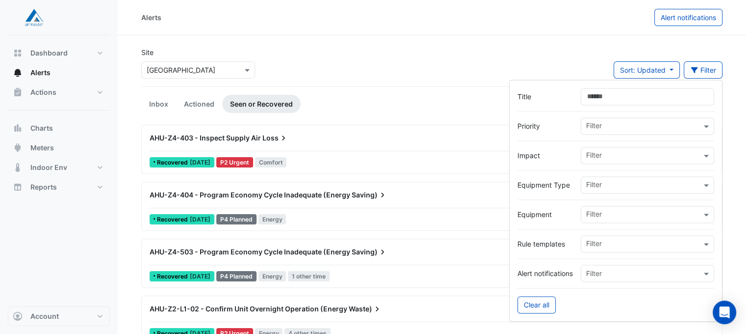
click at [593, 242] on input "text" at bounding box center [643, 244] width 115 height 10
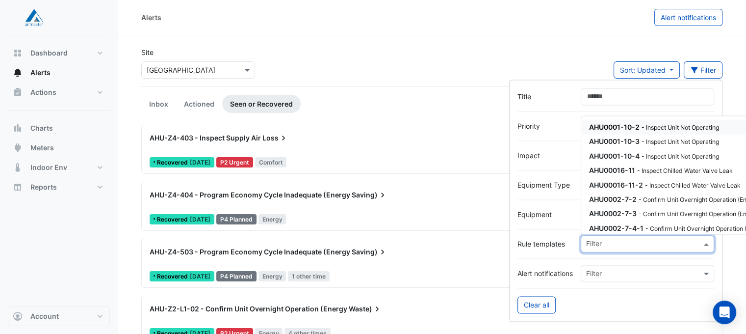
click at [593, 242] on input "text" at bounding box center [643, 244] width 115 height 10
click at [560, 243] on label "Rule templates" at bounding box center [545, 243] width 55 height 10
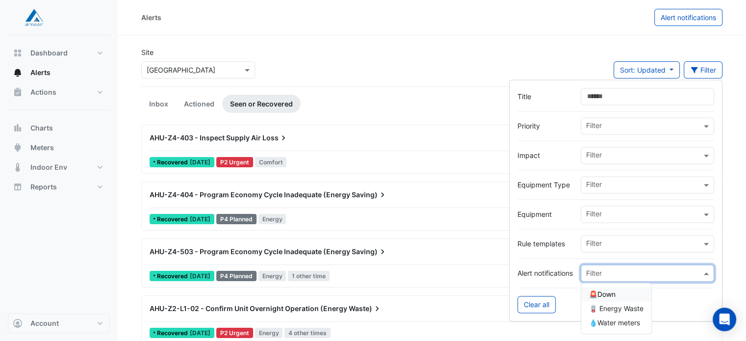
click at [586, 271] on input "text" at bounding box center [637, 273] width 103 height 10
click at [545, 274] on label "Alert notifications" at bounding box center [545, 273] width 55 height 10
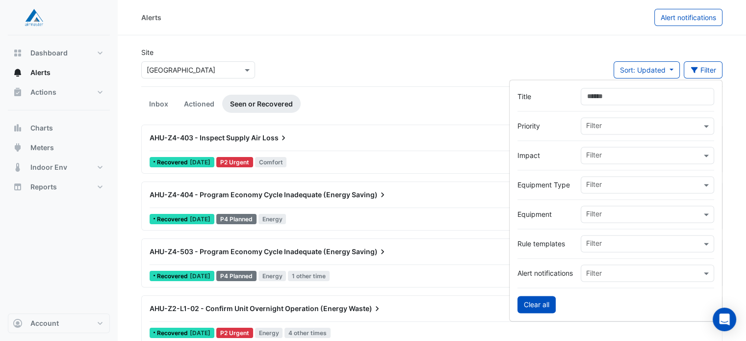
click at [538, 296] on button "Clear all" at bounding box center [537, 304] width 38 height 17
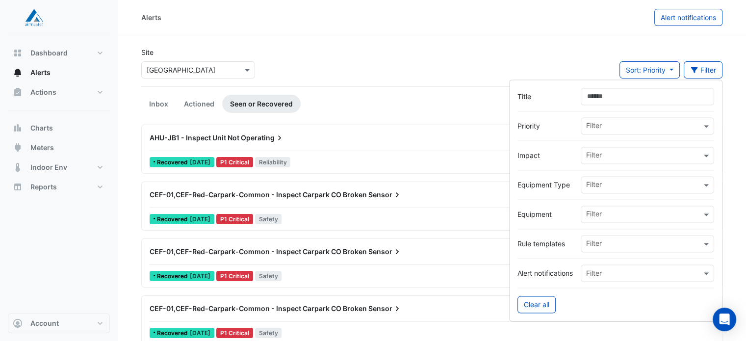
click at [558, 284] on div at bounding box center [616, 285] width 197 height 6
click at [638, 73] on span "Sort: Priority" at bounding box center [646, 70] width 40 height 8
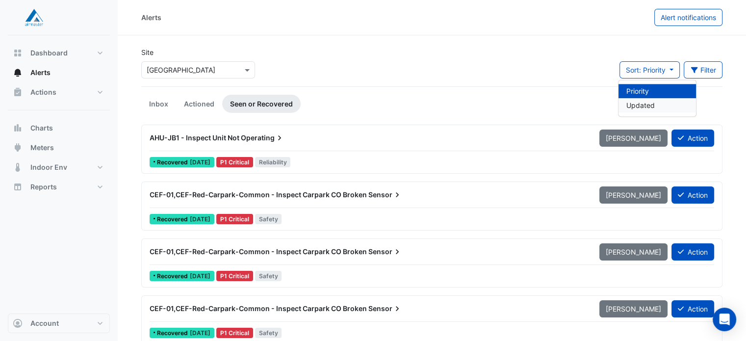
click at [632, 109] on li "Updated" at bounding box center [658, 105] width 78 height 14
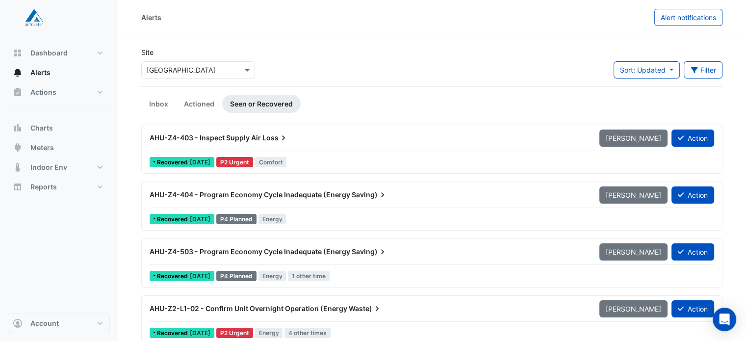
click at [279, 141] on icon at bounding box center [284, 138] width 10 height 10
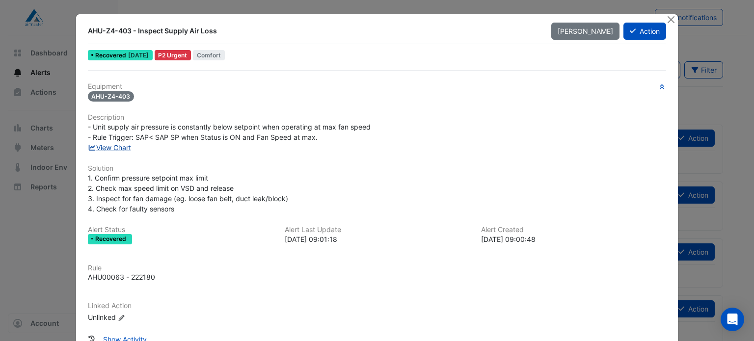
click at [107, 144] on link "View Chart" at bounding box center [110, 147] width 44 height 8
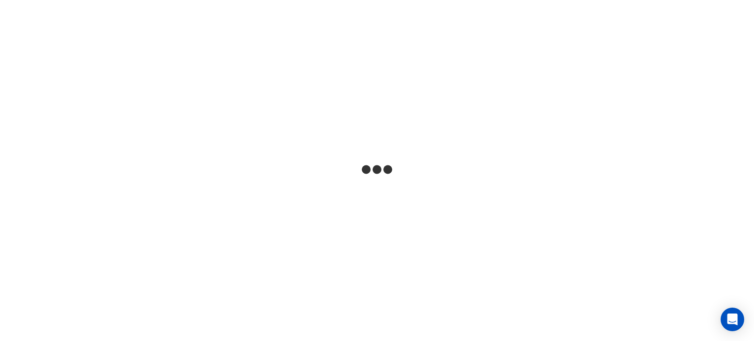
click at [227, 0] on html at bounding box center [377, 0] width 754 height 0
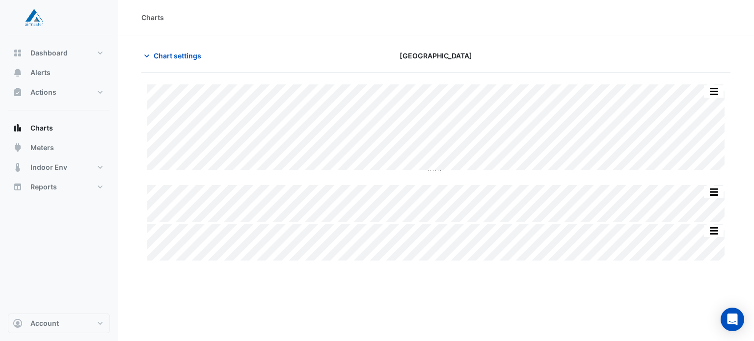
click at [564, 47] on section "Chart settings [GEOGRAPHIC_DATA] Split All Split None Print Save as JPEG Save a…" at bounding box center [436, 148] width 636 height 227
click at [371, 51] on div "[GEOGRAPHIC_DATA]" at bounding box center [436, 55] width 200 height 17
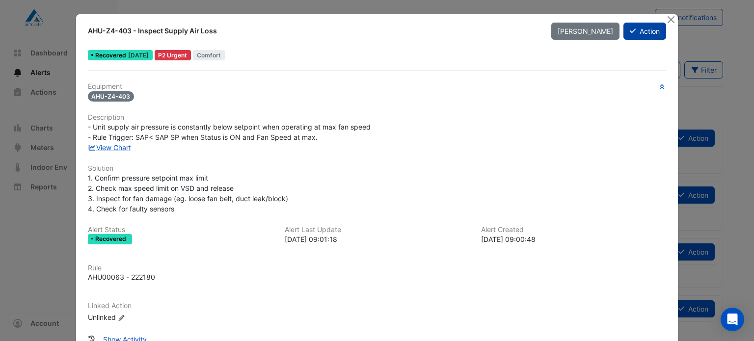
click at [646, 29] on button "Action" at bounding box center [644, 31] width 43 height 17
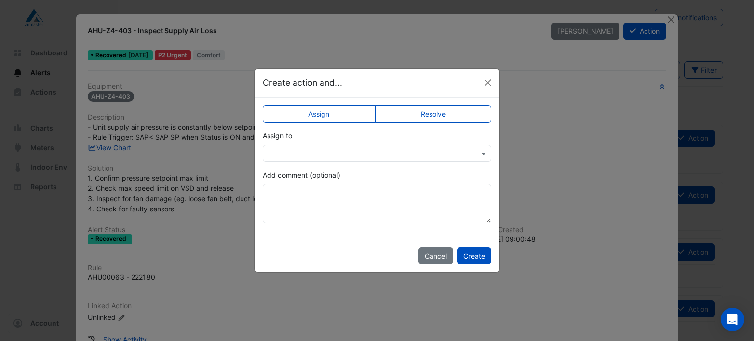
click at [428, 109] on label "Resolve" at bounding box center [433, 114] width 117 height 17
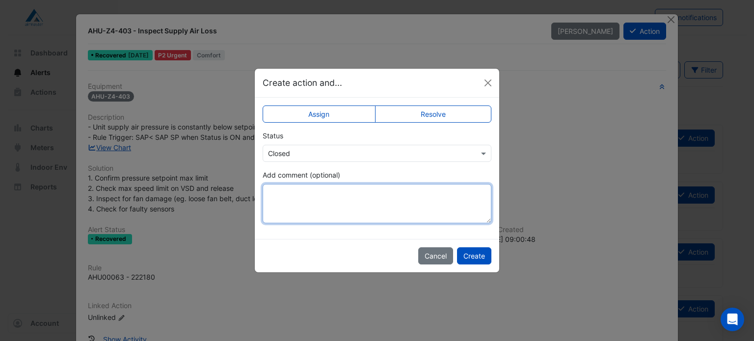
click at [373, 197] on textarea "Add comment (optional)" at bounding box center [377, 203] width 229 height 39
type textarea "**********"
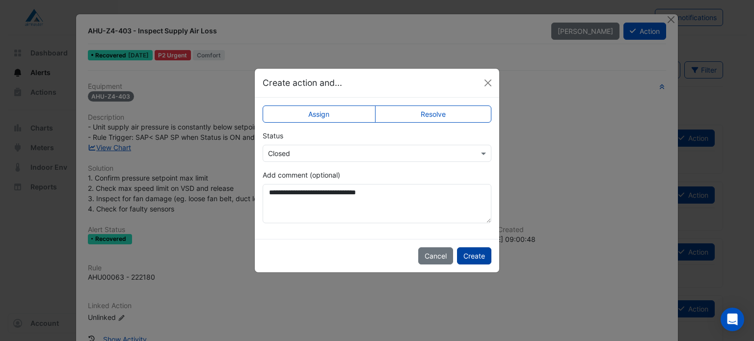
click at [476, 257] on button "Create" at bounding box center [474, 255] width 34 height 17
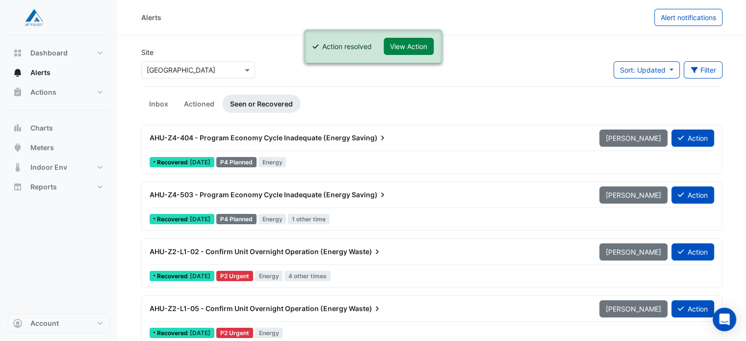
click at [327, 148] on div "AHU-Z4-404 - Program Economy Cycle Inadequate (Energy Saving) Mark Unseen Action" at bounding box center [432, 140] width 565 height 22
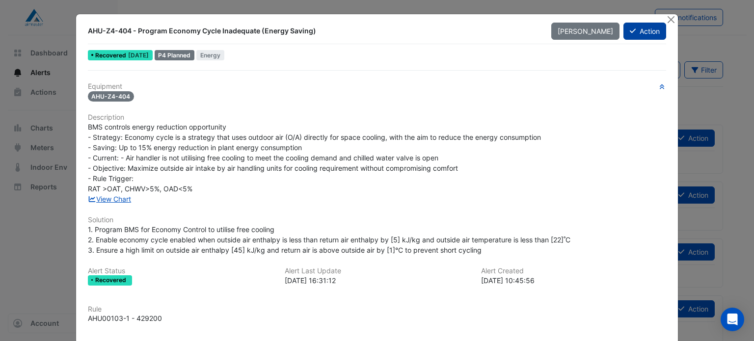
click at [632, 31] on button "Action" at bounding box center [644, 31] width 43 height 17
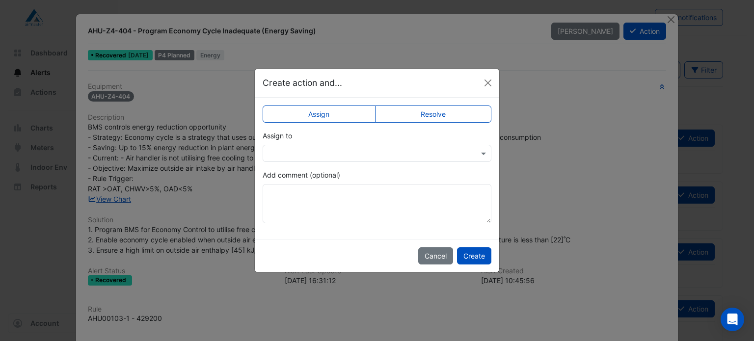
click at [359, 158] on input "text" at bounding box center [367, 154] width 198 height 10
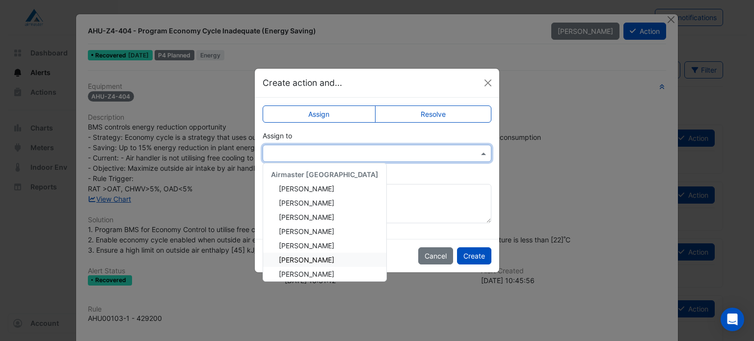
click at [330, 257] on div "Jon Forgan" at bounding box center [324, 260] width 123 height 14
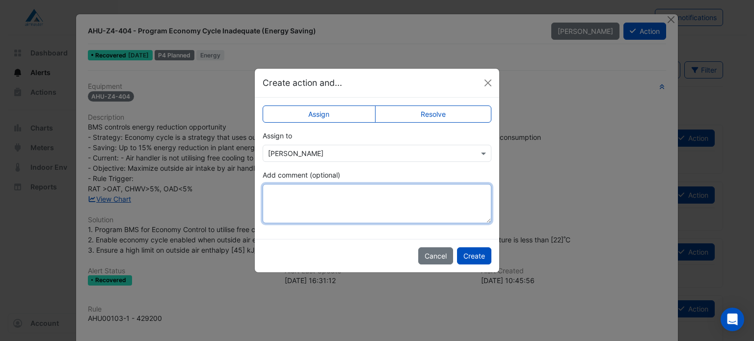
click at [362, 210] on textarea "Add comment (optional)" at bounding box center [377, 203] width 229 height 39
click at [413, 194] on textarea "Add comment (optional)" at bounding box center [377, 203] width 229 height 39
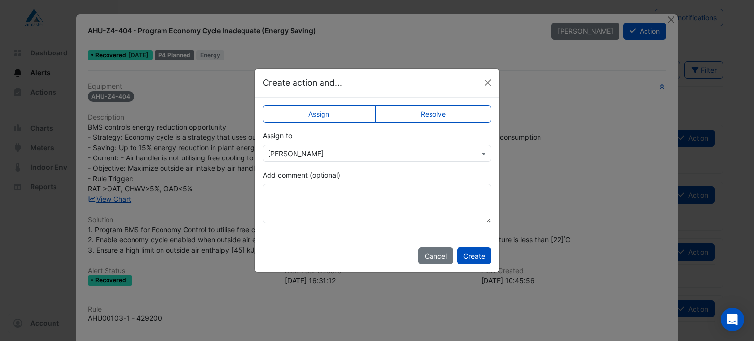
click at [103, 191] on ngb-modal-window "Create action and... Assign Resolve Assign to × Jon Forgan Add comment (optiona…" at bounding box center [377, 170] width 754 height 341
click at [104, 192] on ngb-modal-window "Create action and... Assign Resolve Assign to × Jon Forgan Add comment (optiona…" at bounding box center [377, 170] width 754 height 341
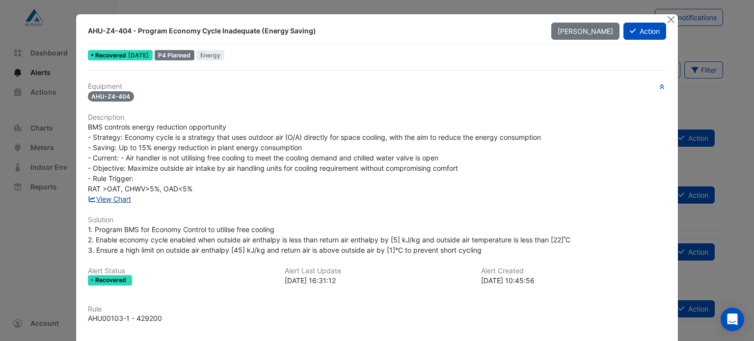
click at [123, 200] on link "View Chart" at bounding box center [110, 199] width 44 height 8
click at [634, 31] on button "Action" at bounding box center [644, 31] width 43 height 17
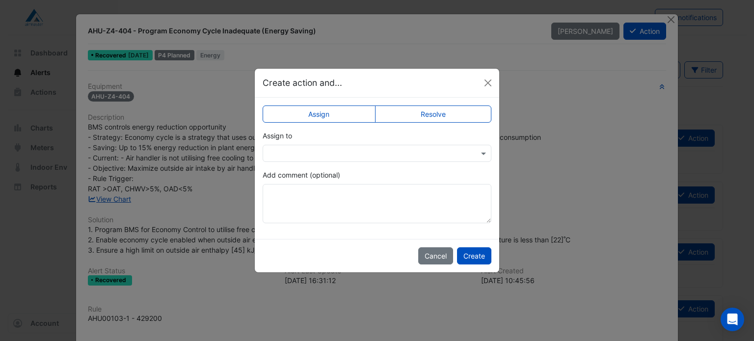
click at [414, 121] on label "Resolve" at bounding box center [433, 114] width 117 height 17
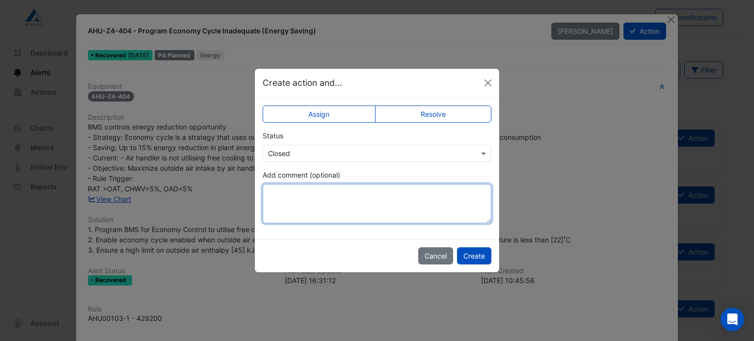
click at [374, 195] on textarea "Add comment (optional)" at bounding box center [377, 203] width 229 height 39
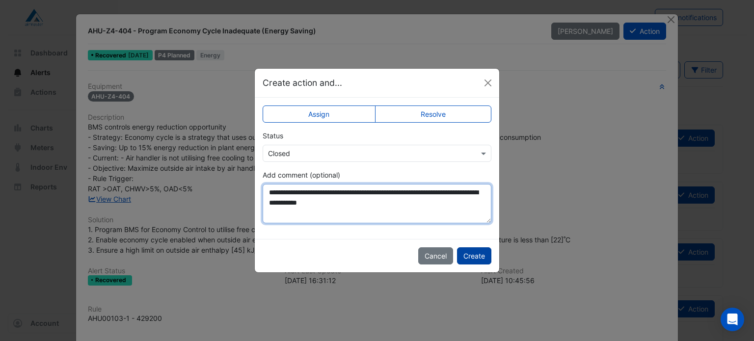
type textarea "**********"
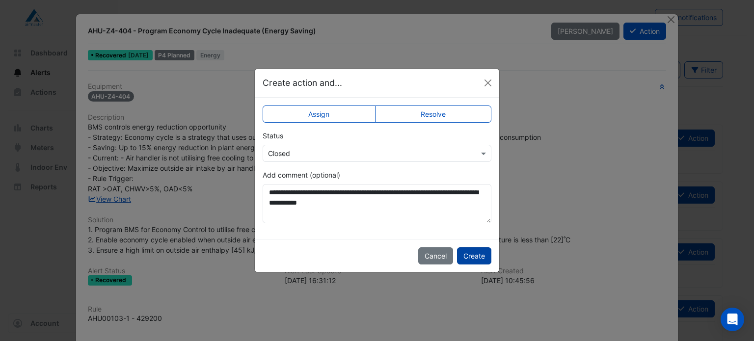
click at [478, 257] on button "Create" at bounding box center [474, 255] width 34 height 17
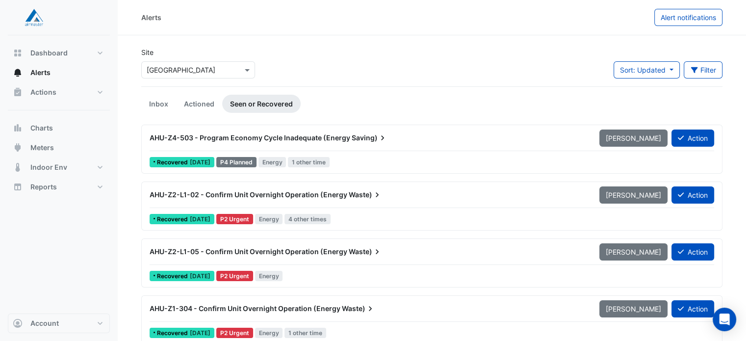
click at [423, 141] on div "AHU-Z4-503 - Program Economy Cycle Inadequate (Energy Saving)" at bounding box center [369, 138] width 438 height 10
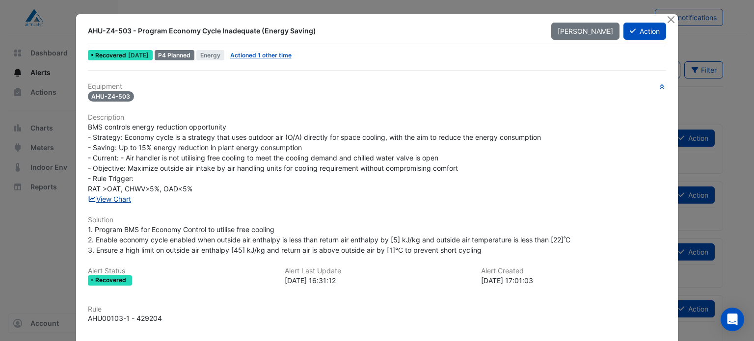
click at [118, 196] on link "View Chart" at bounding box center [110, 199] width 44 height 8
click at [634, 34] on button "Action" at bounding box center [644, 31] width 43 height 17
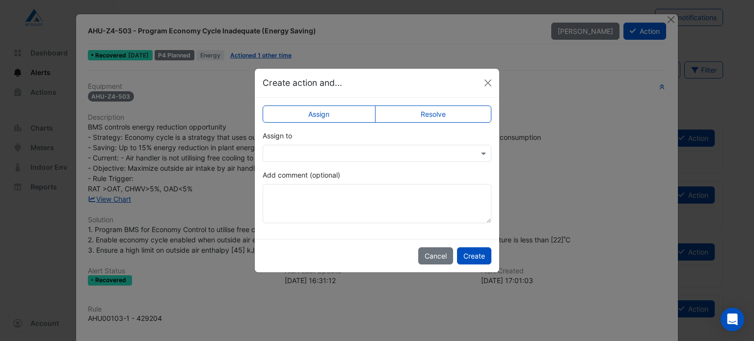
click at [456, 117] on label "Resolve" at bounding box center [433, 114] width 117 height 17
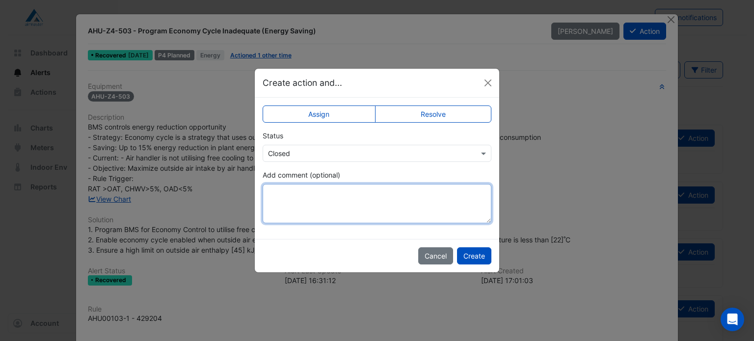
click at [375, 205] on textarea "Add comment (optional)" at bounding box center [377, 203] width 229 height 39
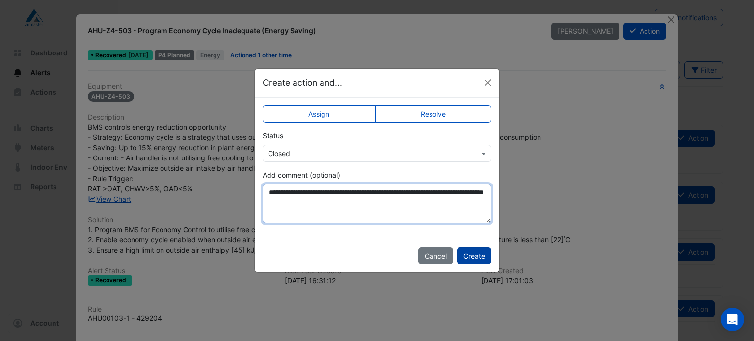
type textarea "**********"
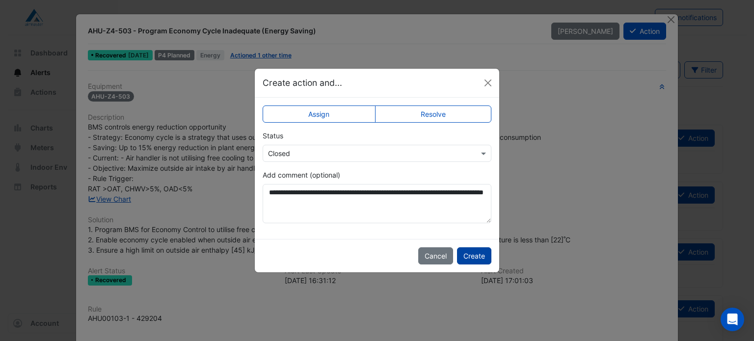
click at [481, 255] on button "Create" at bounding box center [474, 255] width 34 height 17
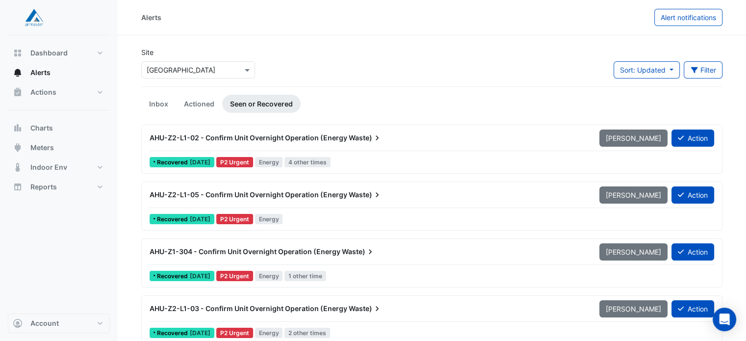
click at [216, 140] on span "AHU-Z2-L1-02 - Confirm Unit Overnight Operation (Energy" at bounding box center [249, 137] width 198 height 8
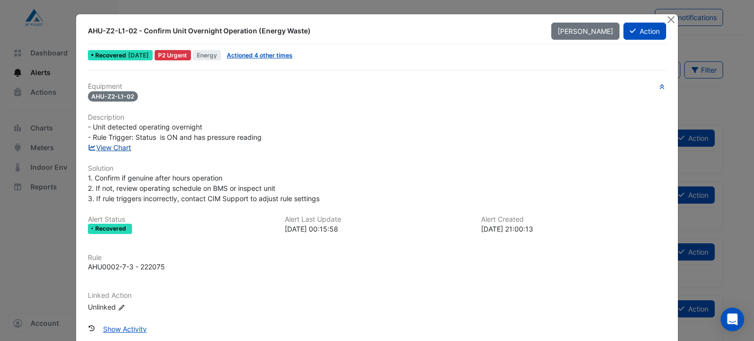
click at [124, 145] on link "View Chart" at bounding box center [110, 147] width 44 height 8
click at [630, 28] on icon at bounding box center [633, 30] width 6 height 7
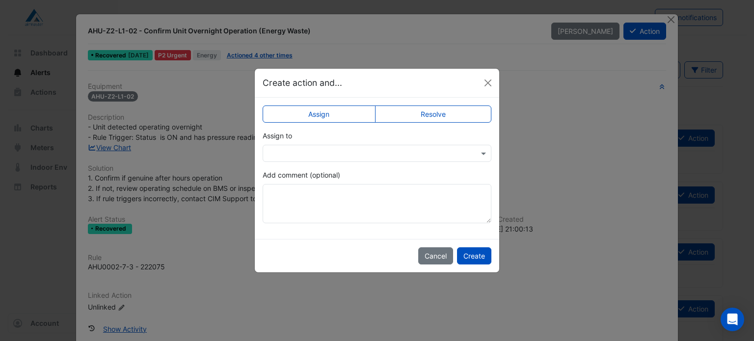
click at [398, 118] on label "Resolve" at bounding box center [433, 114] width 117 height 17
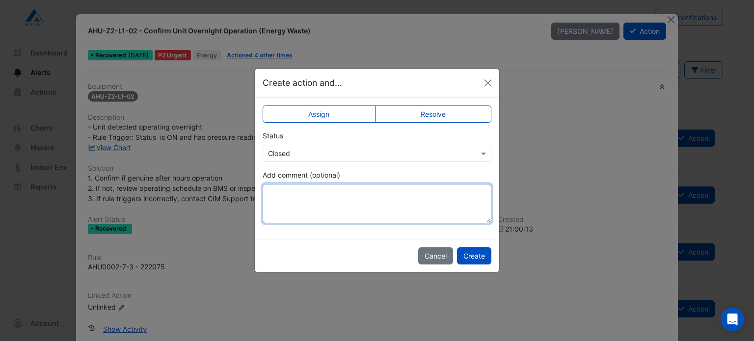
click at [342, 192] on textarea "Add comment (optional)" at bounding box center [377, 203] width 229 height 39
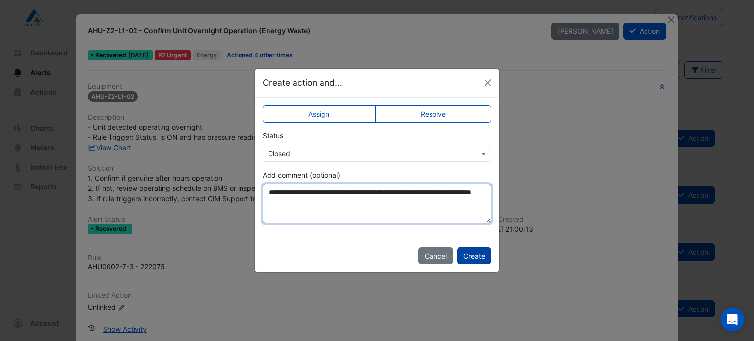
type textarea "**********"
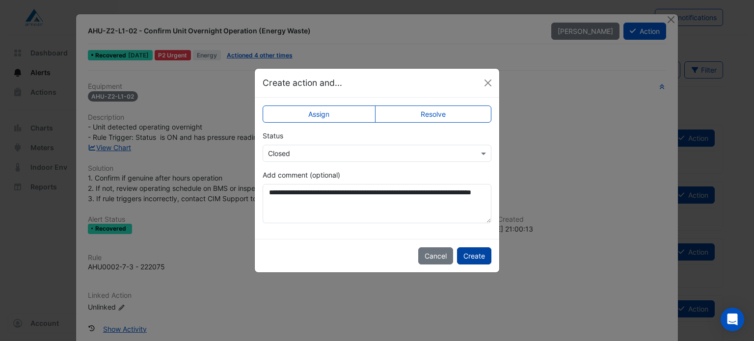
click at [486, 259] on button "Create" at bounding box center [474, 255] width 34 height 17
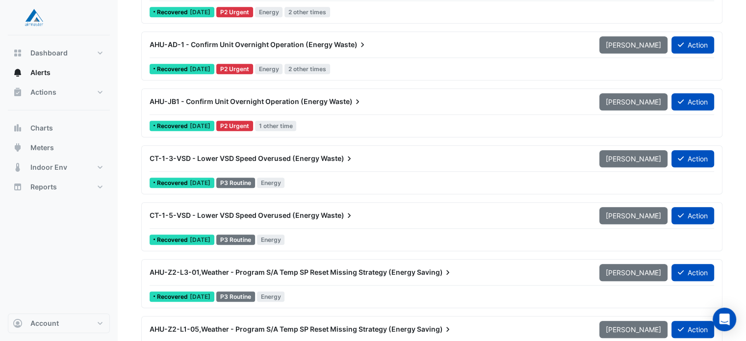
scroll to position [944, 0]
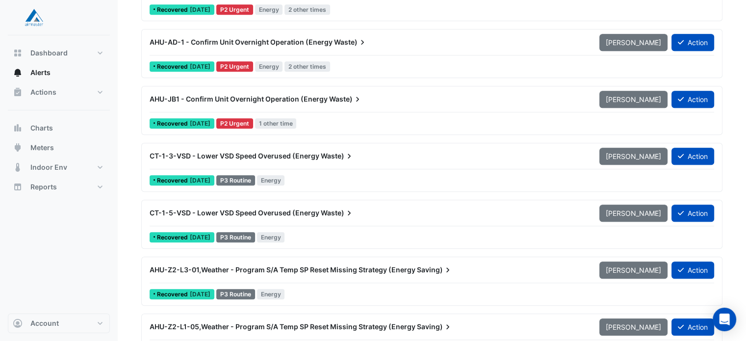
click at [170, 205] on div "CT-1-5-VSD - Lower VSD Speed Overused (Energy Waste)" at bounding box center [369, 213] width 450 height 18
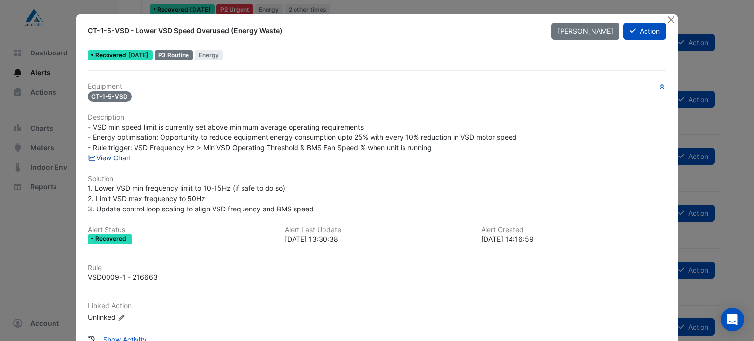
click at [129, 160] on link "View Chart" at bounding box center [110, 158] width 44 height 8
click at [381, 1] on ngb-modal-window "CT-1-5-VSD - Lower VSD Speed Overused (Energy Waste) Mark Unseen Action Recover…" at bounding box center [377, 170] width 754 height 341
click at [47, 117] on ngb-modal-window "CT-1-5-VSD - Lower VSD Speed Overused (Energy Waste) Mark Unseen Action Recover…" at bounding box center [377, 170] width 754 height 341
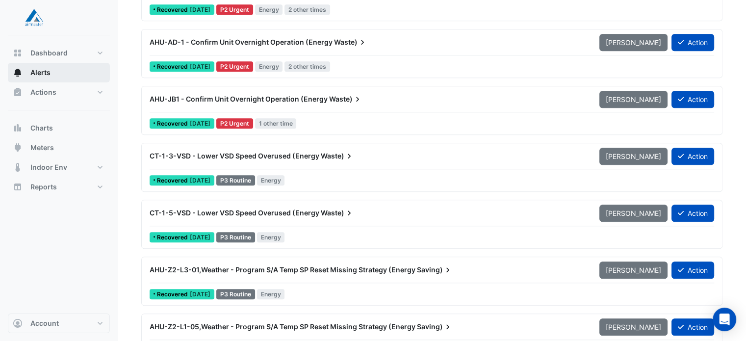
click at [80, 76] on button "Alerts" at bounding box center [59, 73] width 102 height 20
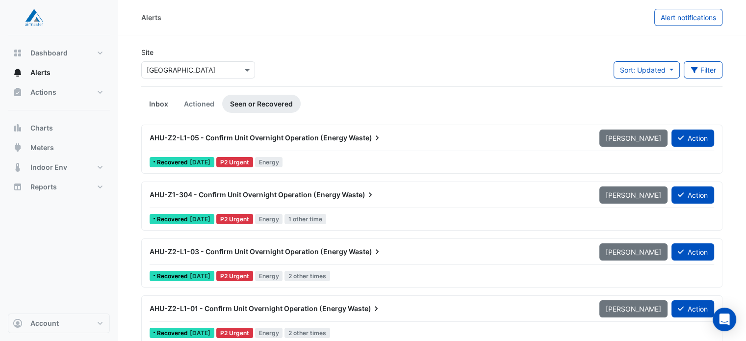
click at [165, 106] on link "Inbox" at bounding box center [158, 104] width 35 height 18
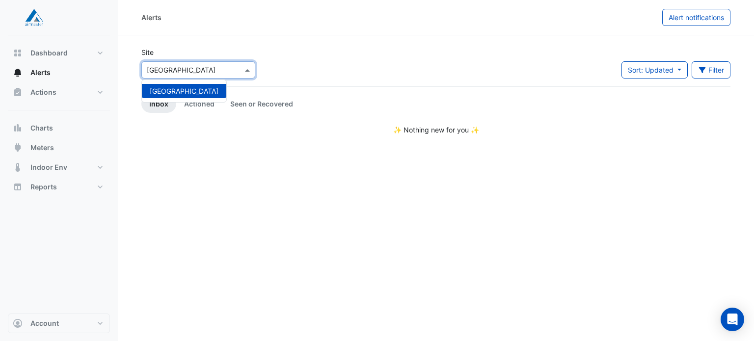
click at [219, 69] on input "text" at bounding box center [188, 70] width 83 height 10
click at [218, 69] on input "text" at bounding box center [188, 70] width 83 height 10
click at [75, 89] on button "Actions" at bounding box center [59, 92] width 102 height 20
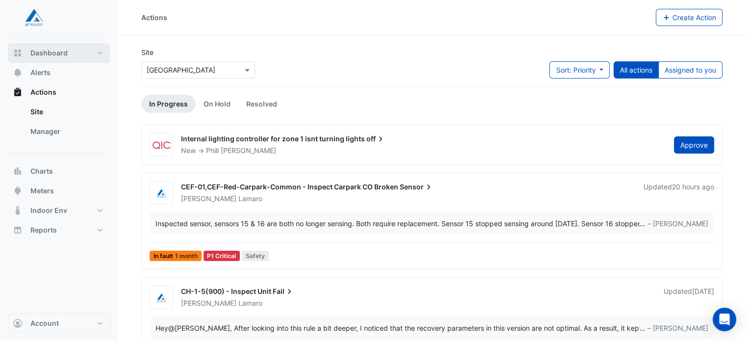
click at [84, 51] on button "Dashboard" at bounding box center [59, 53] width 102 height 20
select select "***"
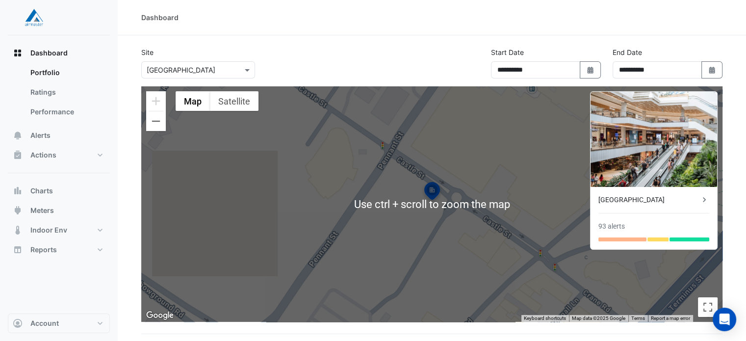
scroll to position [90, 0]
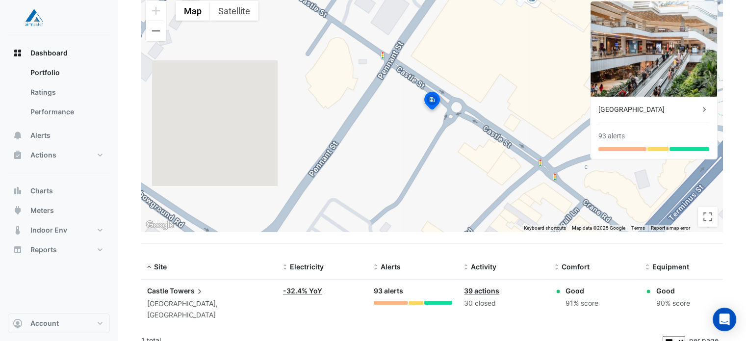
click at [387, 290] on div "93 alerts" at bounding box center [413, 291] width 79 height 11
